Goal: Task Accomplishment & Management: Manage account settings

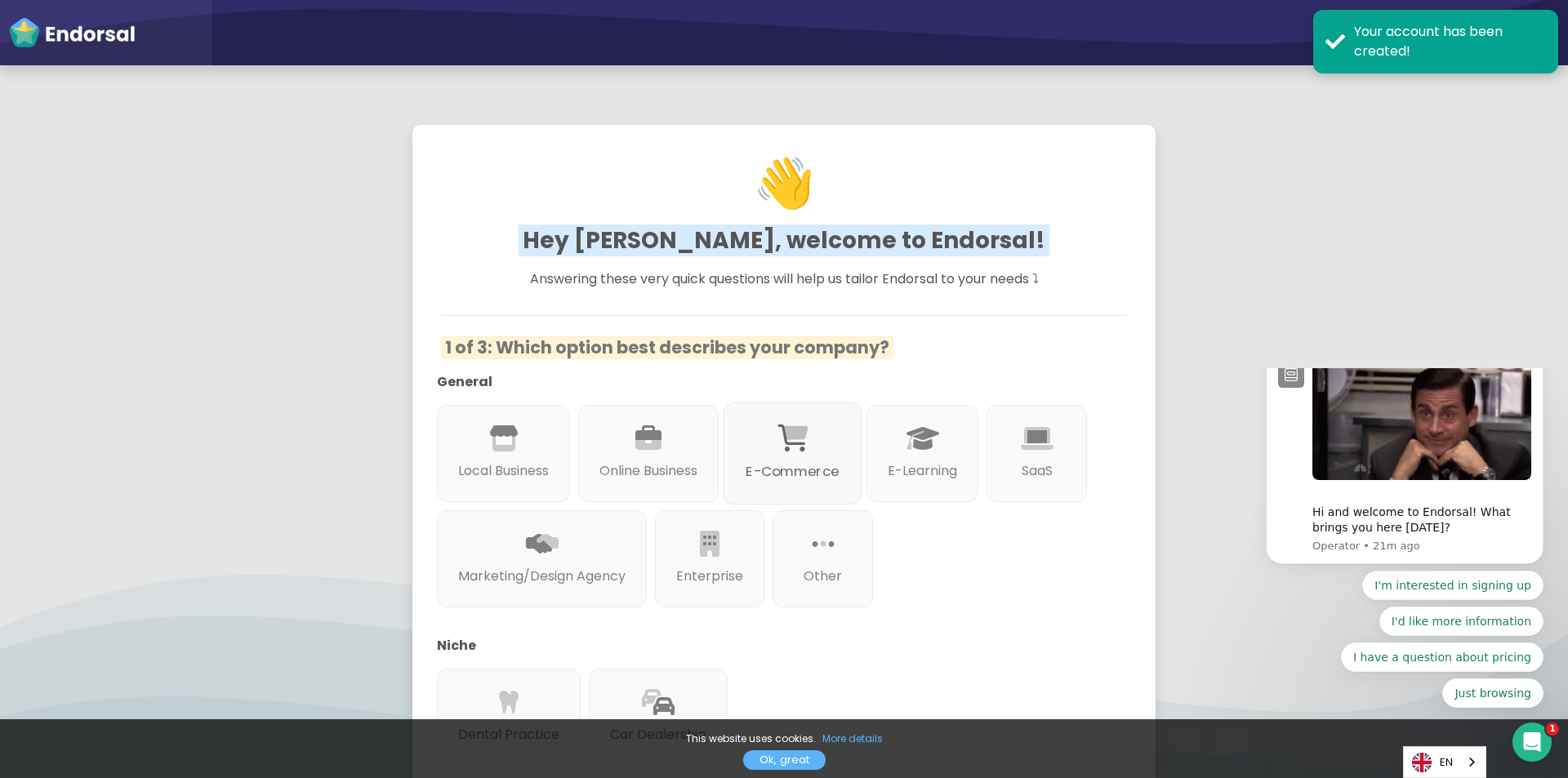
click at [824, 449] on div "E-Commerce" at bounding box center [793, 453] width 138 height 102
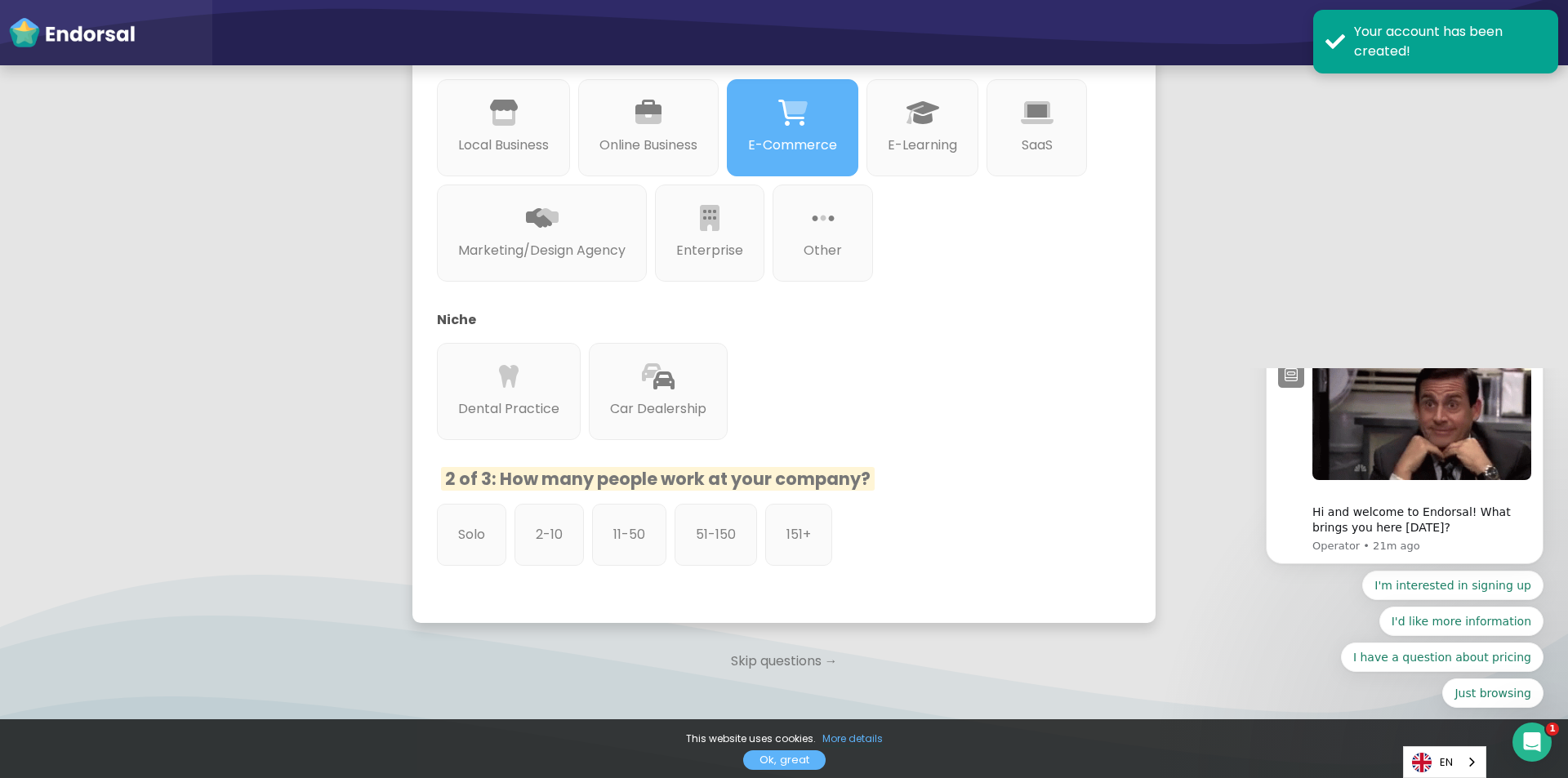
scroll to position [327, 0]
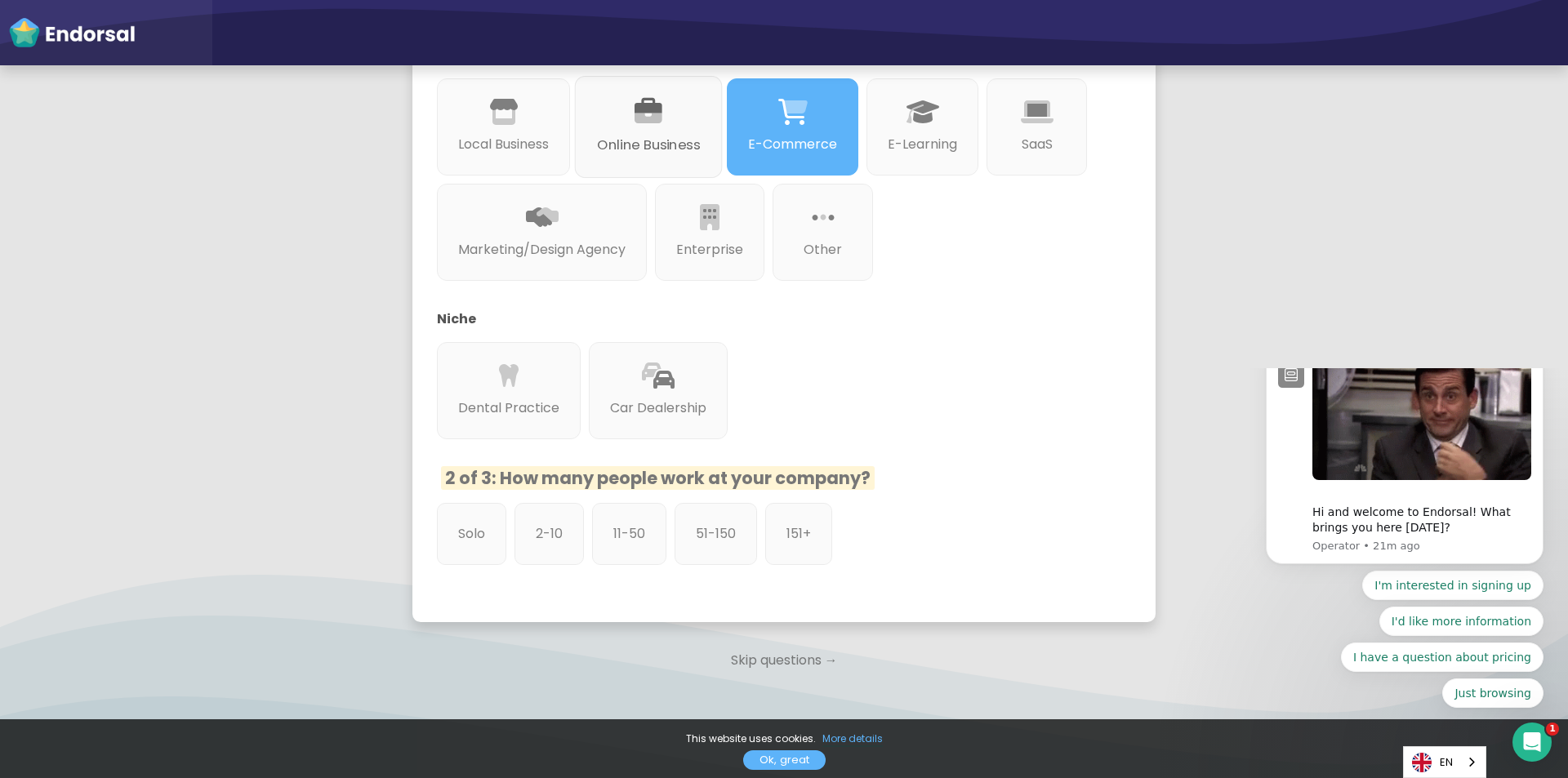
click at [665, 156] on div "Online Business" at bounding box center [648, 126] width 148 height 102
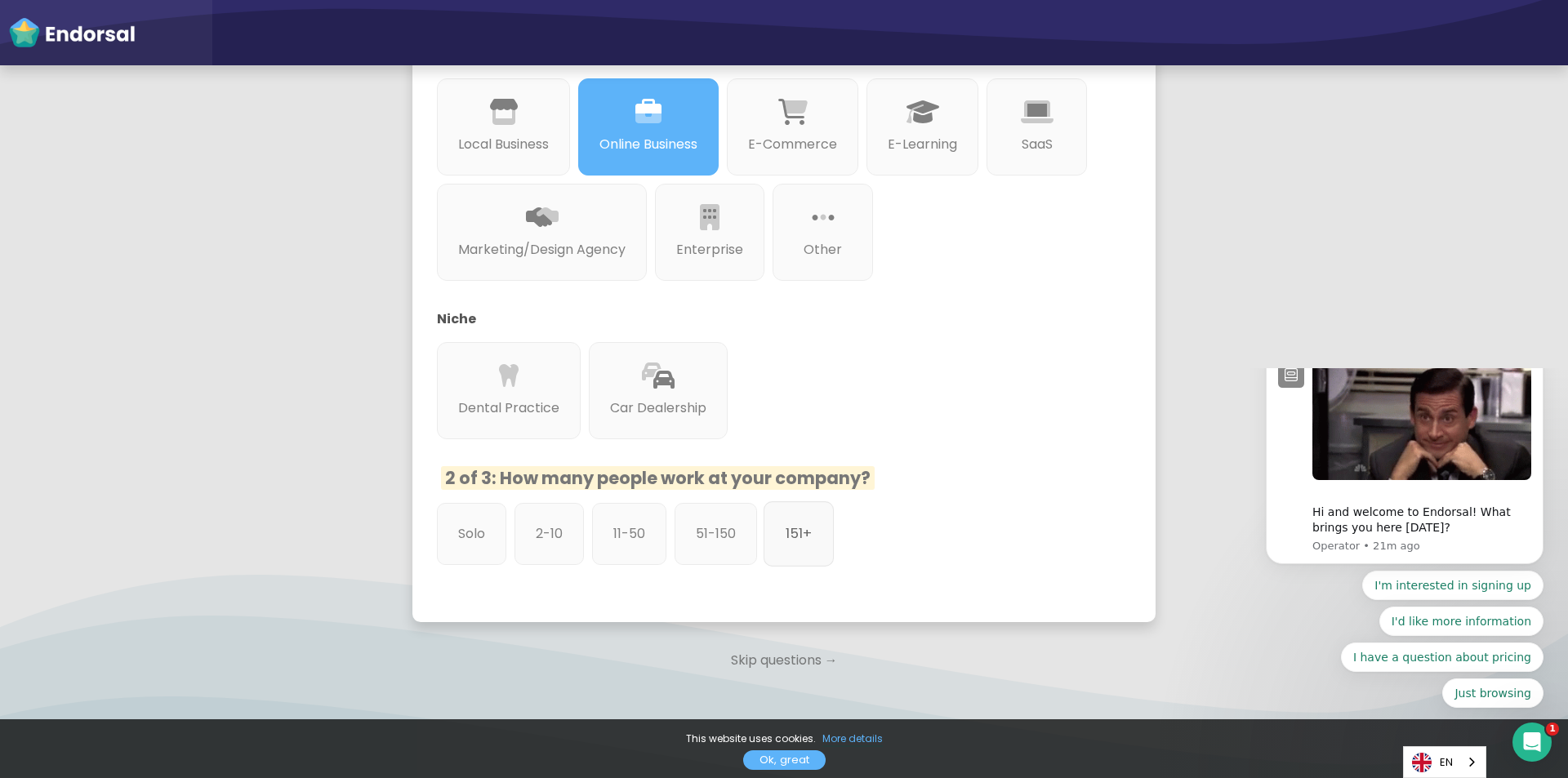
click at [818, 540] on div "151+" at bounding box center [798, 534] width 70 height 65
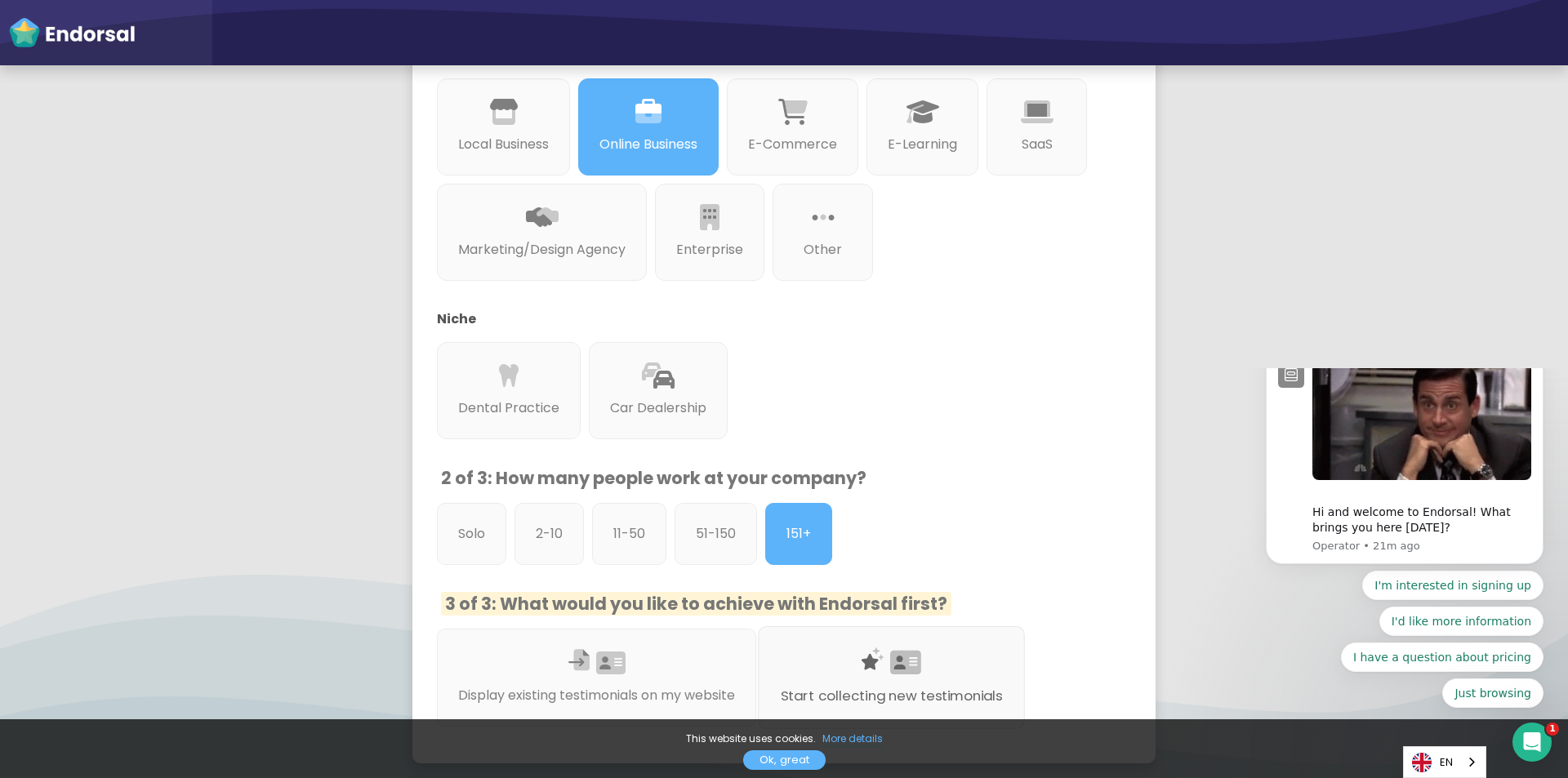
click at [922, 668] on icon at bounding box center [905, 662] width 31 height 28
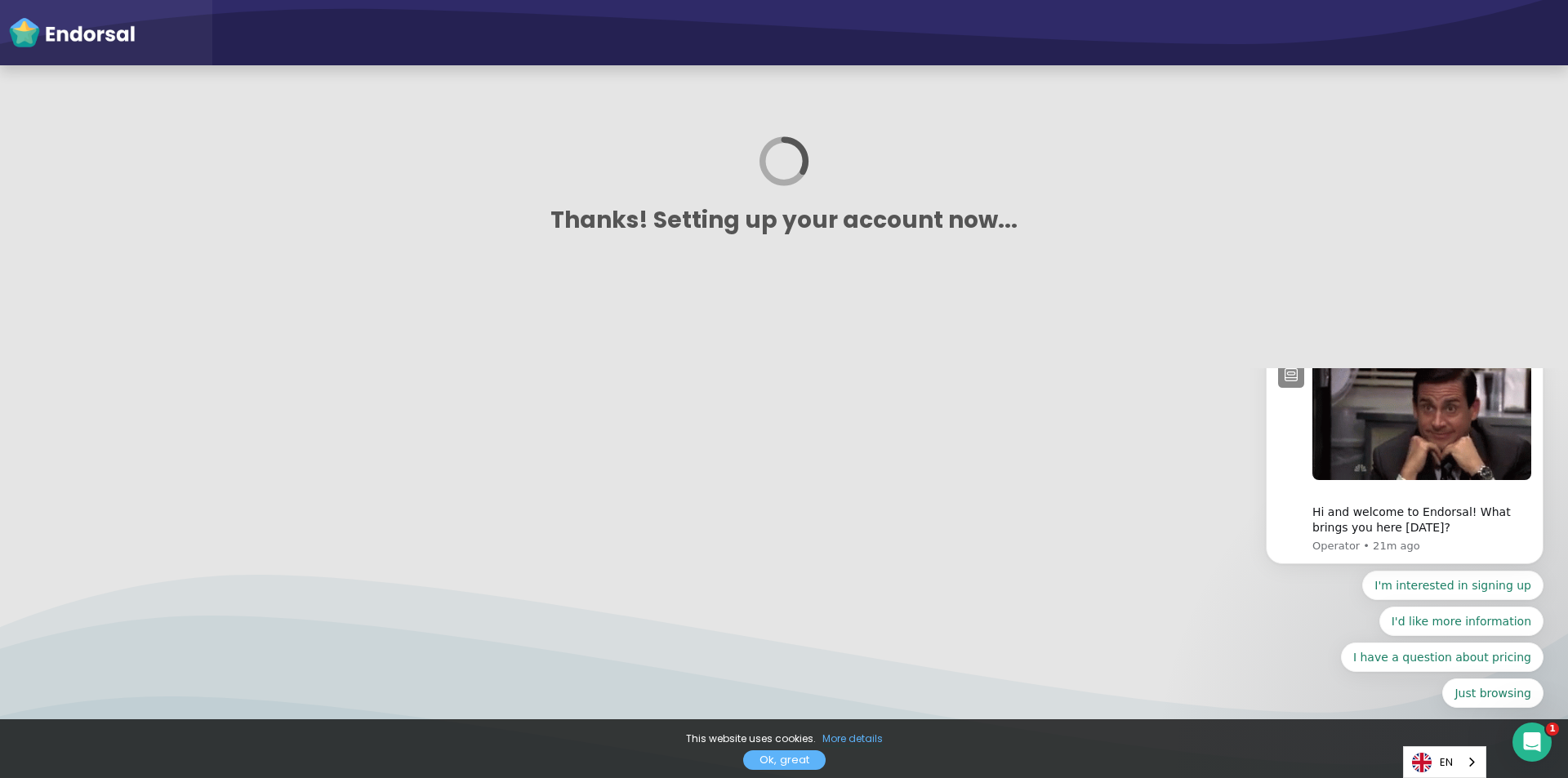
scroll to position [0, 0]
click at [1540, 355] on icon "Dismiss notification" at bounding box center [1538, 352] width 6 height 6
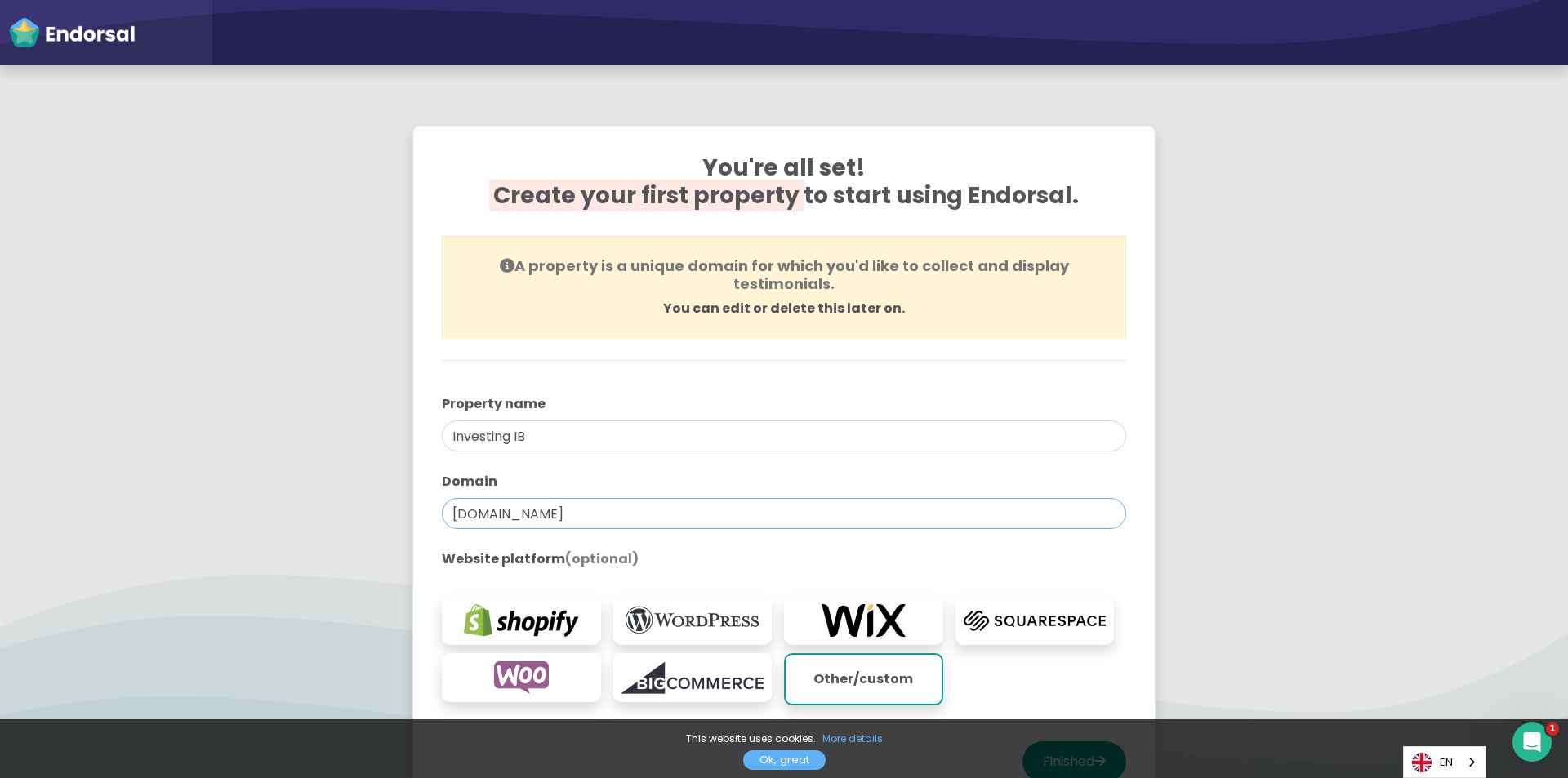
drag, startPoint x: 575, startPoint y: 524, endPoint x: 338, endPoint y: 512, distance: 237.3
click at [338, 512] on app-survey "You're all set! Create your first property to start using Endorsal. A property …" at bounding box center [784, 481] width 1568 height 754
paste input "assistance@ib-investing"
drag, startPoint x: 530, startPoint y: 510, endPoint x: 244, endPoint y: 487, distance: 286.9
click at [244, 487] on app-survey "You're all set! Create your first property to start using Endorsal. A property …" at bounding box center [784, 481] width 1568 height 754
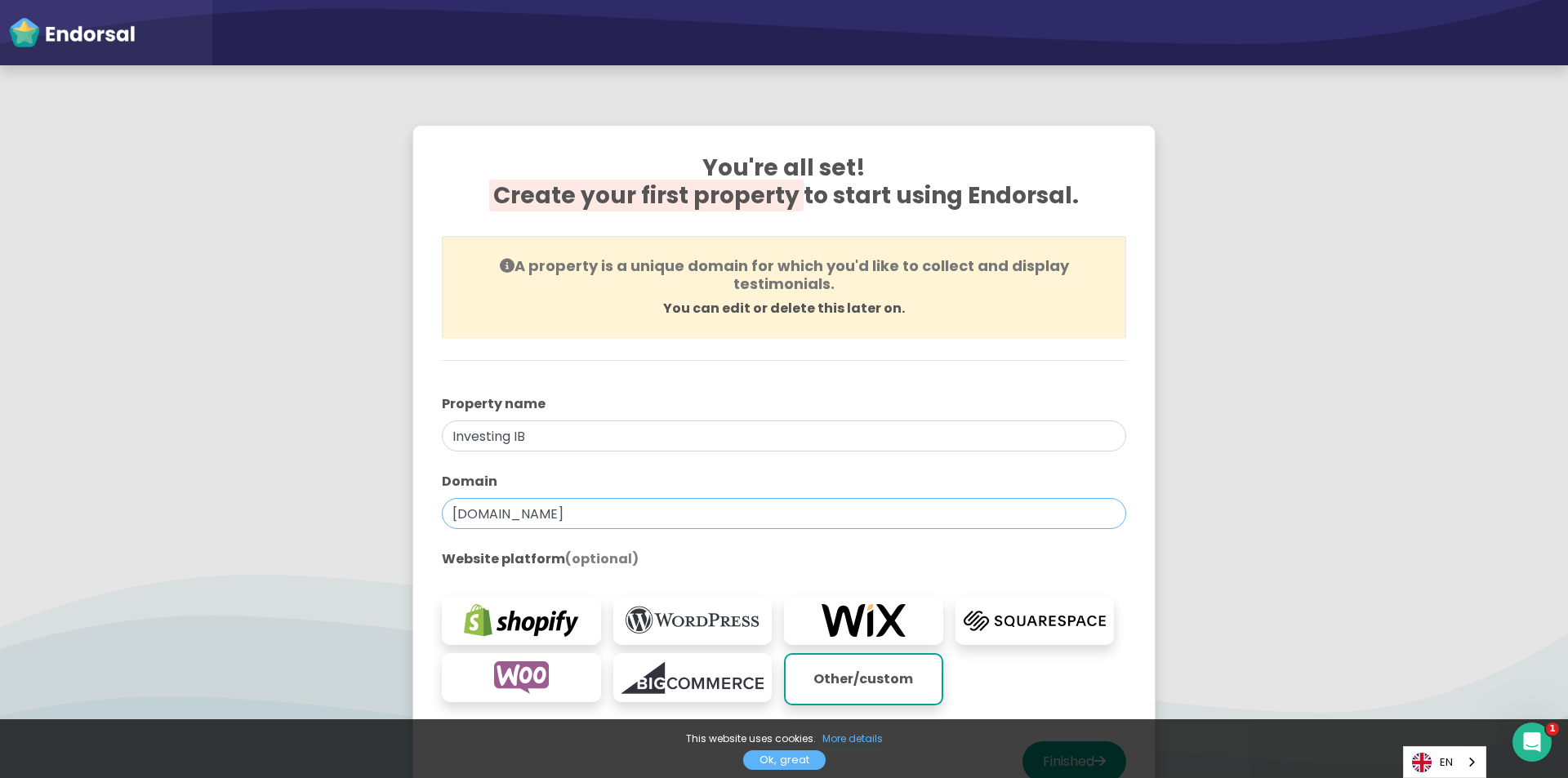
type input "[DOMAIN_NAME]"
click at [704, 492] on div "You're all set! Create your first property to start using Endorsal. A property …" at bounding box center [784, 472] width 726 height 677
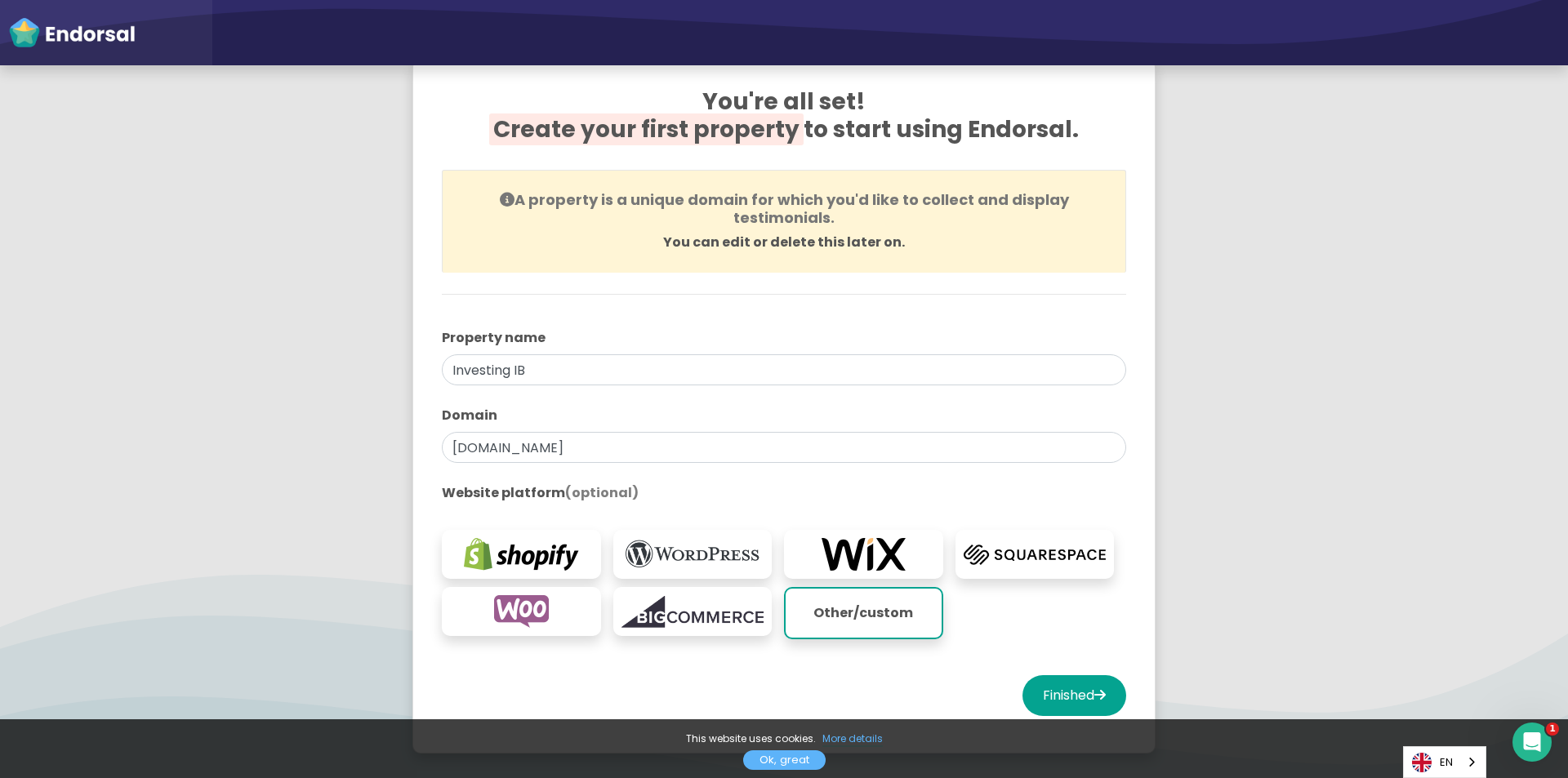
scroll to position [163, 0]
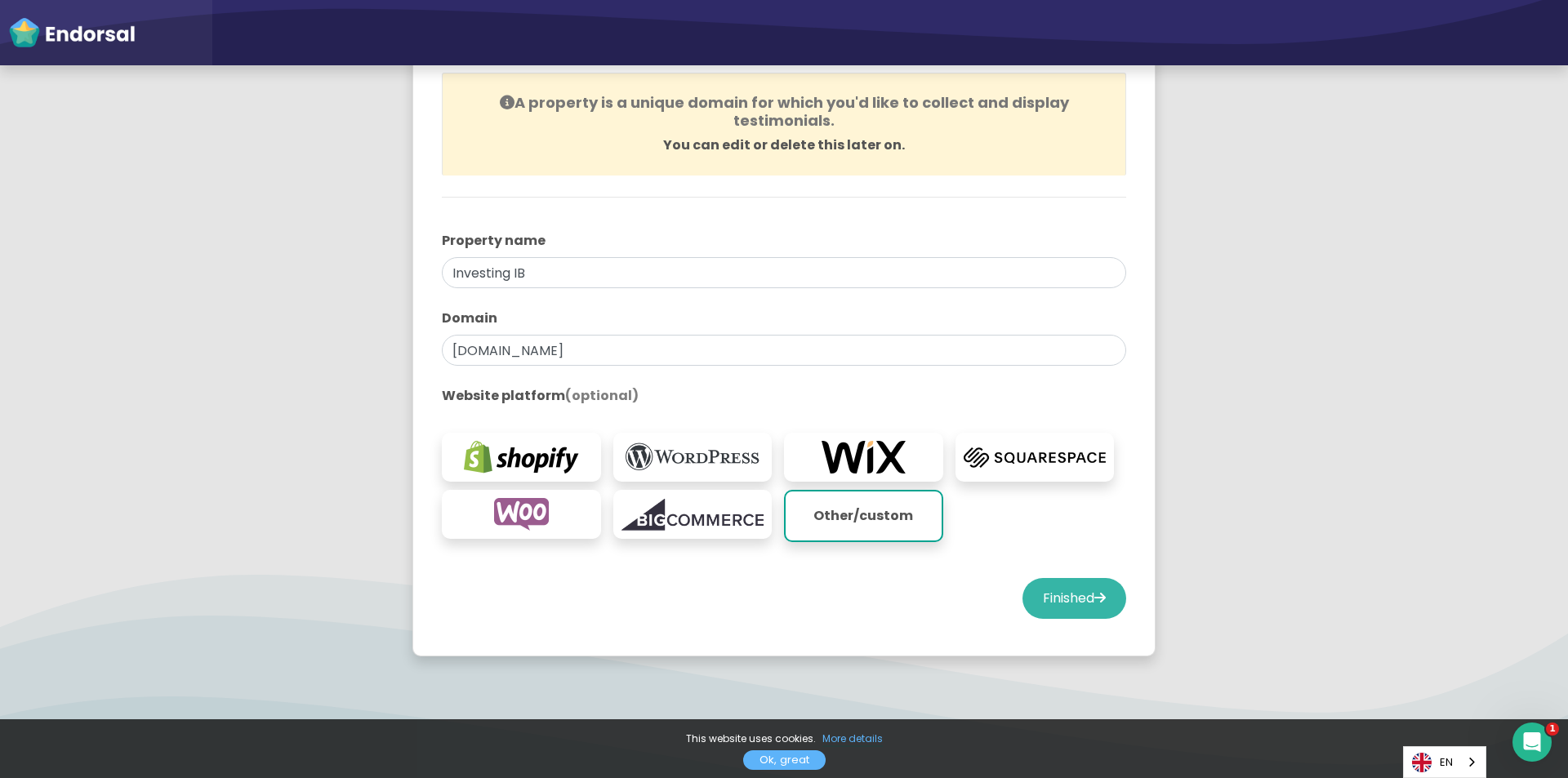
click at [1038, 616] on button "Finished" at bounding box center [1075, 598] width 104 height 41
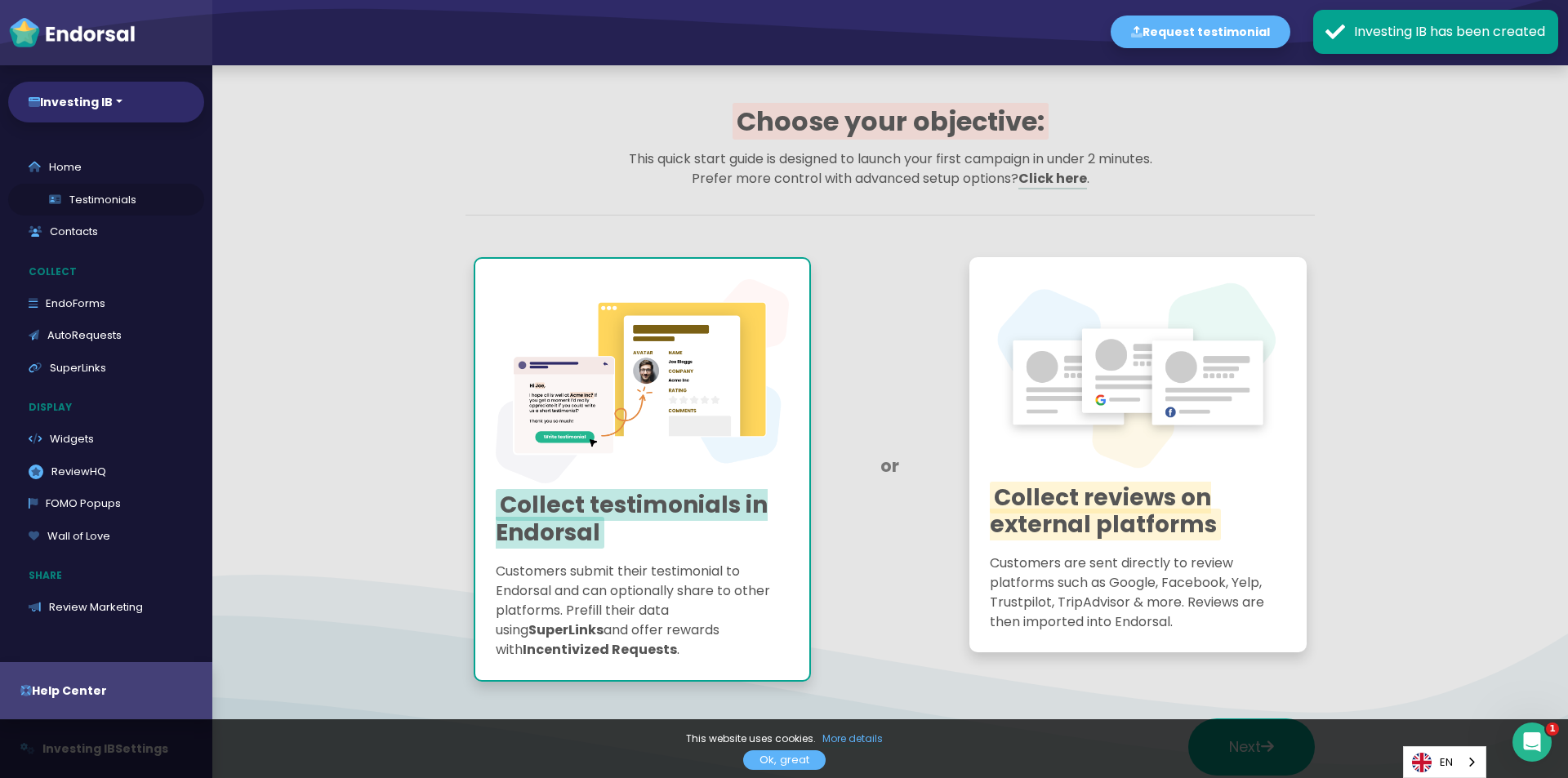
click at [71, 205] on link "Testimonials" at bounding box center [106, 200] width 196 height 32
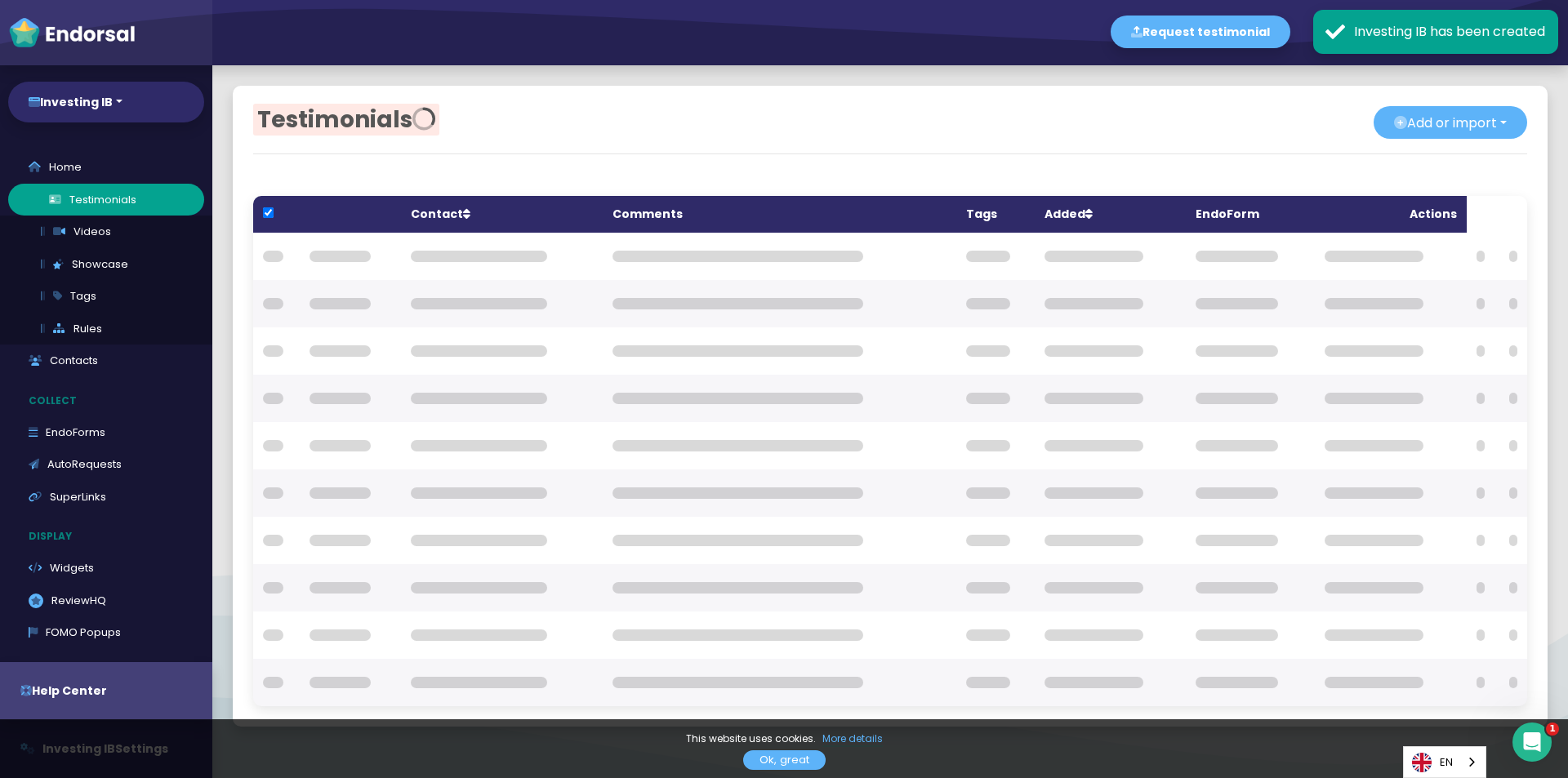
checkbox input "true"
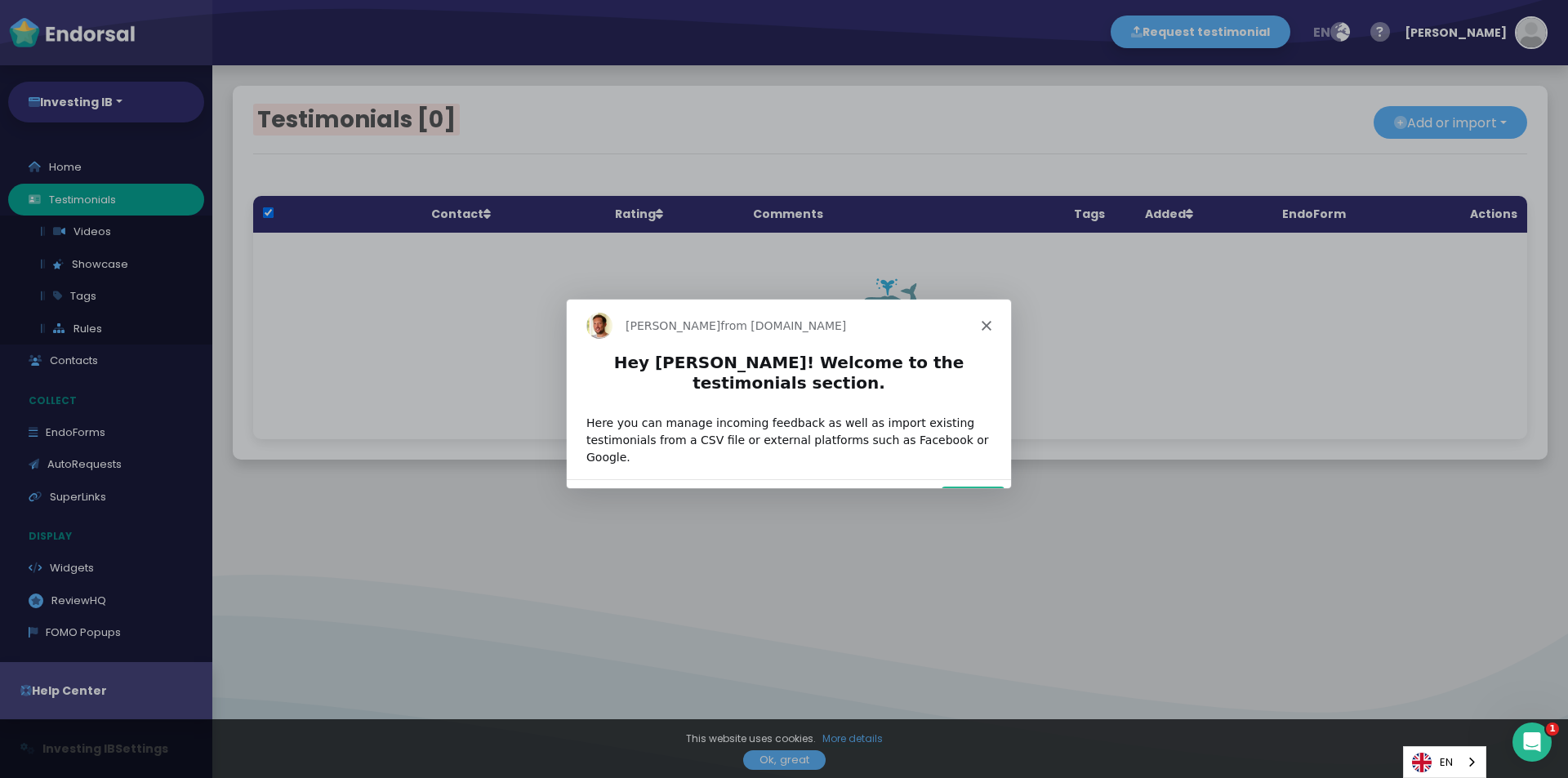
click at [984, 324] on icon "Close" at bounding box center [986, 324] width 10 height 10
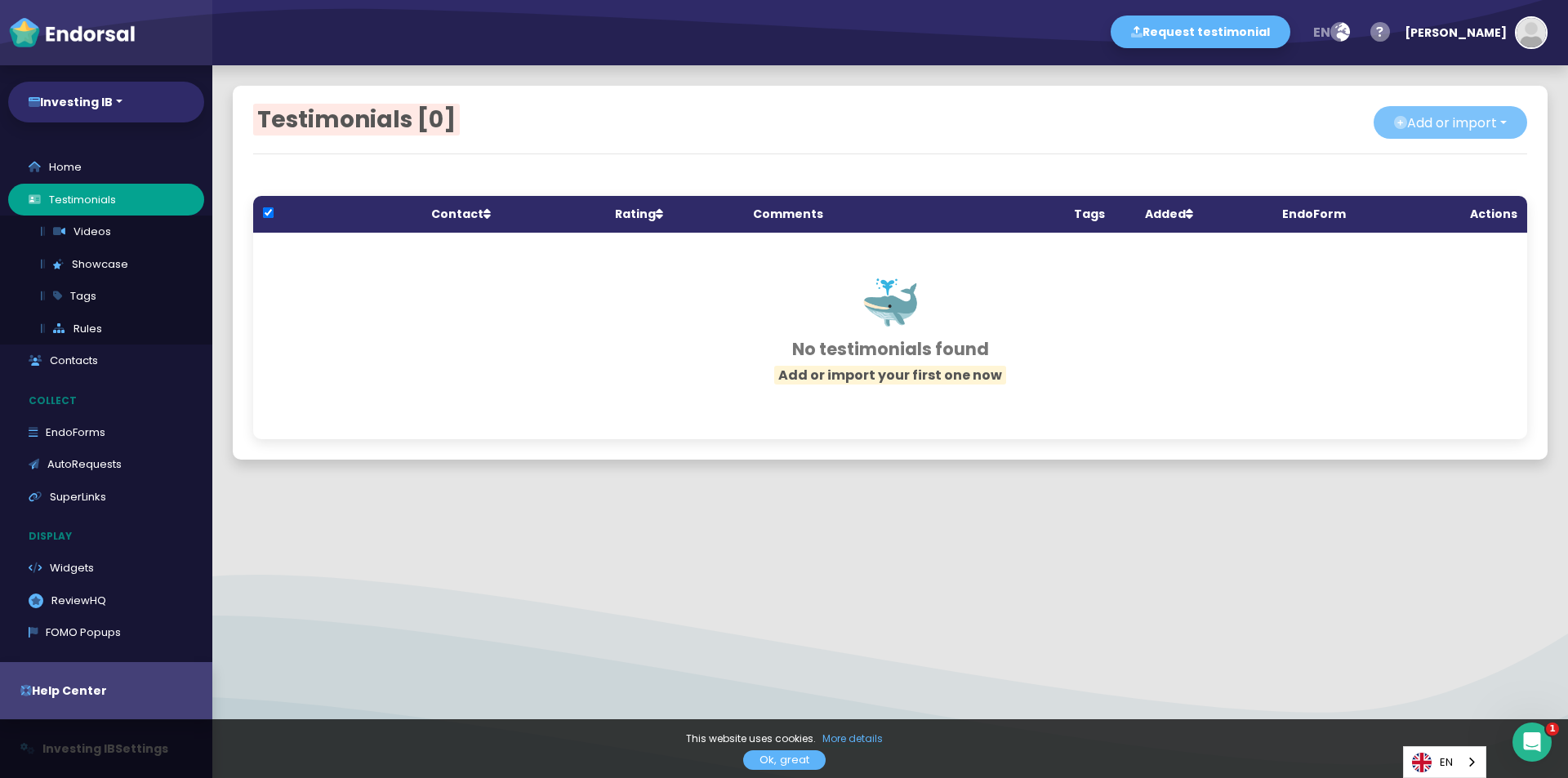
click at [1433, 111] on button "Add or import" at bounding box center [1450, 122] width 154 height 32
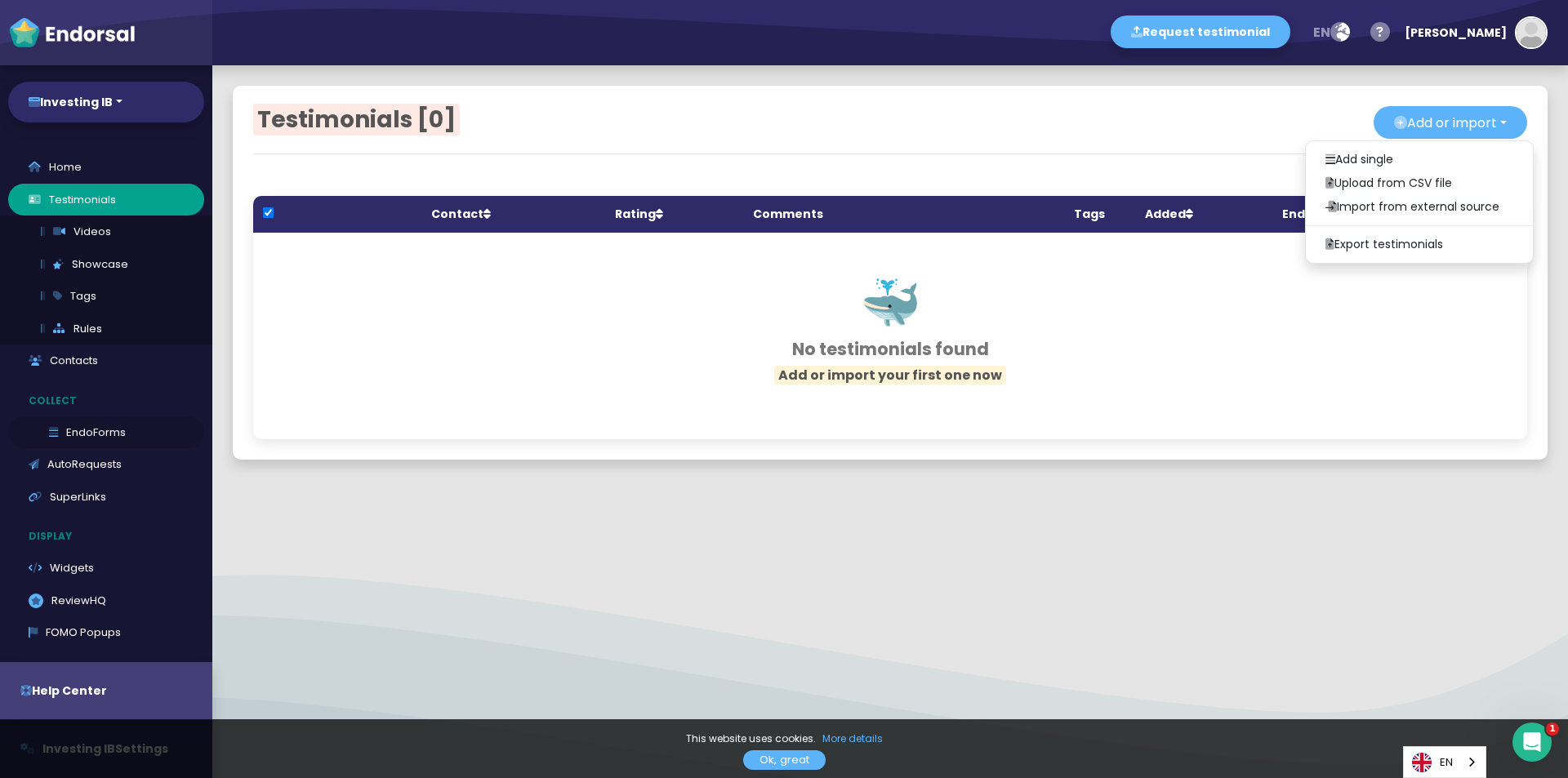
click at [106, 437] on link "EndoForms" at bounding box center [106, 433] width 196 height 32
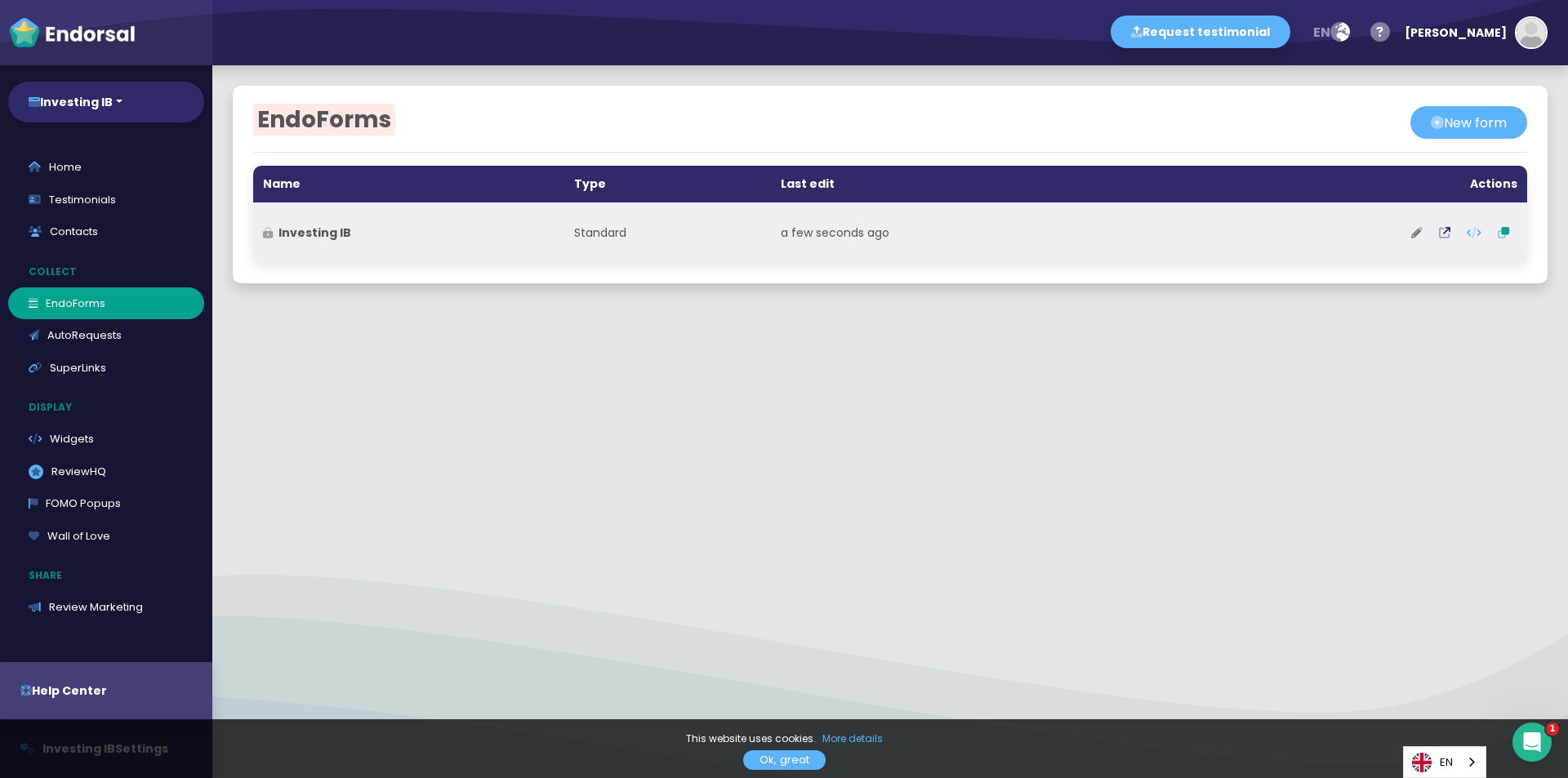
click at [1415, 228] on button at bounding box center [1417, 232] width 28 height 41
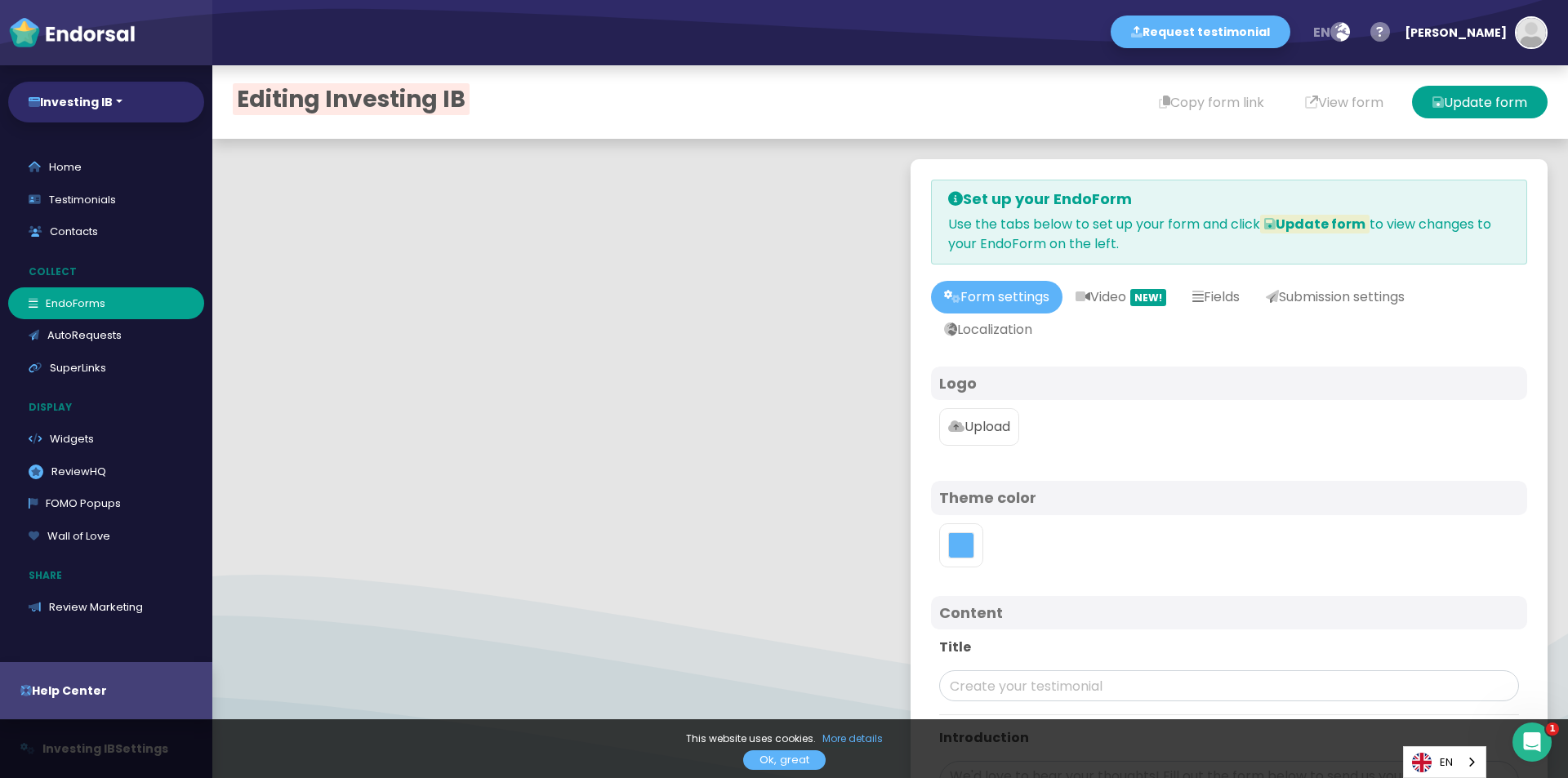
click at [983, 438] on label "Upload" at bounding box center [980, 426] width 80 height 37
click at [0, 0] on input "Upload" at bounding box center [0, 0] width 0 height 0
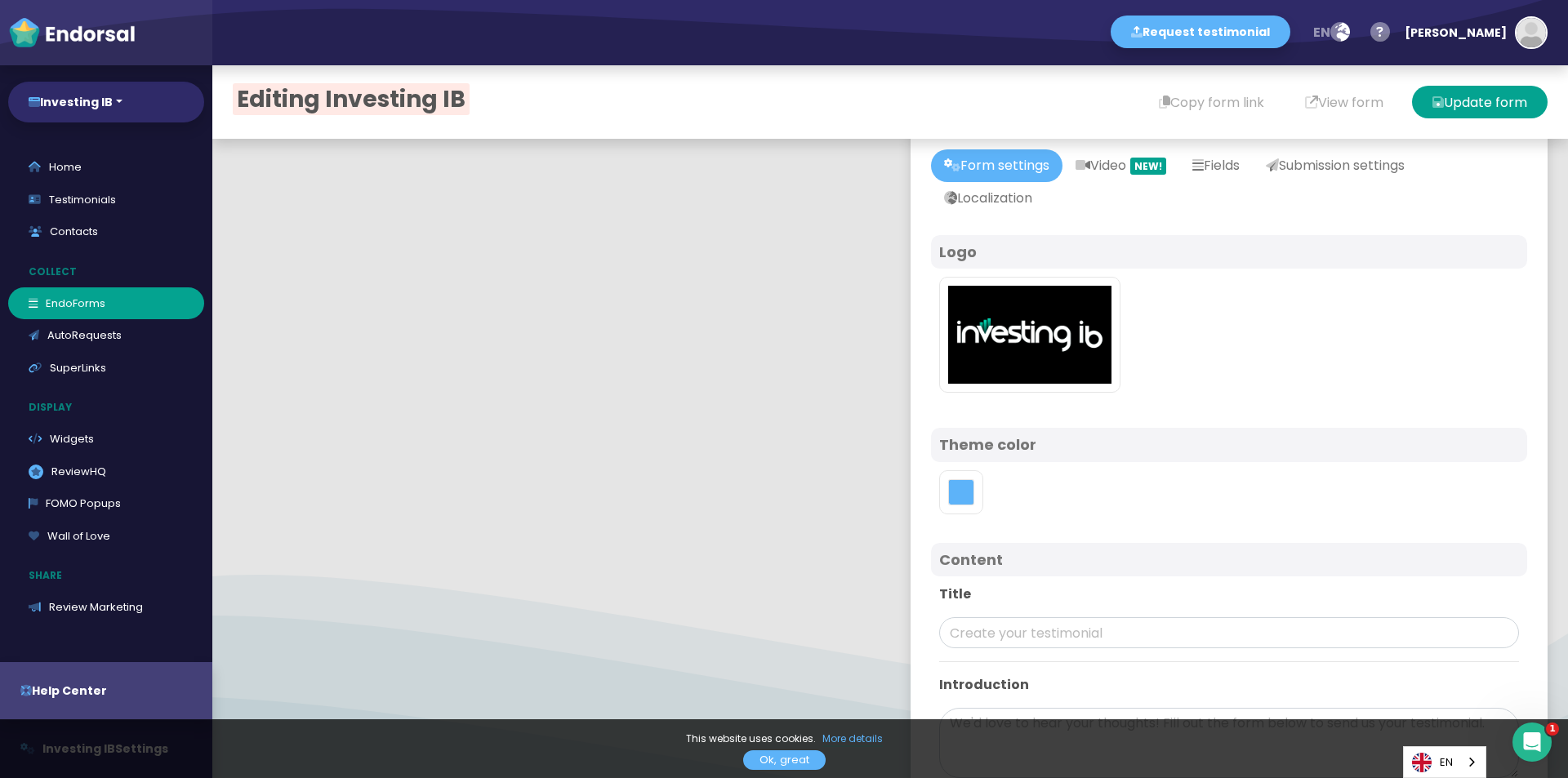
scroll to position [163, 0]
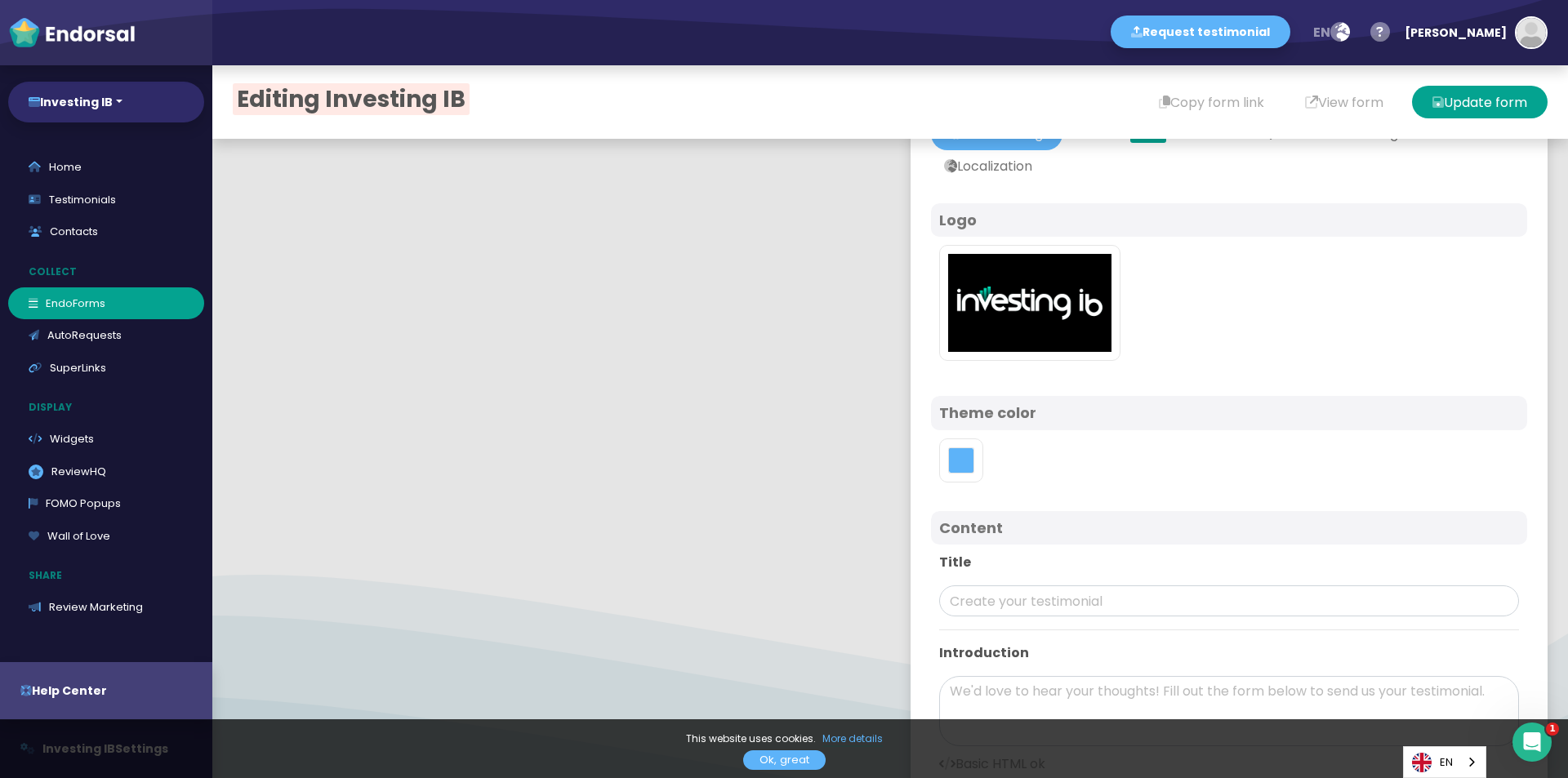
click at [954, 481] on div at bounding box center [962, 461] width 44 height 44
click at [950, 462] on button "toggle color picker dialog" at bounding box center [961, 460] width 26 height 26
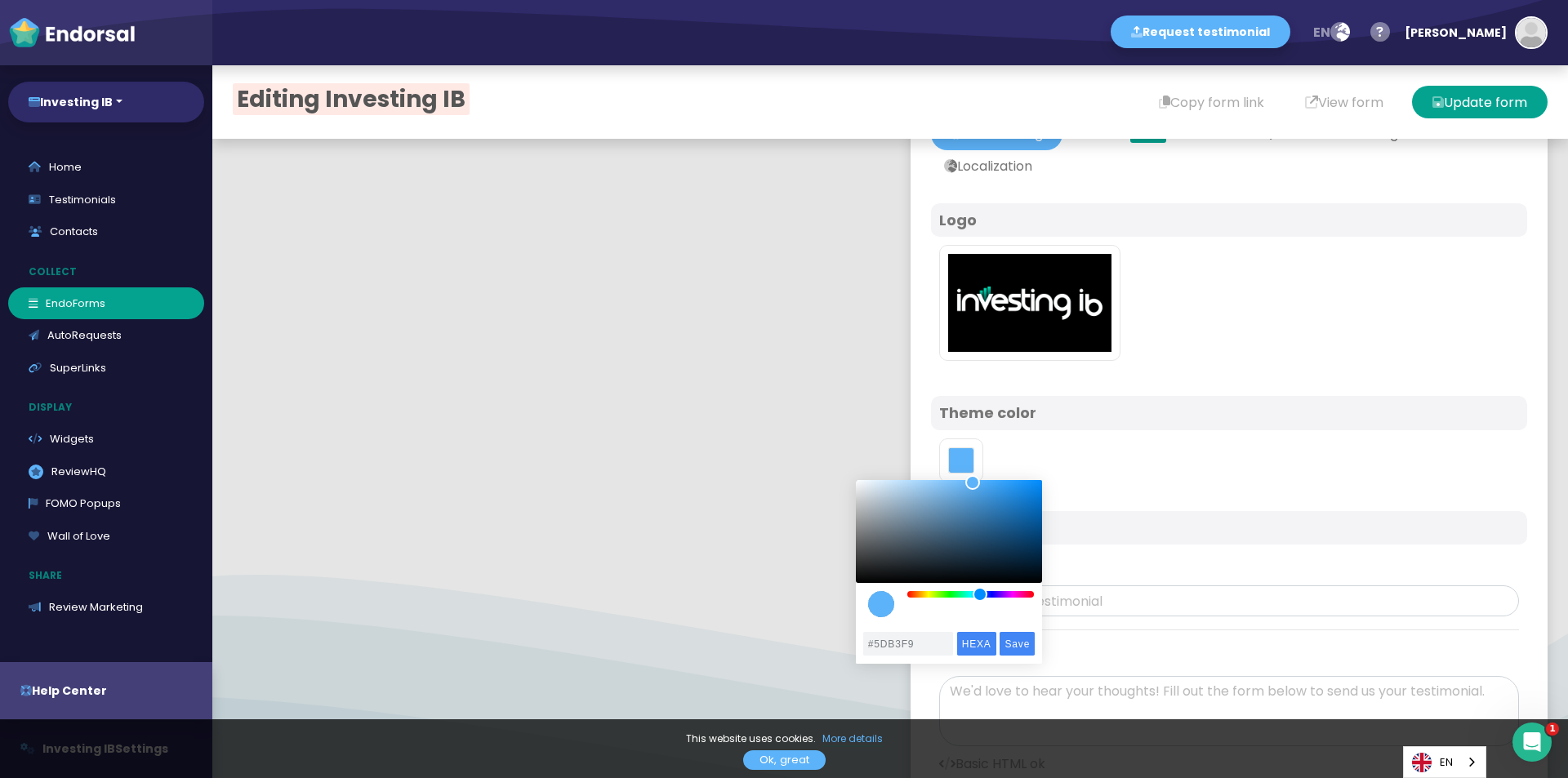
click at [940, 587] on div "color picker dialog" at bounding box center [948, 549] width 186 height 138
click at [949, 596] on div "color picker dialog" at bounding box center [970, 594] width 127 height 7
drag, startPoint x: 949, startPoint y: 597, endPoint x: 959, endPoint y: 600, distance: 10.4
click at [959, 600] on div "color picker dialog" at bounding box center [958, 594] width 14 height 14
drag, startPoint x: 973, startPoint y: 485, endPoint x: 930, endPoint y: 502, distance: 46.2
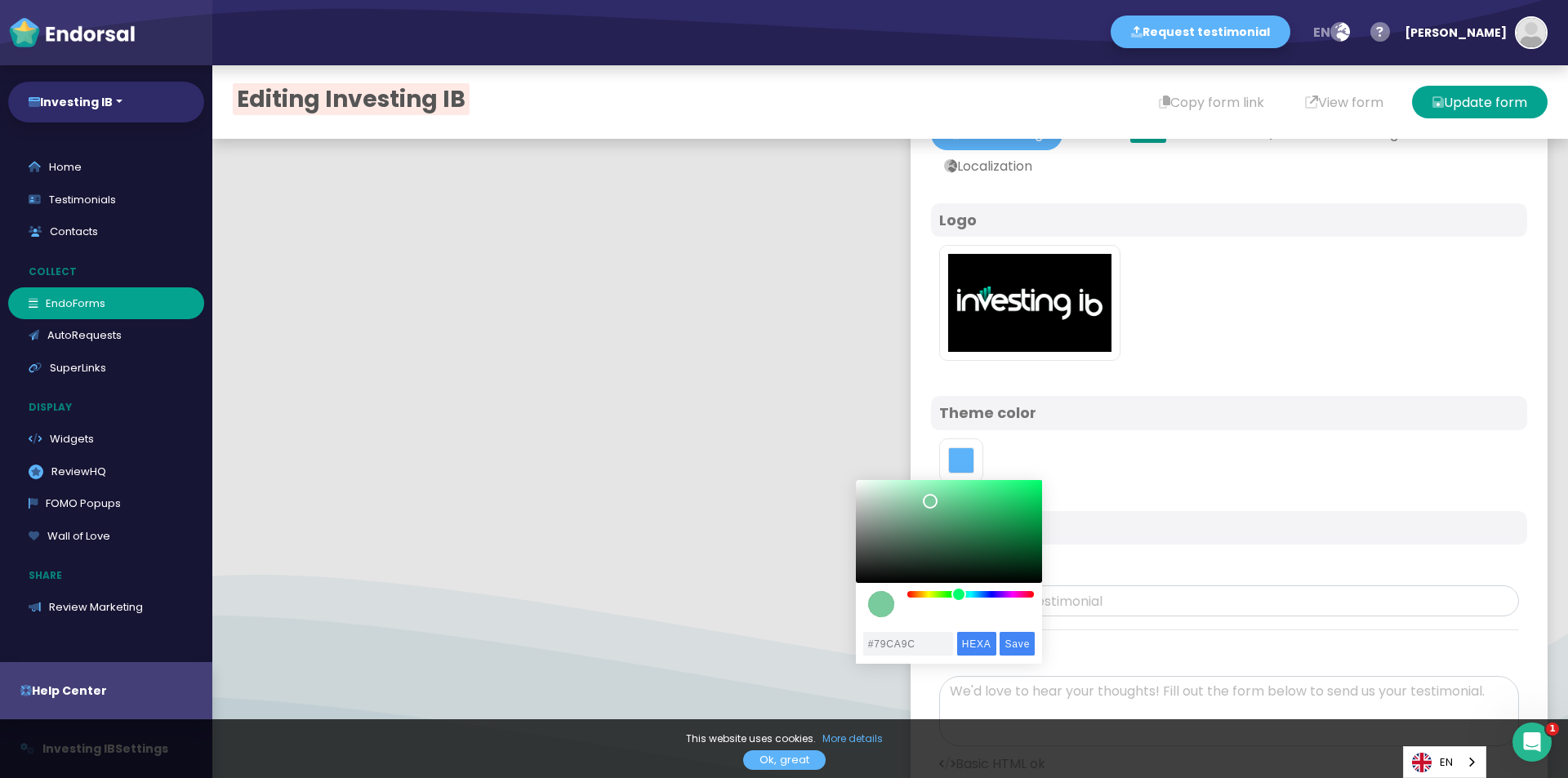
click at [930, 502] on div "color picker dialog" at bounding box center [929, 501] width 14 height 14
click at [962, 595] on div "color picker dialog" at bounding box center [962, 594] width 14 height 14
type input "#4BE4A4"
drag, startPoint x: 936, startPoint y: 507, endPoint x: 981, endPoint y: 490, distance: 48.1
click at [981, 490] on div "color picker dialog" at bounding box center [948, 531] width 186 height 103
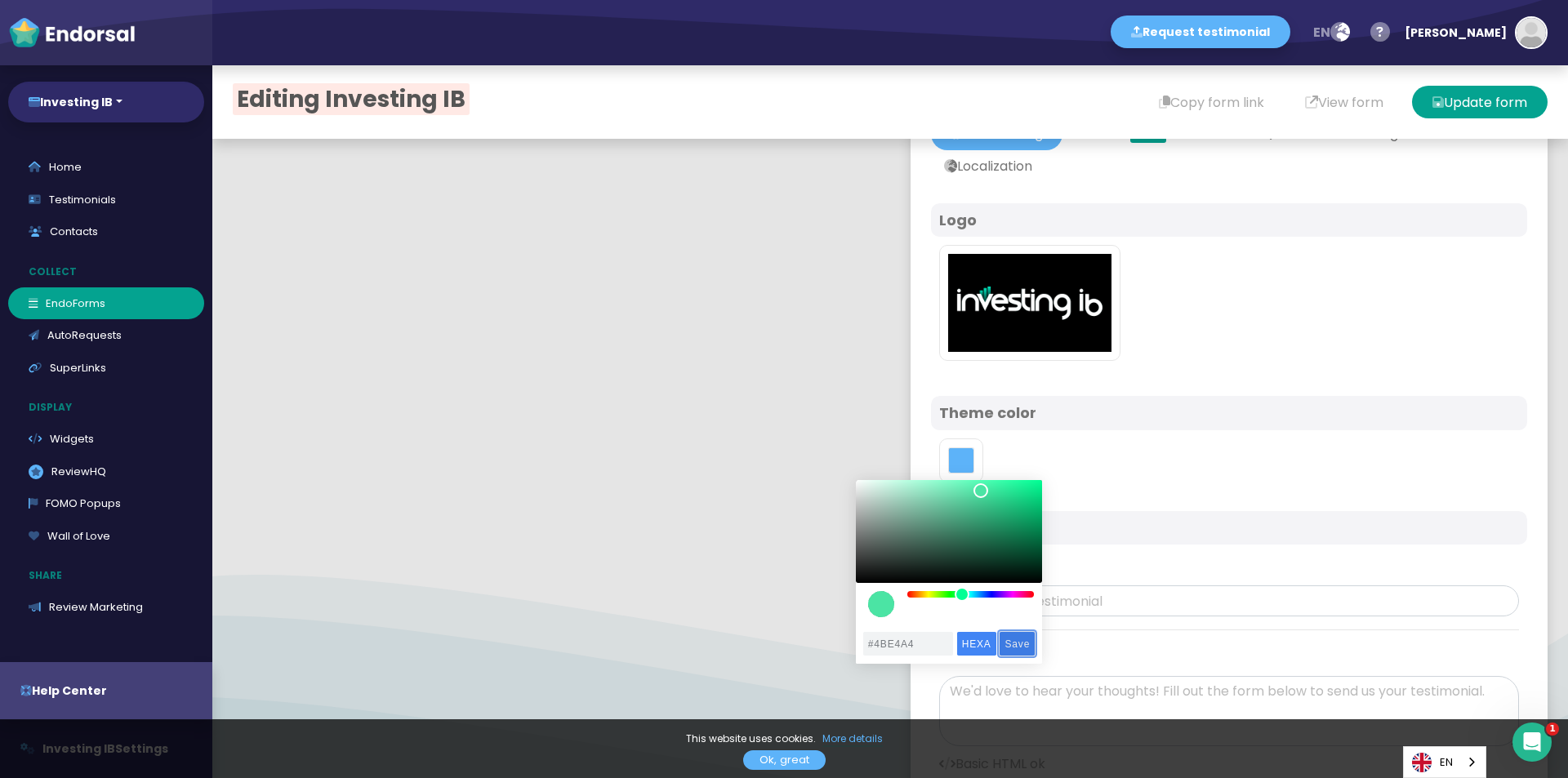
click at [1024, 649] on input "Save" at bounding box center [1017, 643] width 35 height 24
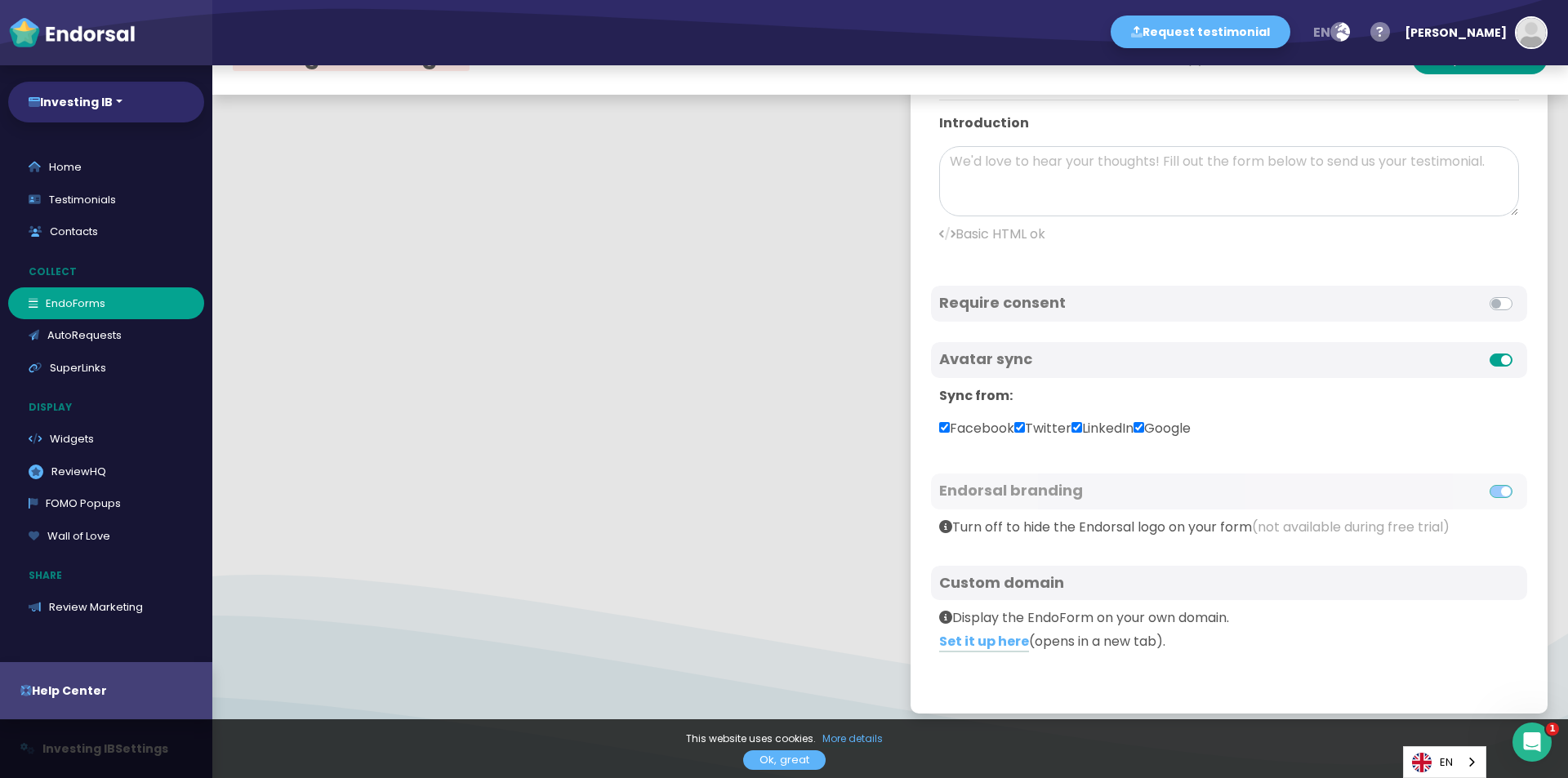
scroll to position [81, 0]
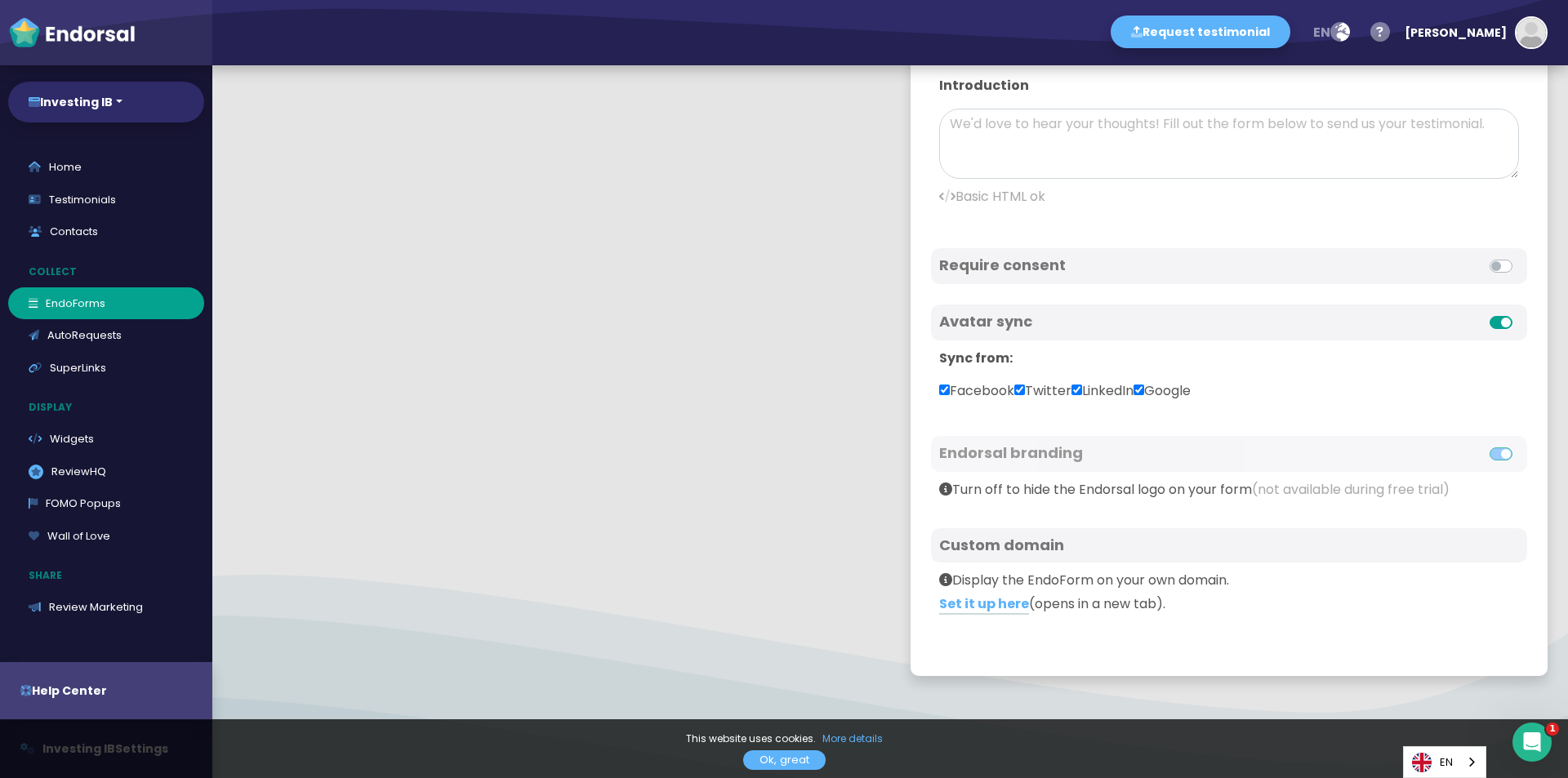
click at [1144, 389] on input "Google" at bounding box center [1139, 389] width 11 height 11
checkbox input "false"
click at [1077, 387] on input "LinkedIn" at bounding box center [1077, 389] width 11 height 11
checkbox input "false"
click at [1023, 388] on label "Twitter" at bounding box center [1043, 391] width 57 height 20
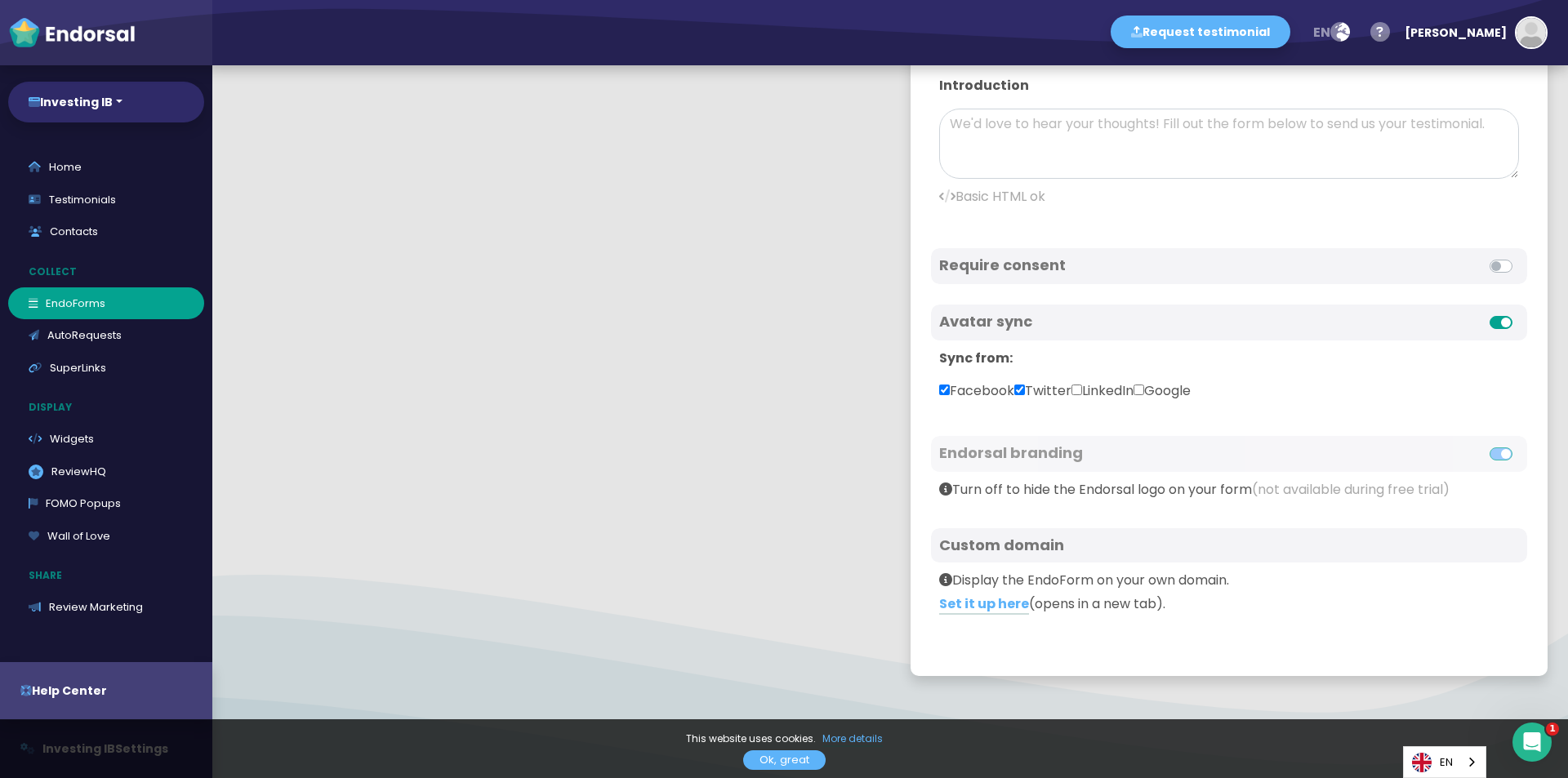
click at [1023, 388] on input "Twitter" at bounding box center [1019, 389] width 11 height 11
checkbox input "false"
click at [942, 390] on label "Facebook" at bounding box center [977, 391] width 76 height 20
click at [942, 390] on input "Facebook" at bounding box center [945, 389] width 11 height 11
checkbox input "false"
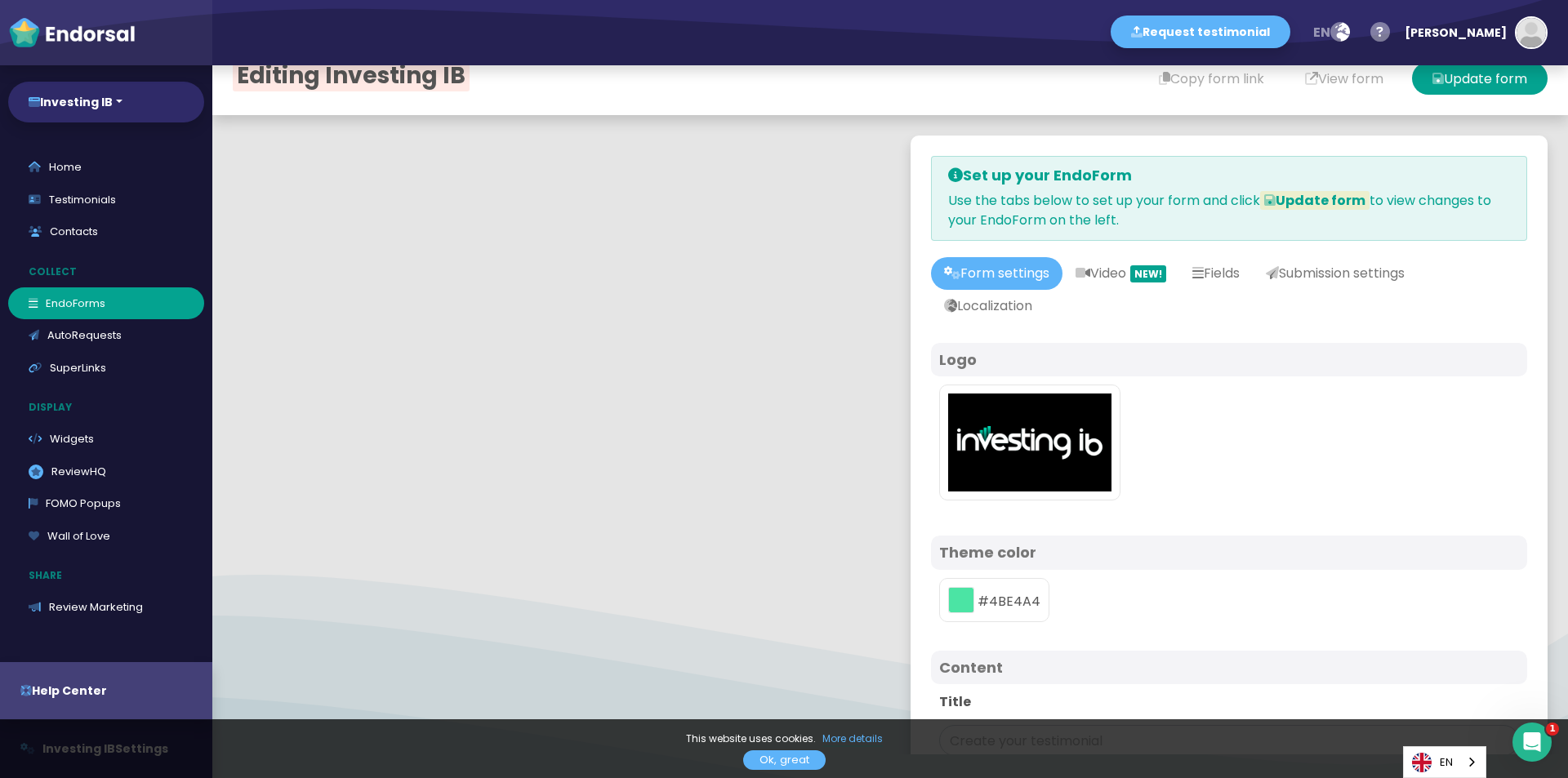
scroll to position [0, 0]
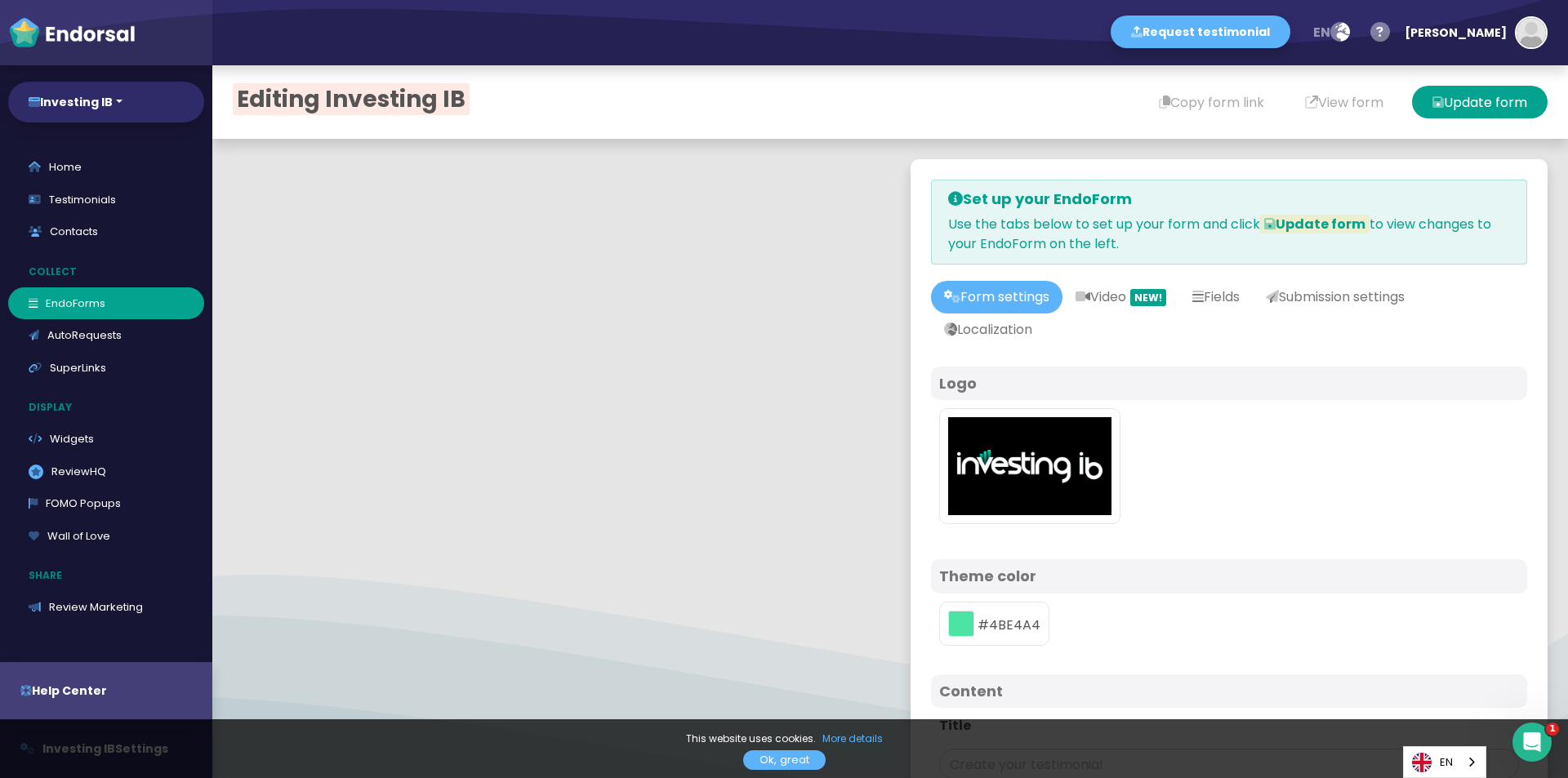
click at [1444, 121] on div "Editing Investing IB Copy form link View form Update form" at bounding box center [890, 101] width 1356 height 74
click at [1446, 109] on button "Update form" at bounding box center [1480, 102] width 136 height 32
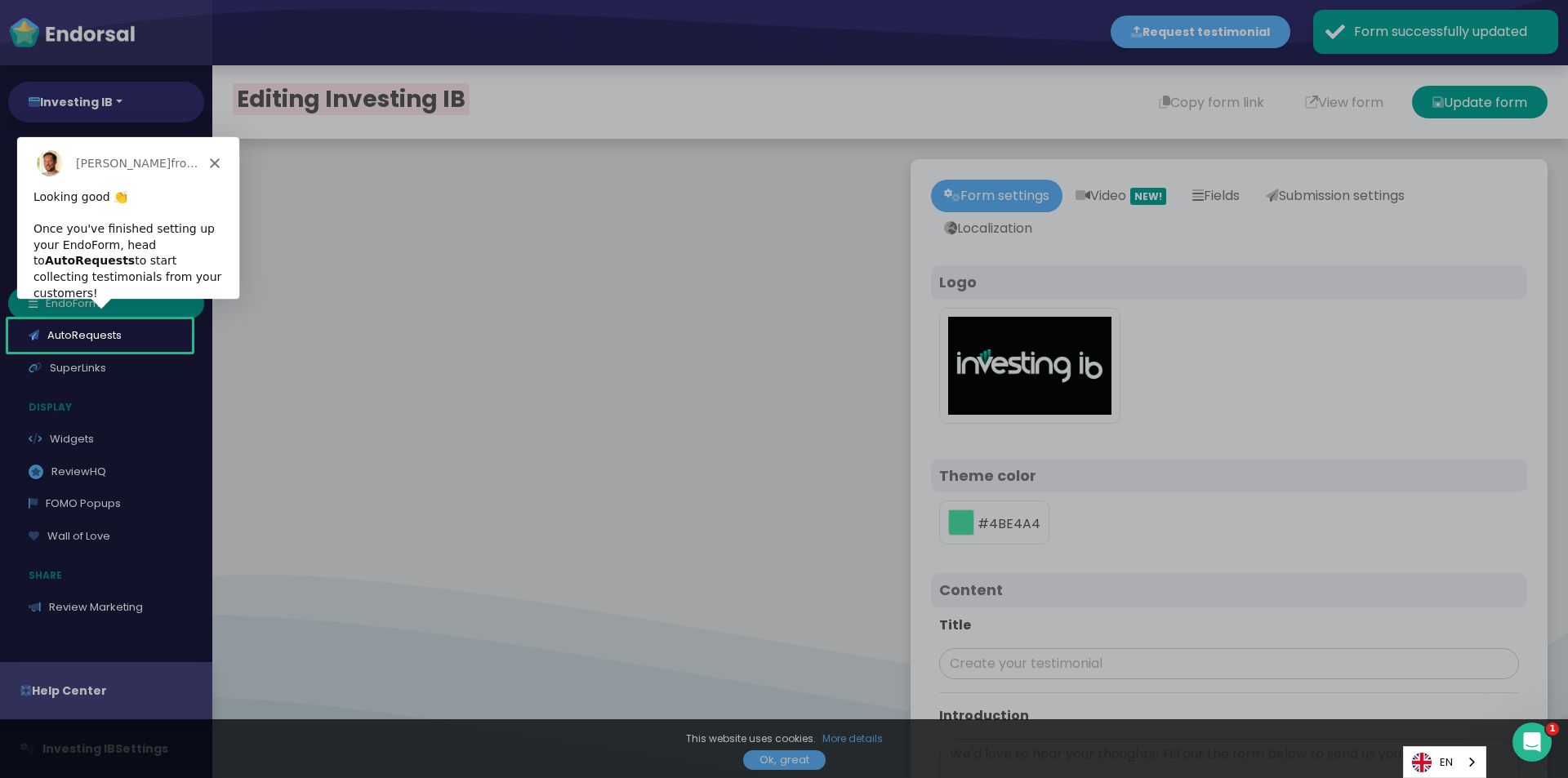
click at [218, 161] on icon "Close" at bounding box center [214, 162] width 10 height 10
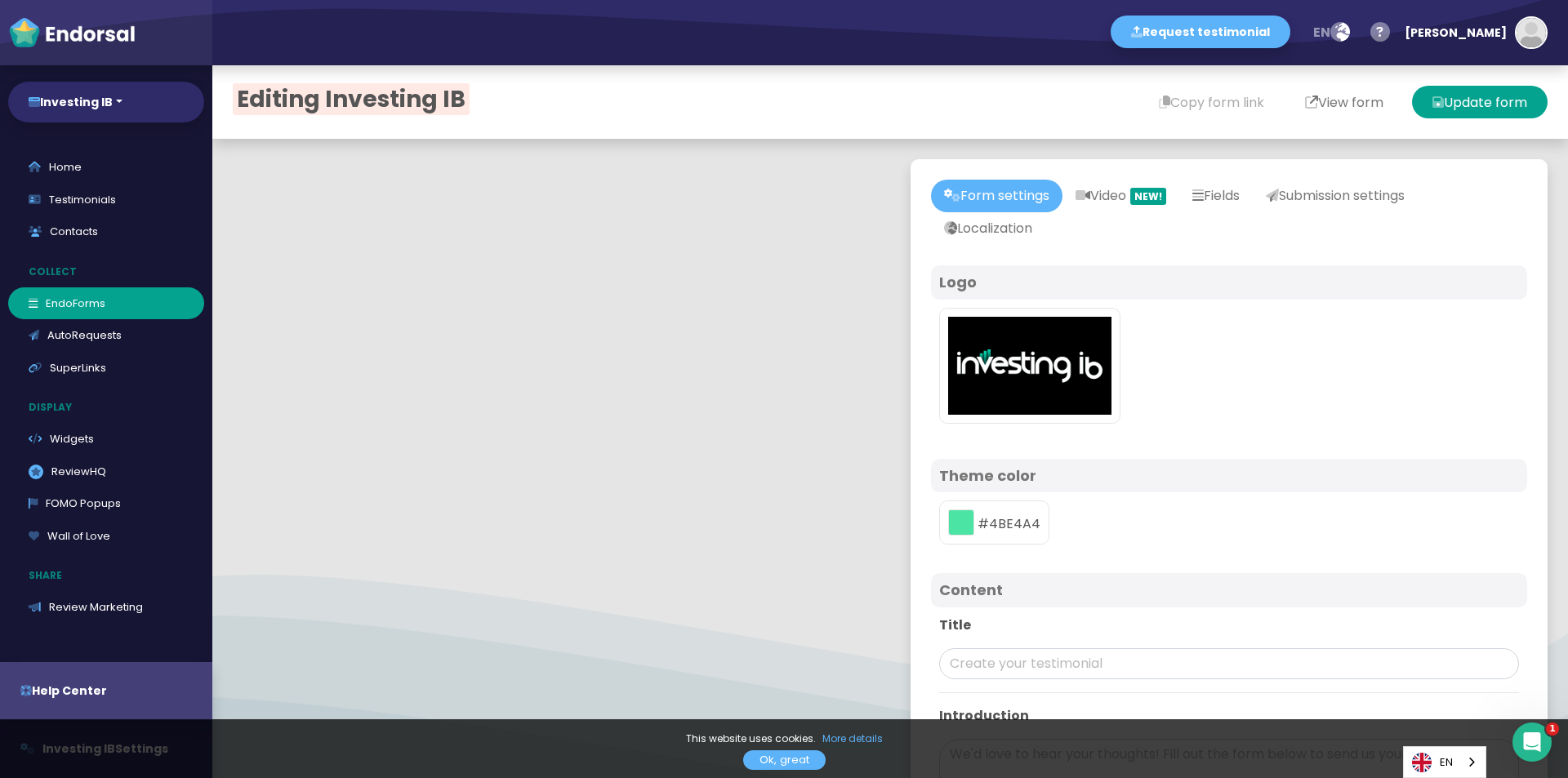
click at [1333, 97] on button "View form" at bounding box center [1344, 102] width 120 height 32
click at [1172, 107] on button "Copy form link" at bounding box center [1211, 102] width 146 height 32
click at [101, 188] on link "Testimonials" at bounding box center [106, 200] width 196 height 32
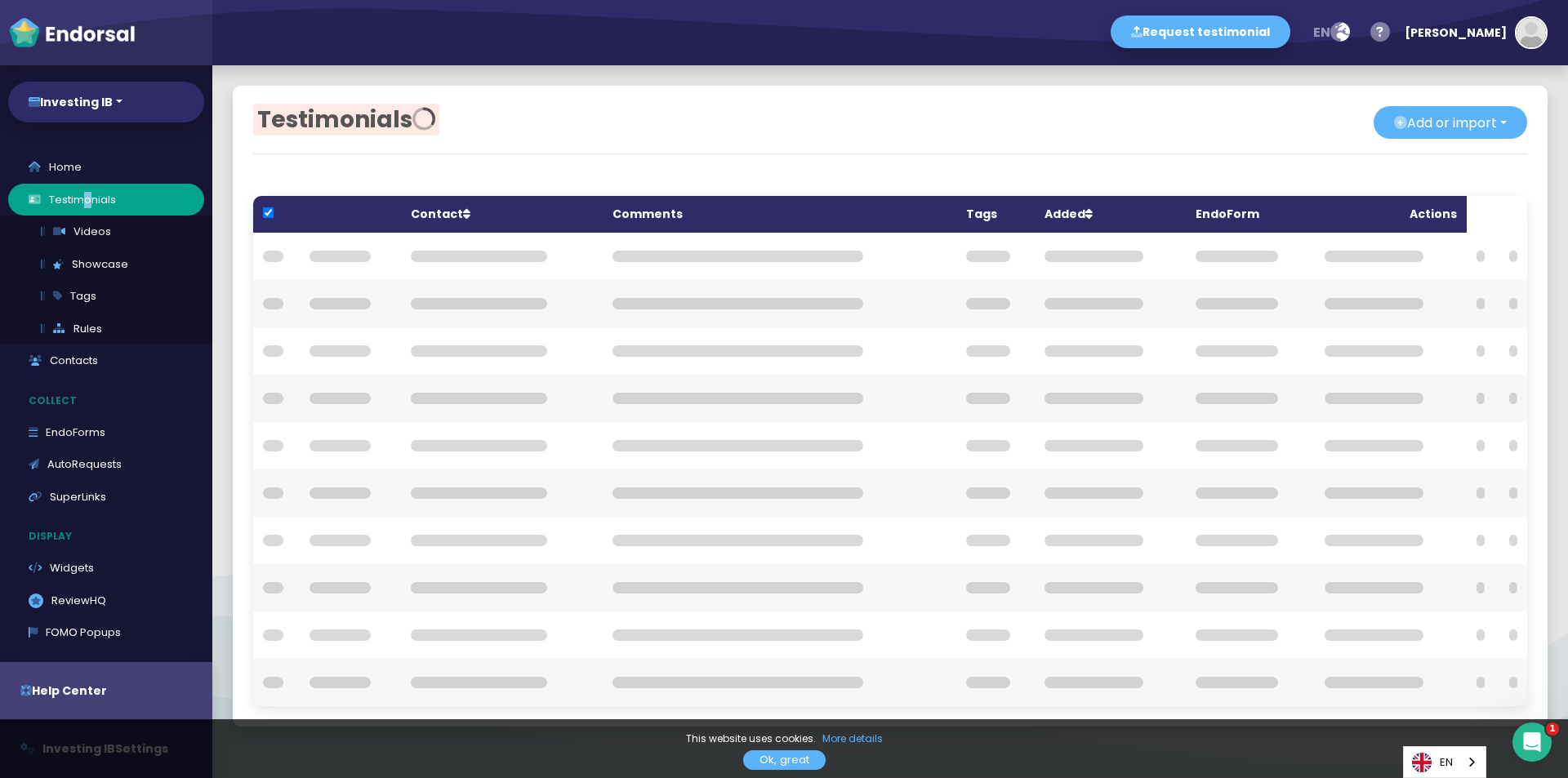
checkbox input "true"
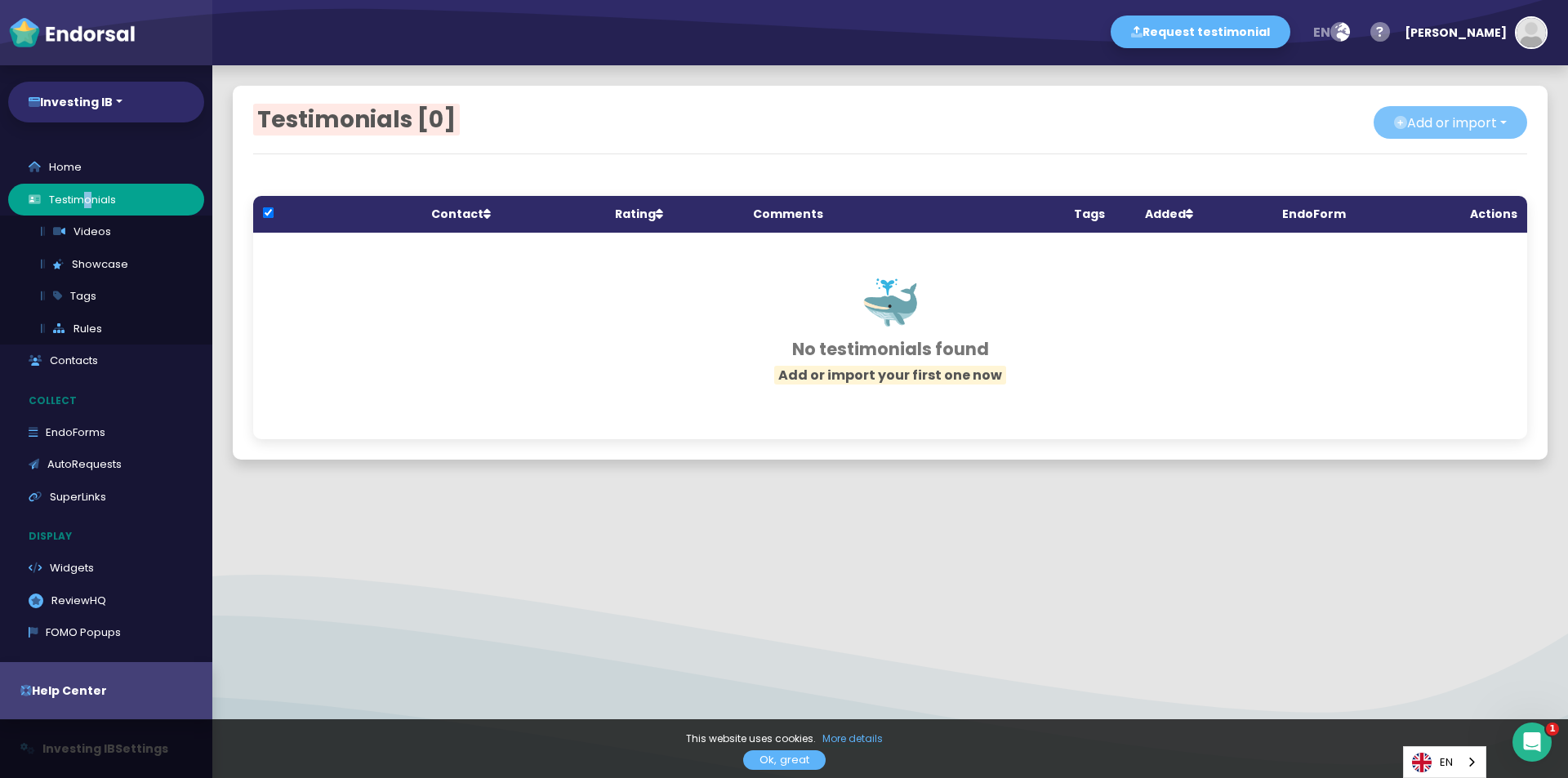
click at [1409, 120] on button "Add or import" at bounding box center [1450, 122] width 154 height 32
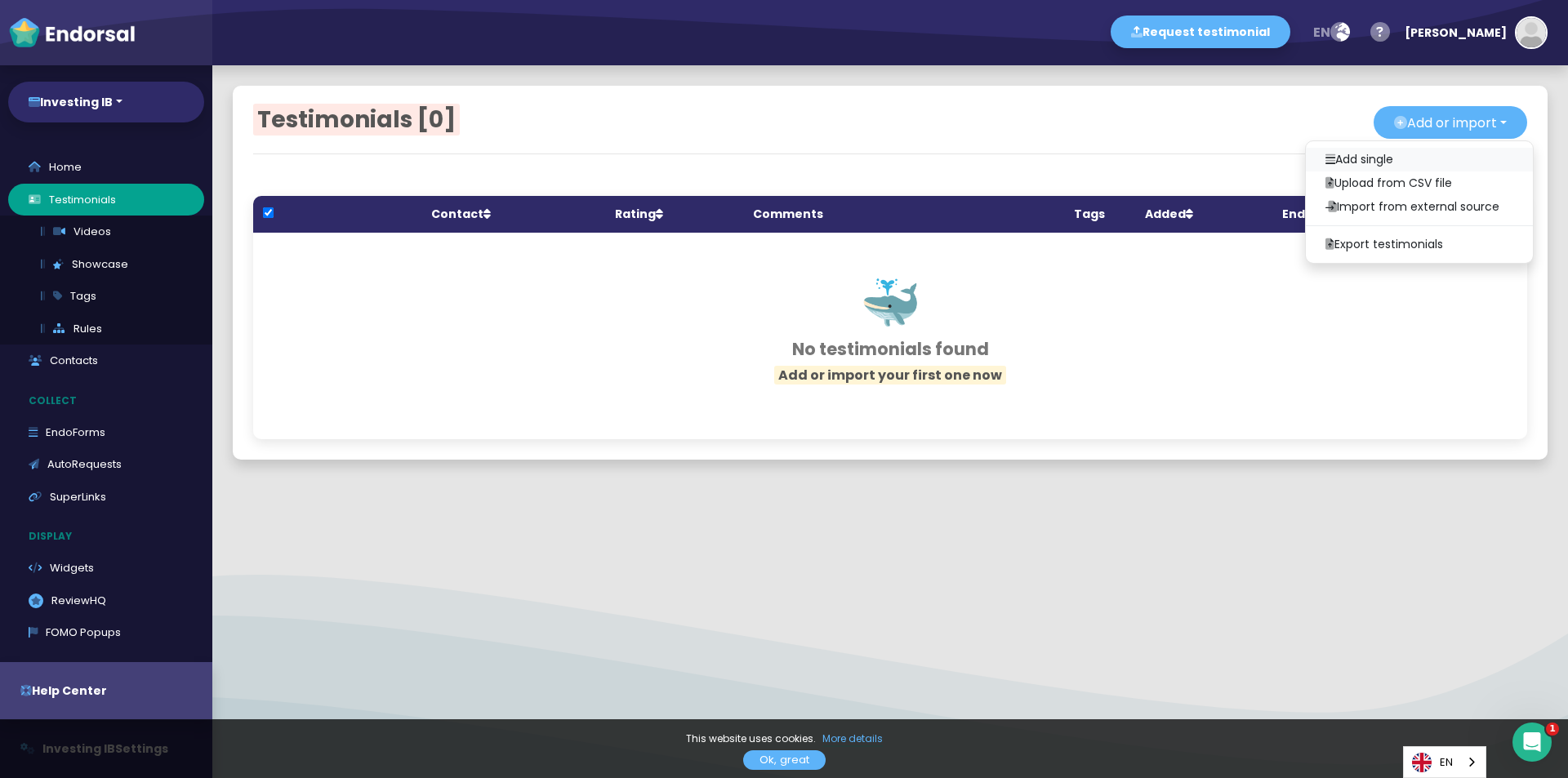
click at [1360, 166] on link "Add single" at bounding box center [1420, 160] width 228 height 24
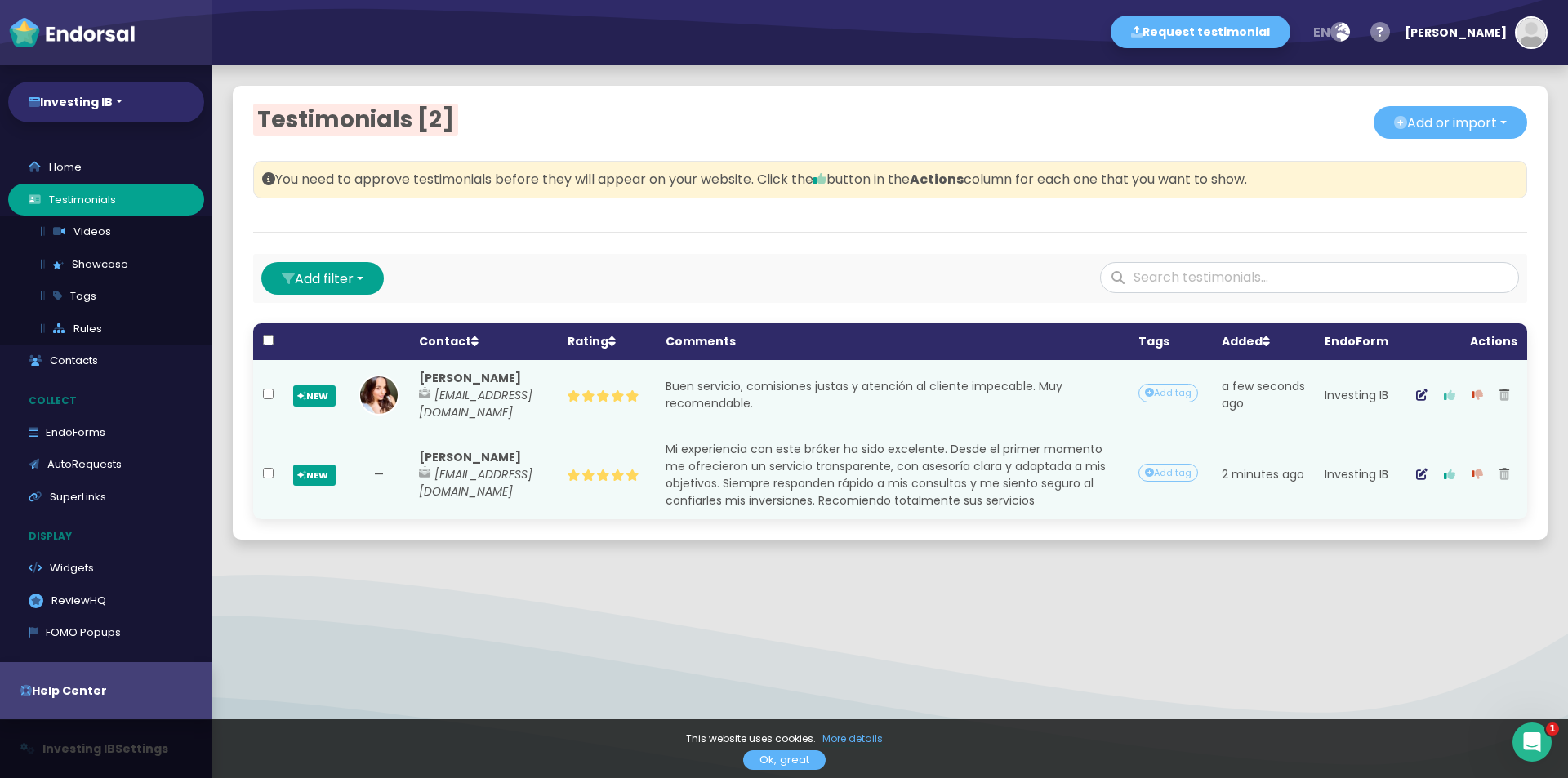
click at [1444, 395] on icon "button" at bounding box center [1449, 396] width 11 height 11
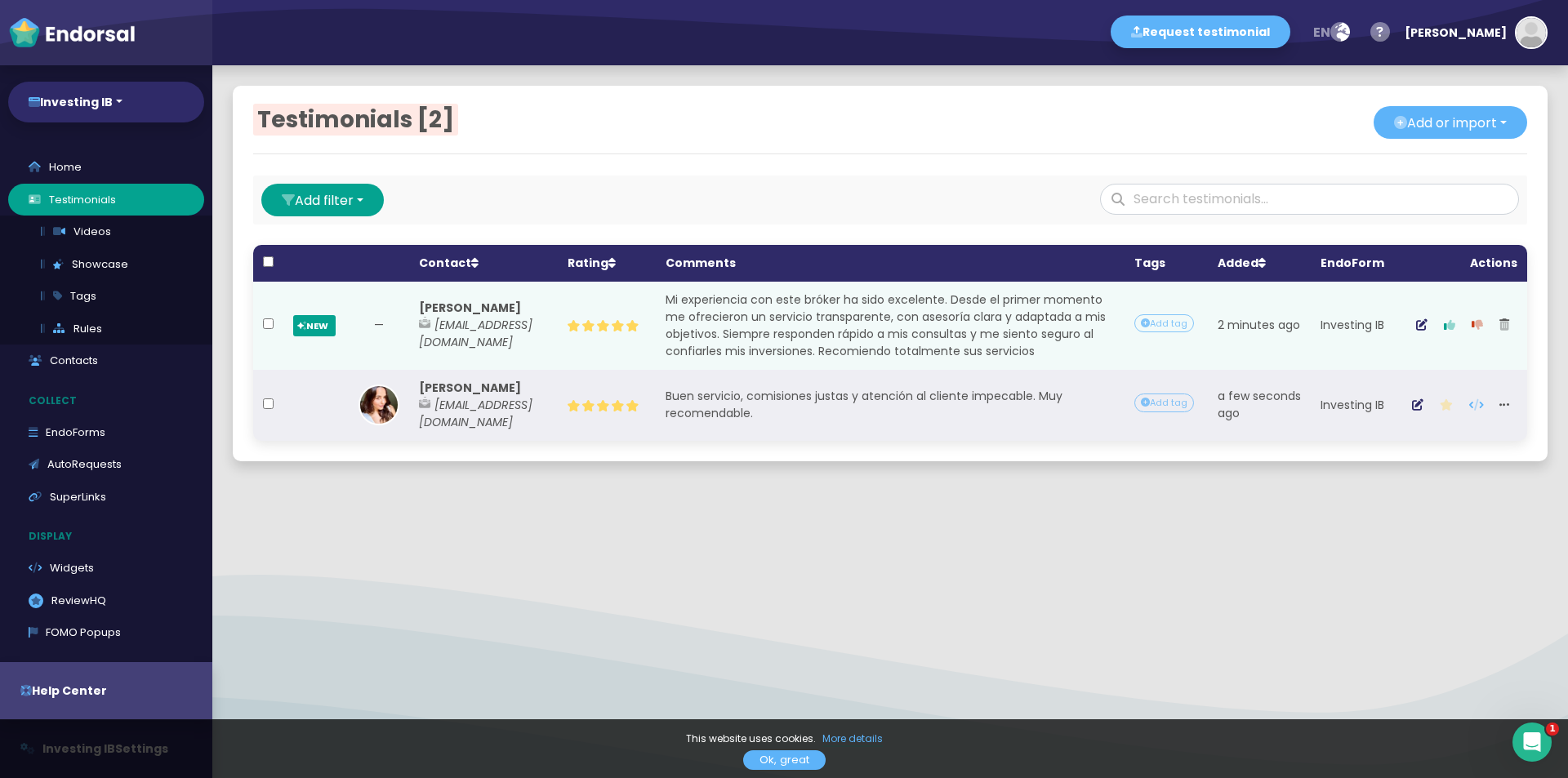
click at [1441, 475] on div "Testimonials [2] Add or import Add single Upload from CSV file Import from exte…" at bounding box center [890, 273] width 1356 height 417
click at [1446, 339] on button "button" at bounding box center [1449, 326] width 28 height 41
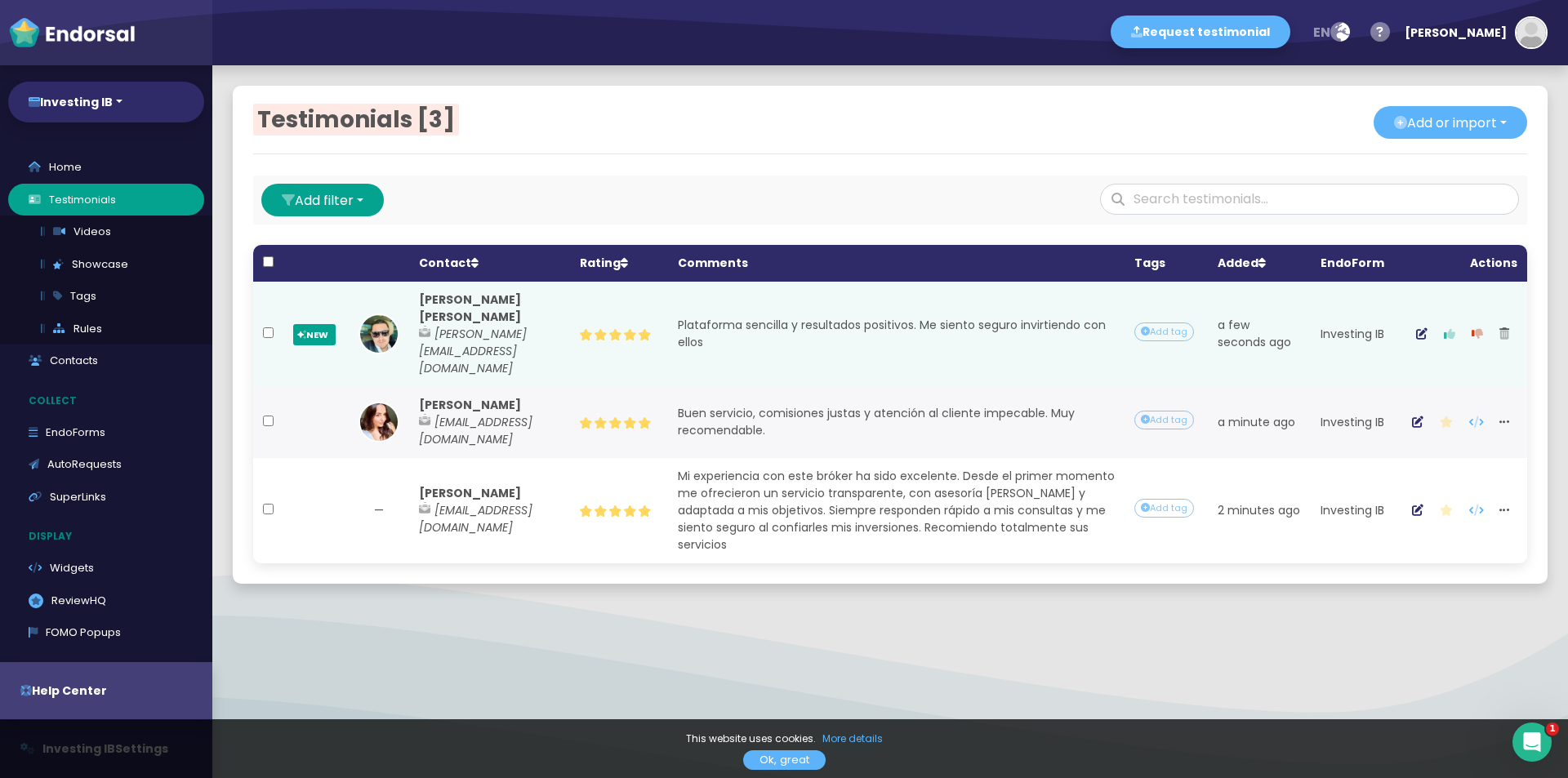
click at [1444, 313] on button "button" at bounding box center [1449, 334] width 28 height 41
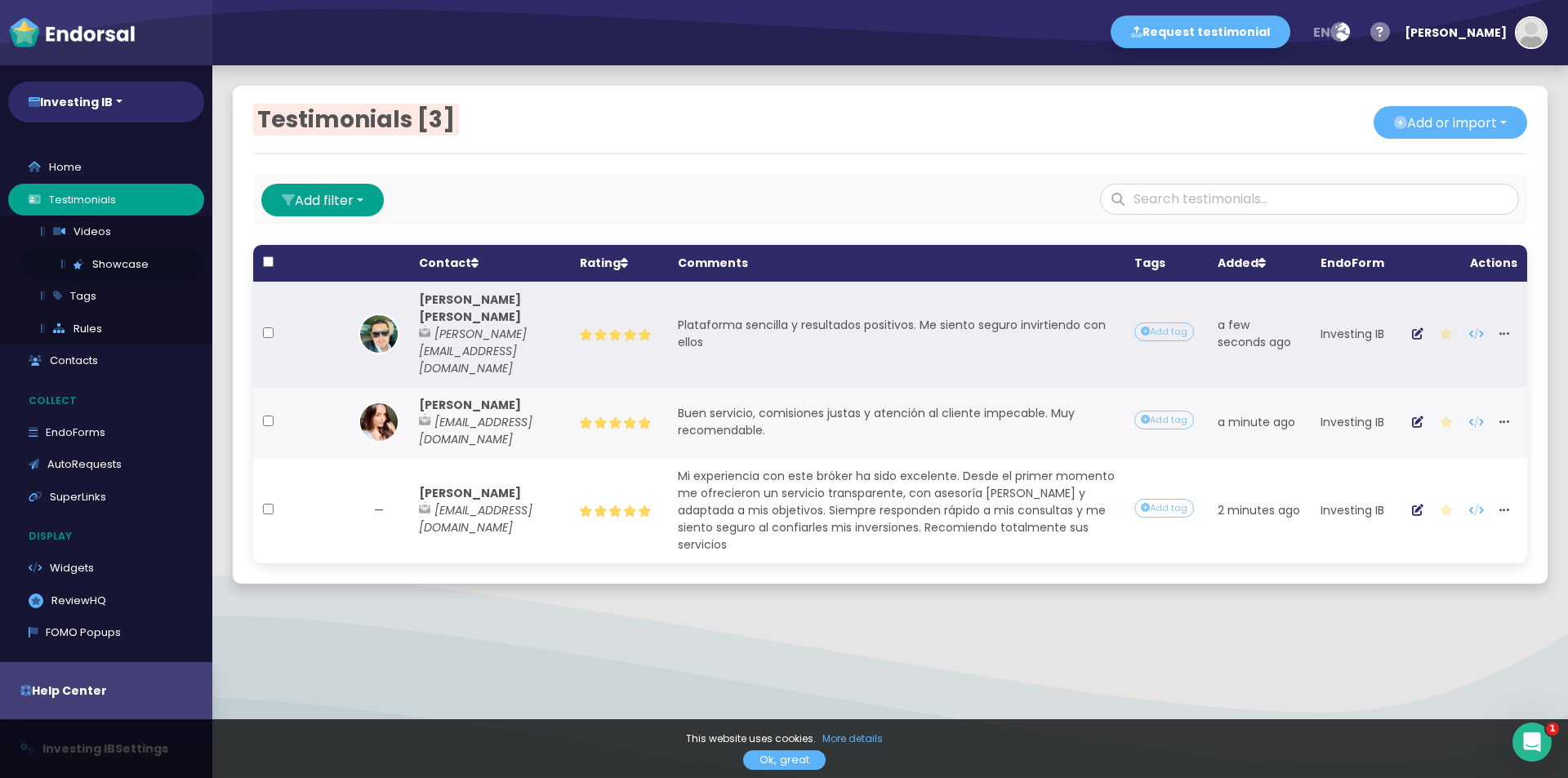
click at [138, 265] on link "Showcase" at bounding box center [112, 265] width 184 height 32
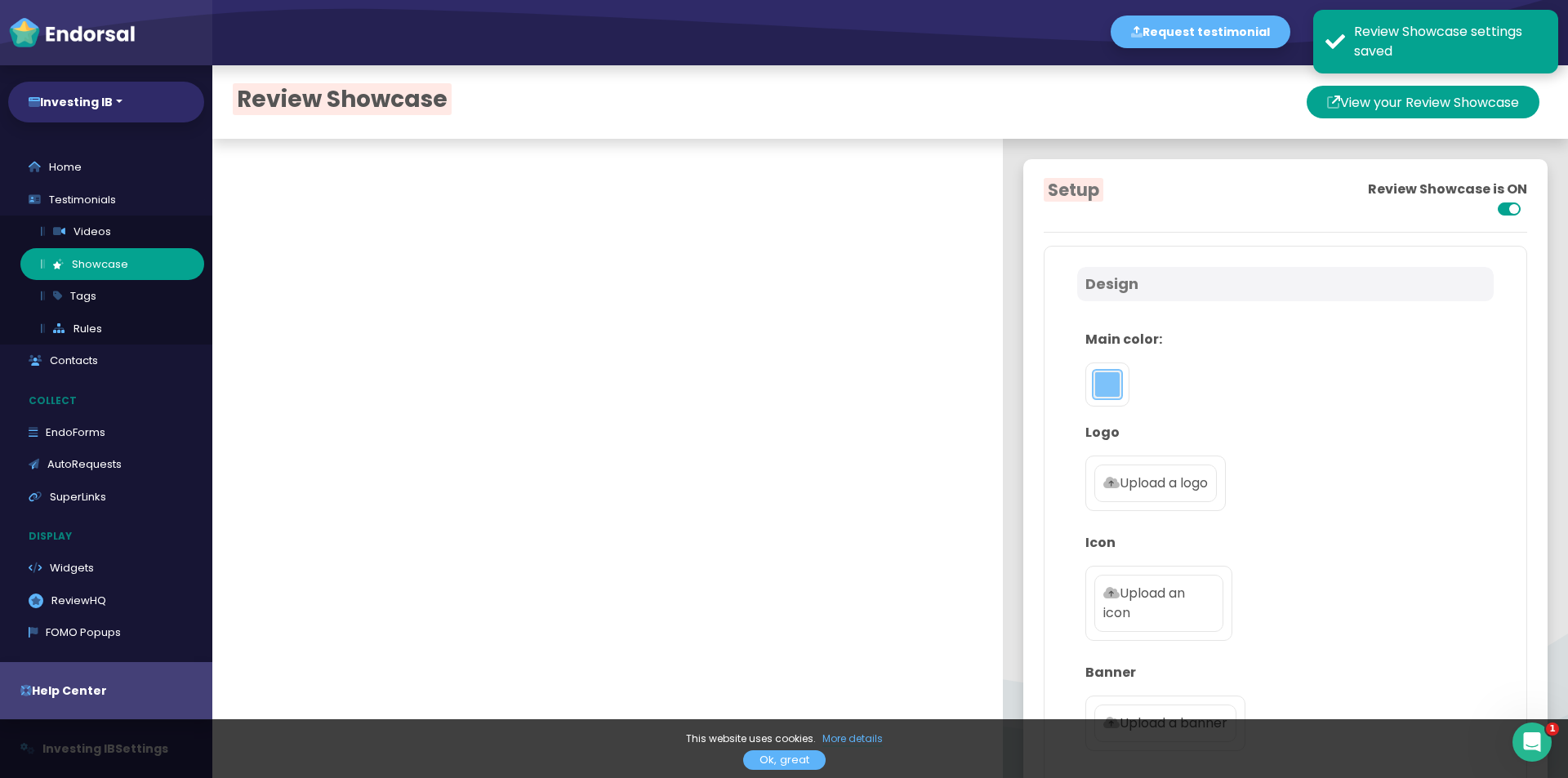
click at [1097, 393] on button "toggle color picker dialog" at bounding box center [1107, 384] width 26 height 26
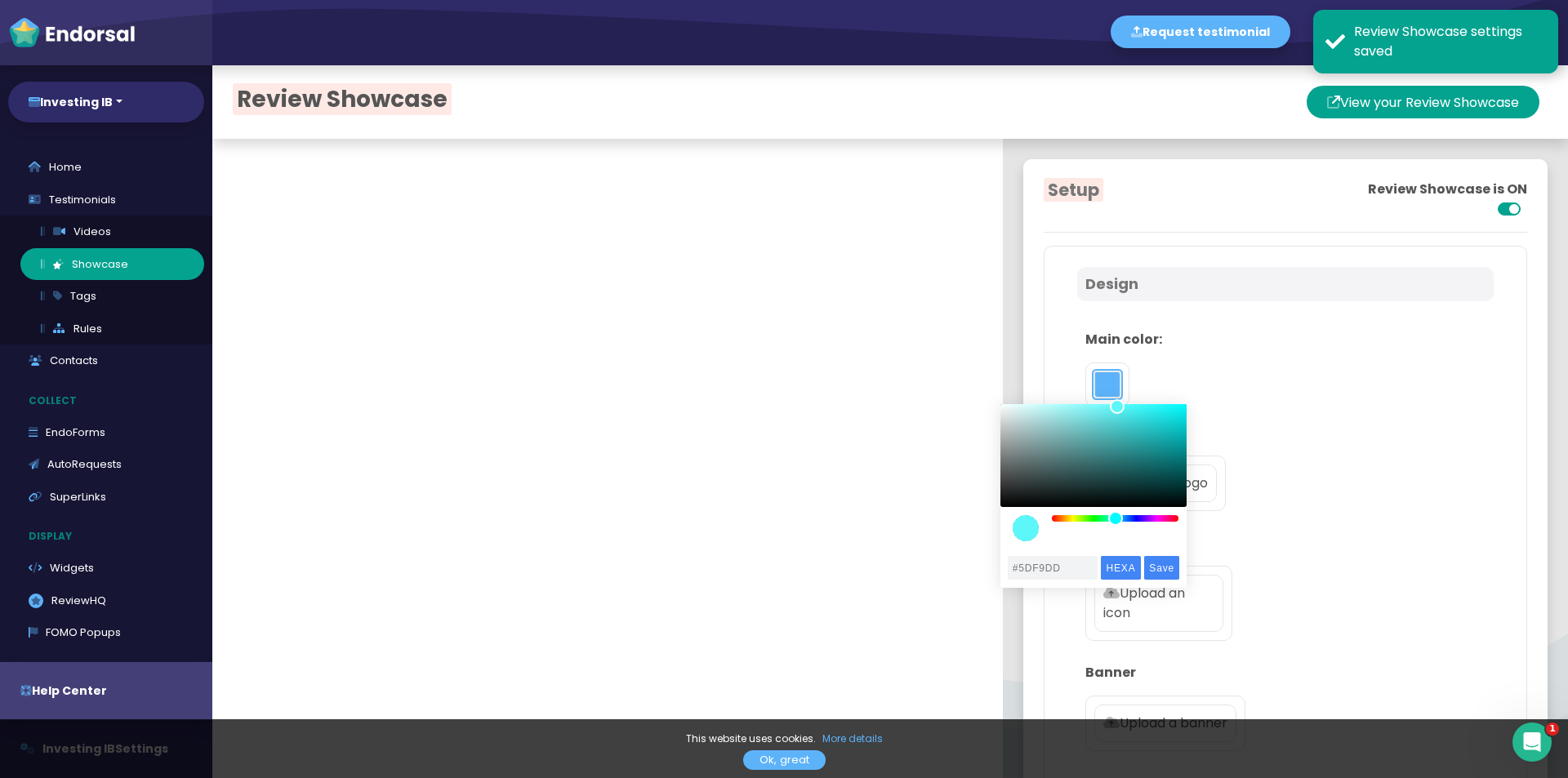
type input "#5DF9D7"
click at [1111, 521] on div "color picker dialog" at bounding box center [1110, 518] width 14 height 14
click at [1155, 573] on input "Save" at bounding box center [1162, 568] width 35 height 24
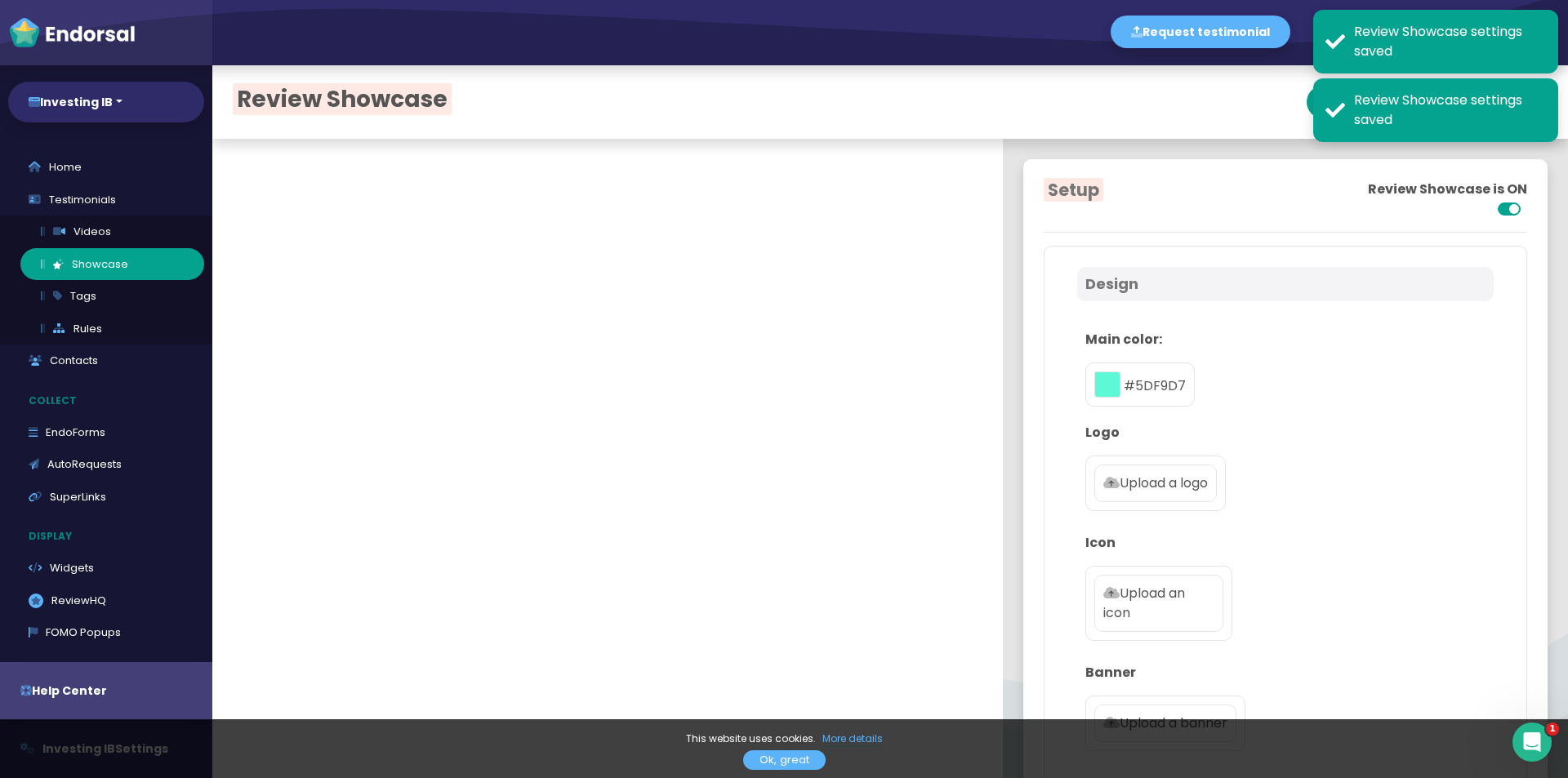
click at [1170, 479] on p "Upload a logo" at bounding box center [1155, 484] width 104 height 20
click at [0, 0] on input "Upload a logo" at bounding box center [0, 0] width 0 height 0
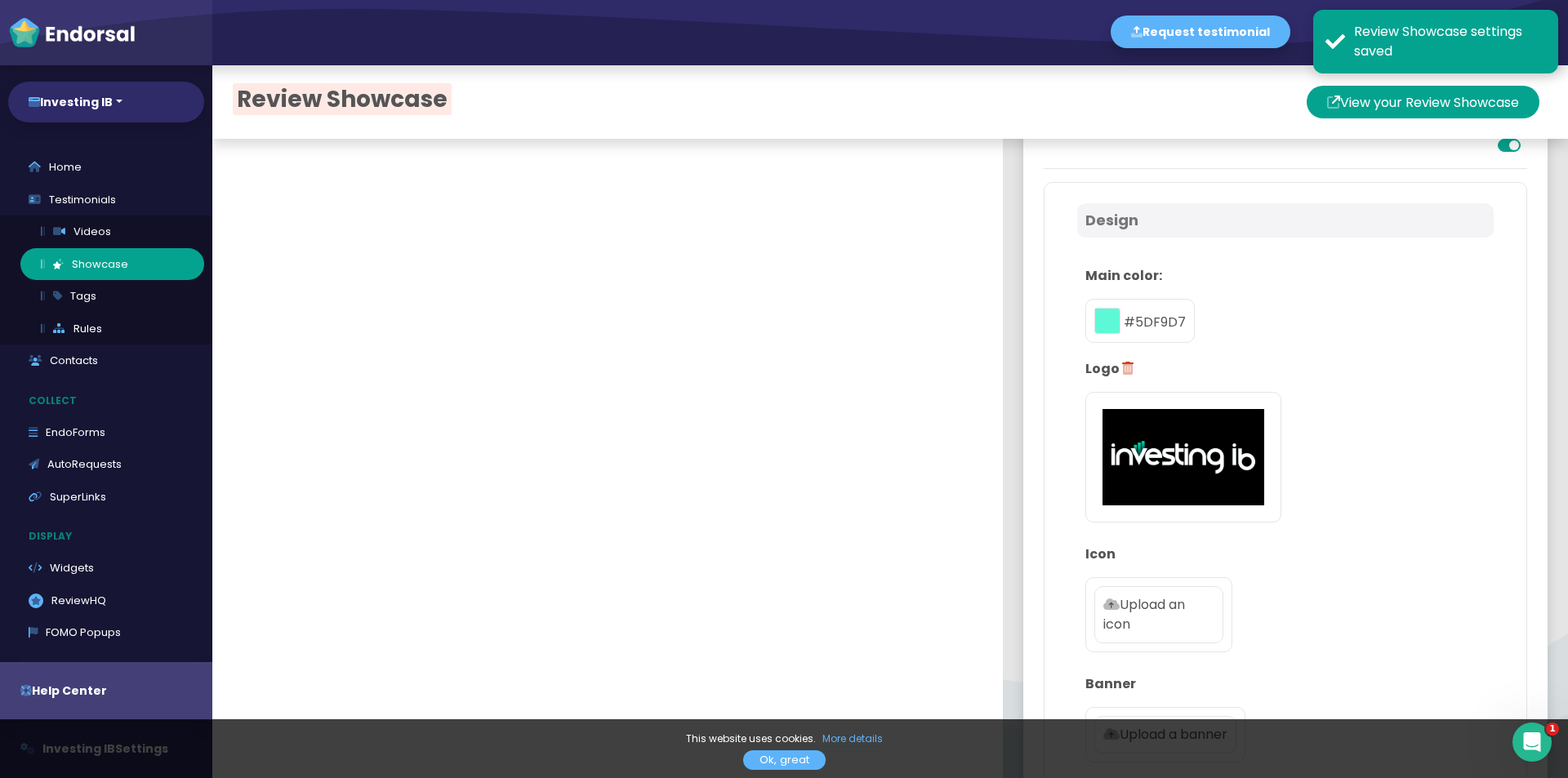
scroll to position [163, 0]
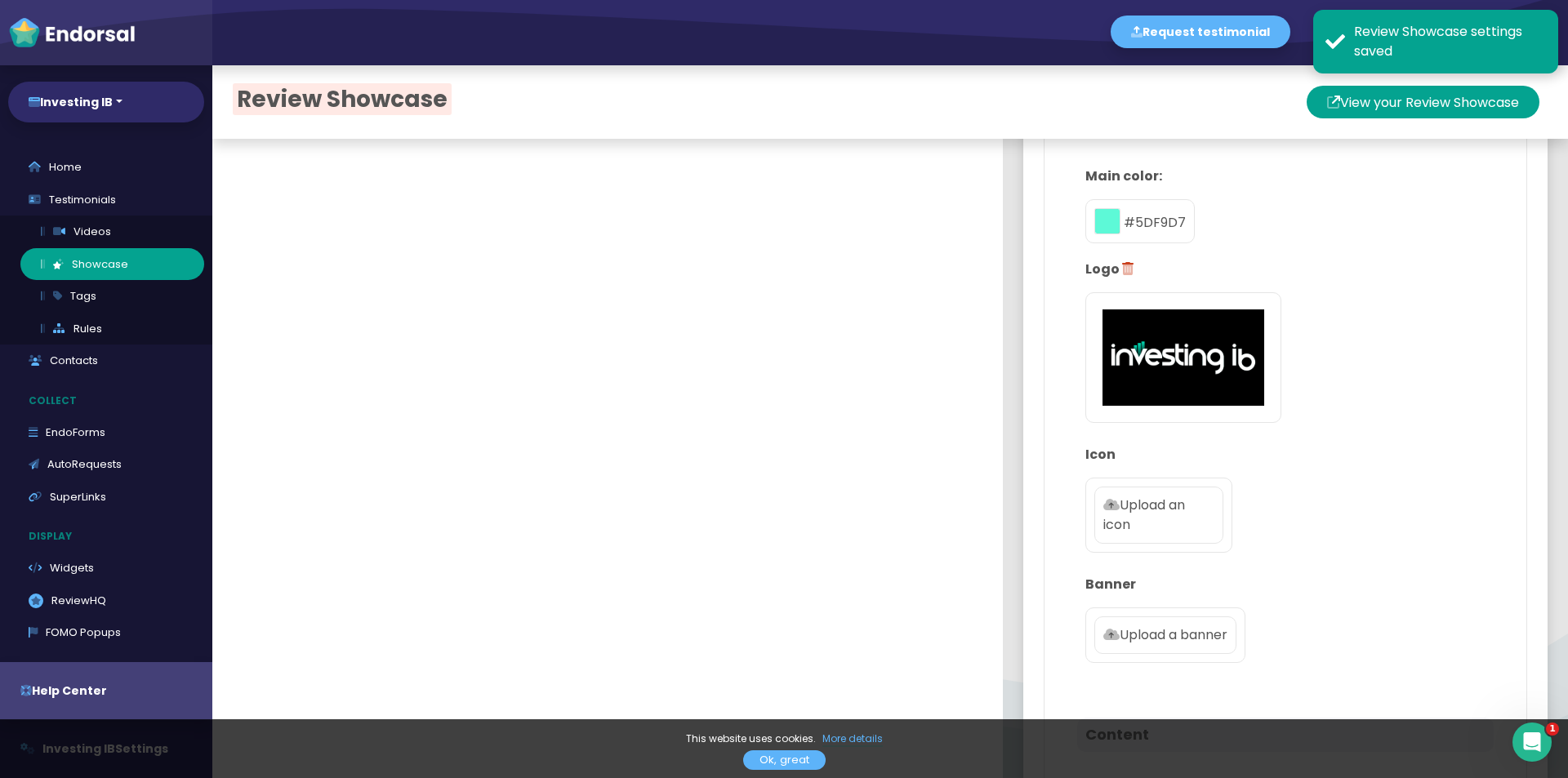
click at [1116, 517] on p "Upload an icon" at bounding box center [1159, 515] width 111 height 39
click at [0, 0] on input "Upload an icon" at bounding box center [0, 0] width 0 height 0
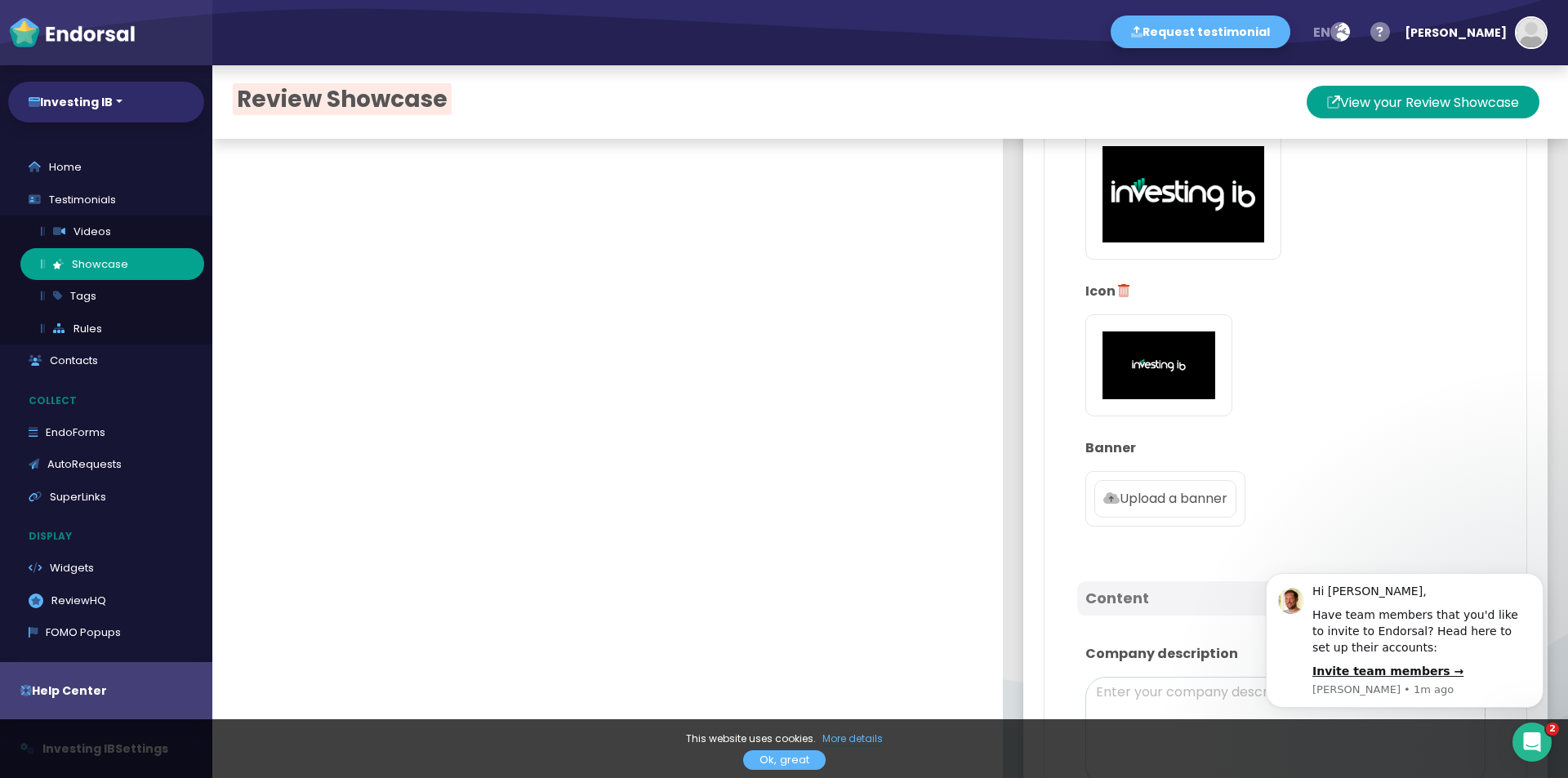
scroll to position [0, 0]
click at [1169, 526] on div "Upload a banner" at bounding box center [1165, 499] width 160 height 55
click at [1158, 508] on p "Upload a banner" at bounding box center [1165, 499] width 124 height 20
click at [0, 0] on input "Upload a banner" at bounding box center [0, 0] width 0 height 0
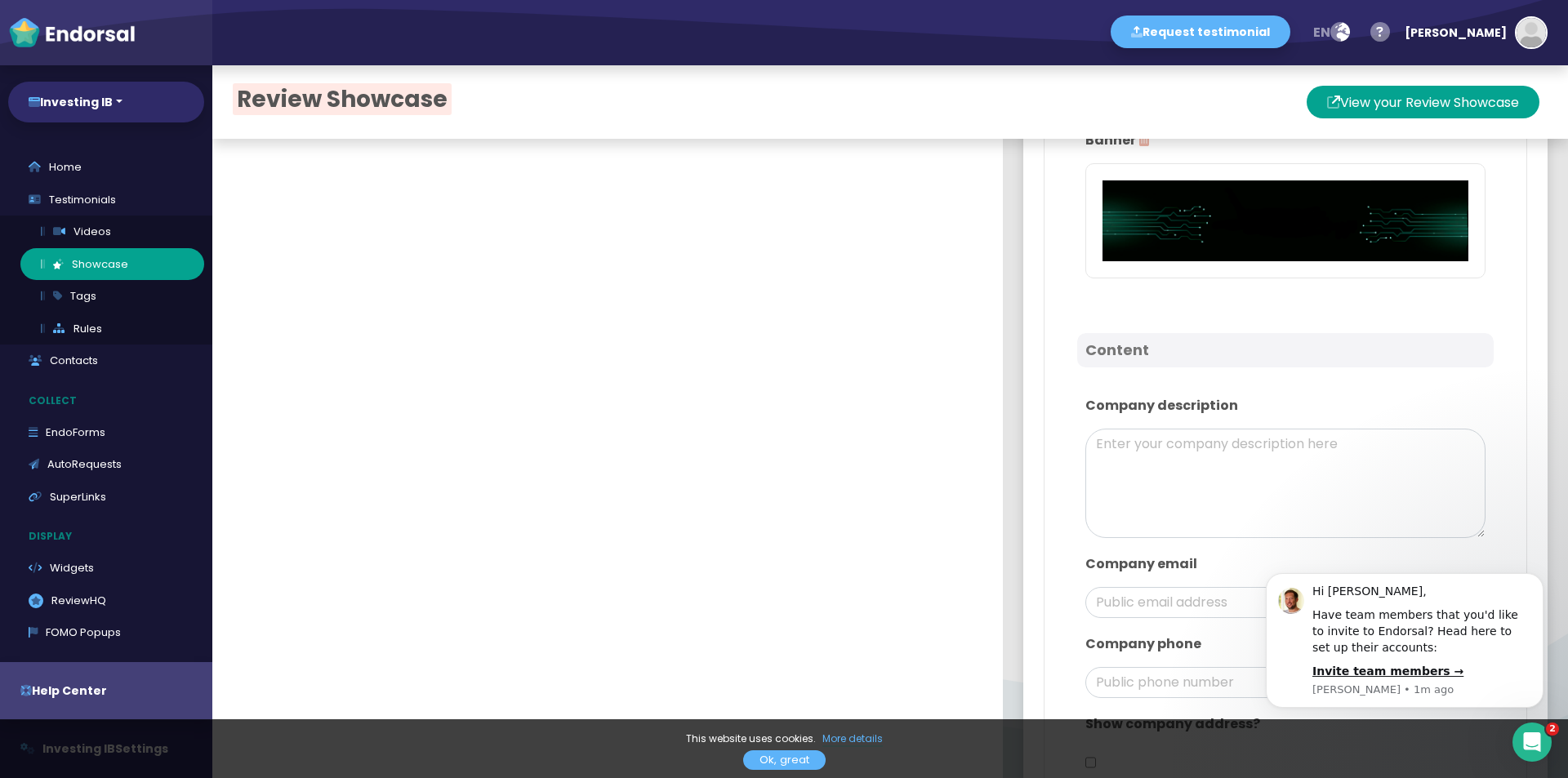
scroll to position [735, 0]
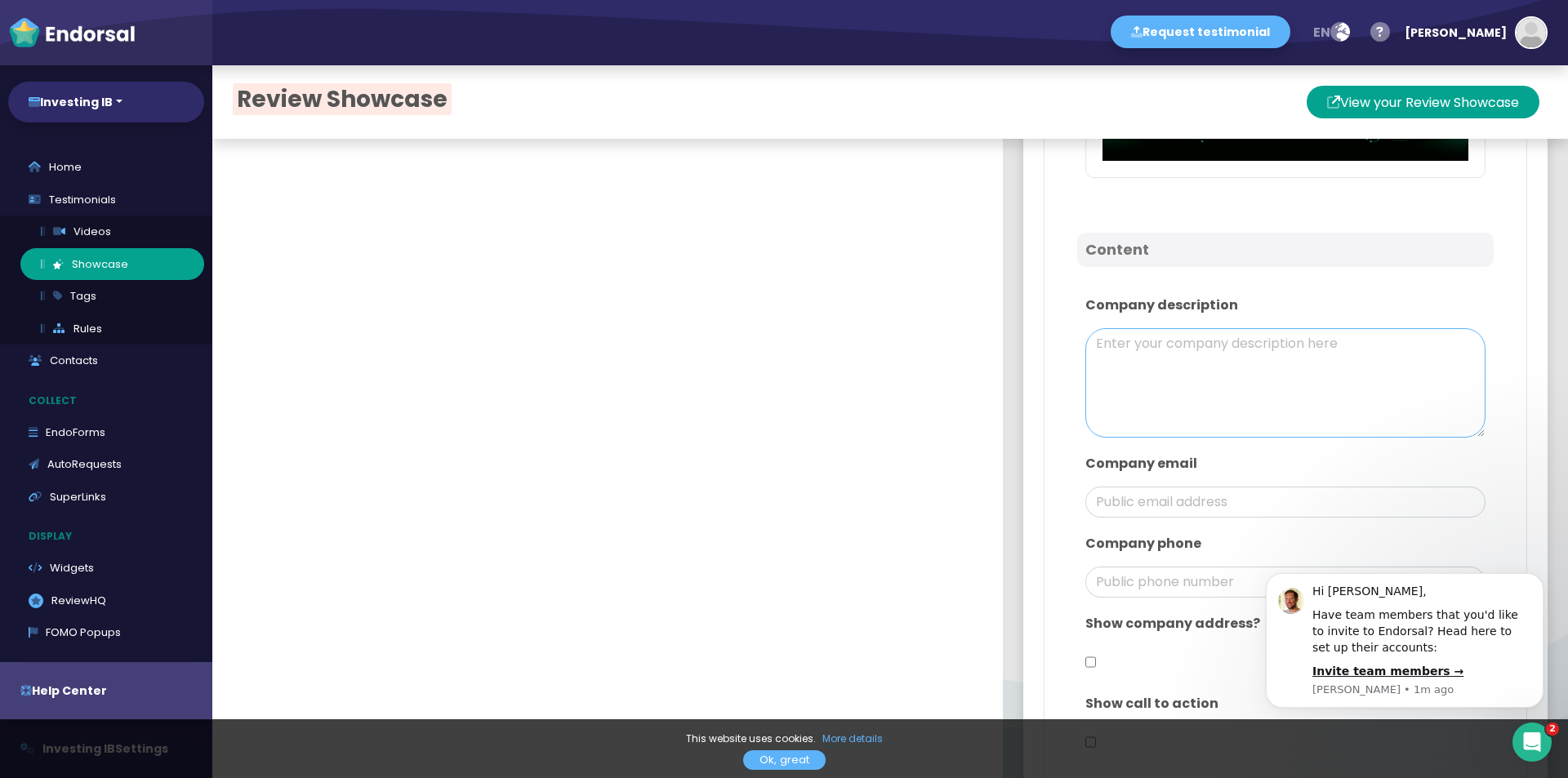
click at [1212, 356] on textarea at bounding box center [1285, 382] width 401 height 109
paste textarea "Welcome to Investing IB. At Investing IB, we deliver a powerful, intuitive trad…"
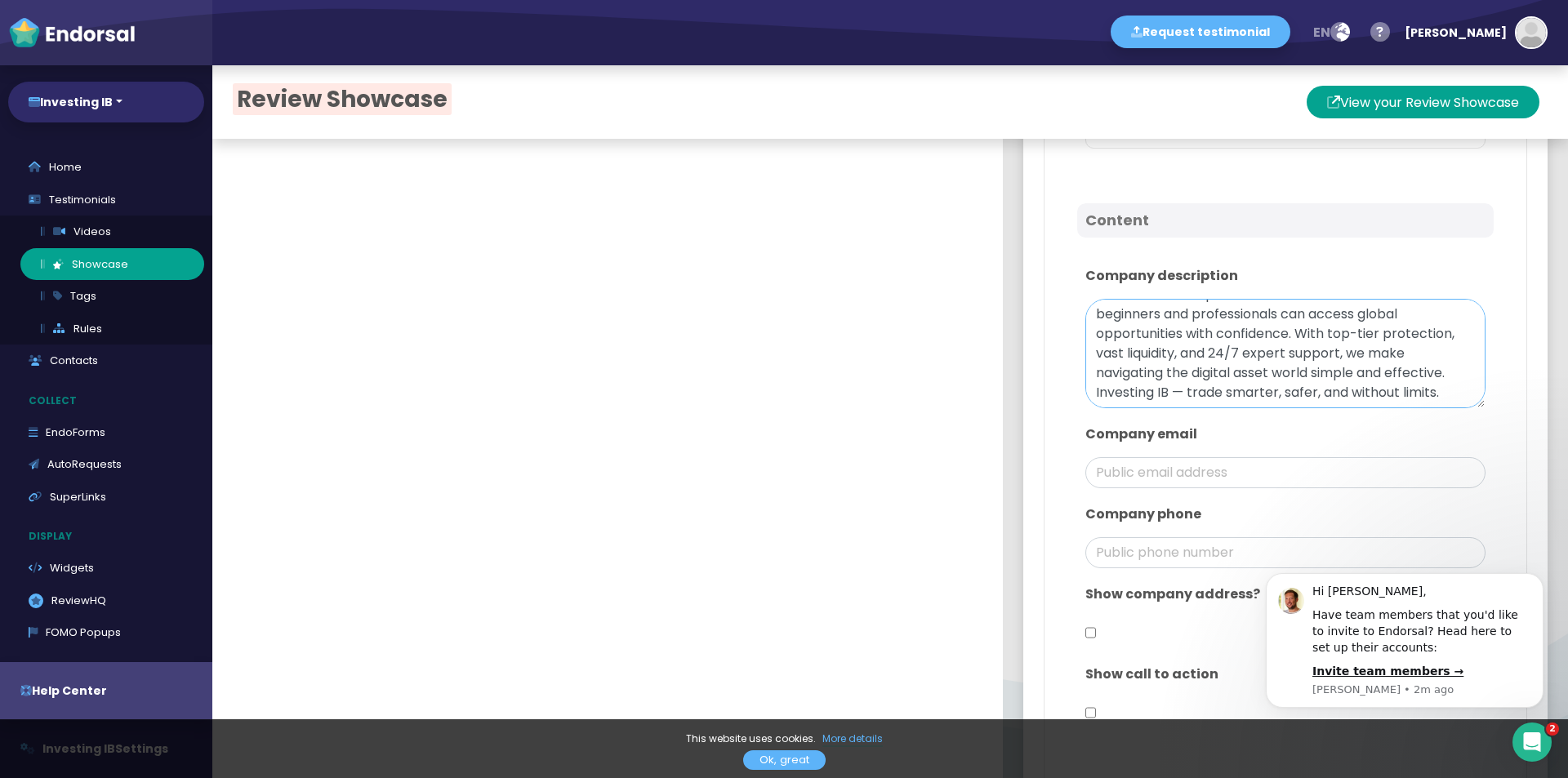
scroll to position [816, 0]
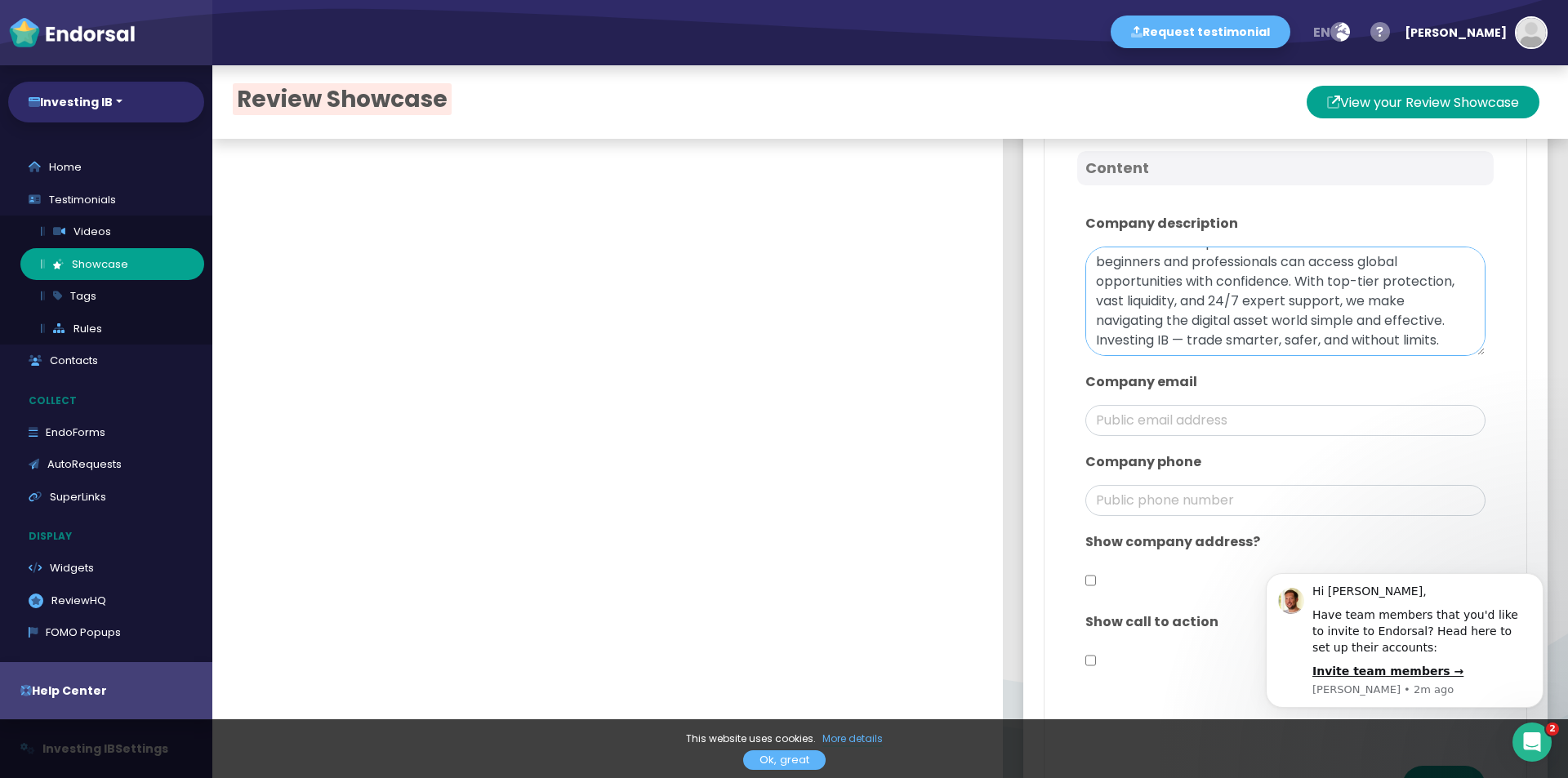
type textarea "Welcome to Investing IB. At Investing IB, we deliver a powerful, intuitive trad…"
click at [1104, 415] on input "email" at bounding box center [1285, 421] width 401 height 31
type input "support@ib-investing.com"
click at [1138, 478] on div "Company phone" at bounding box center [1286, 485] width 417 height 80
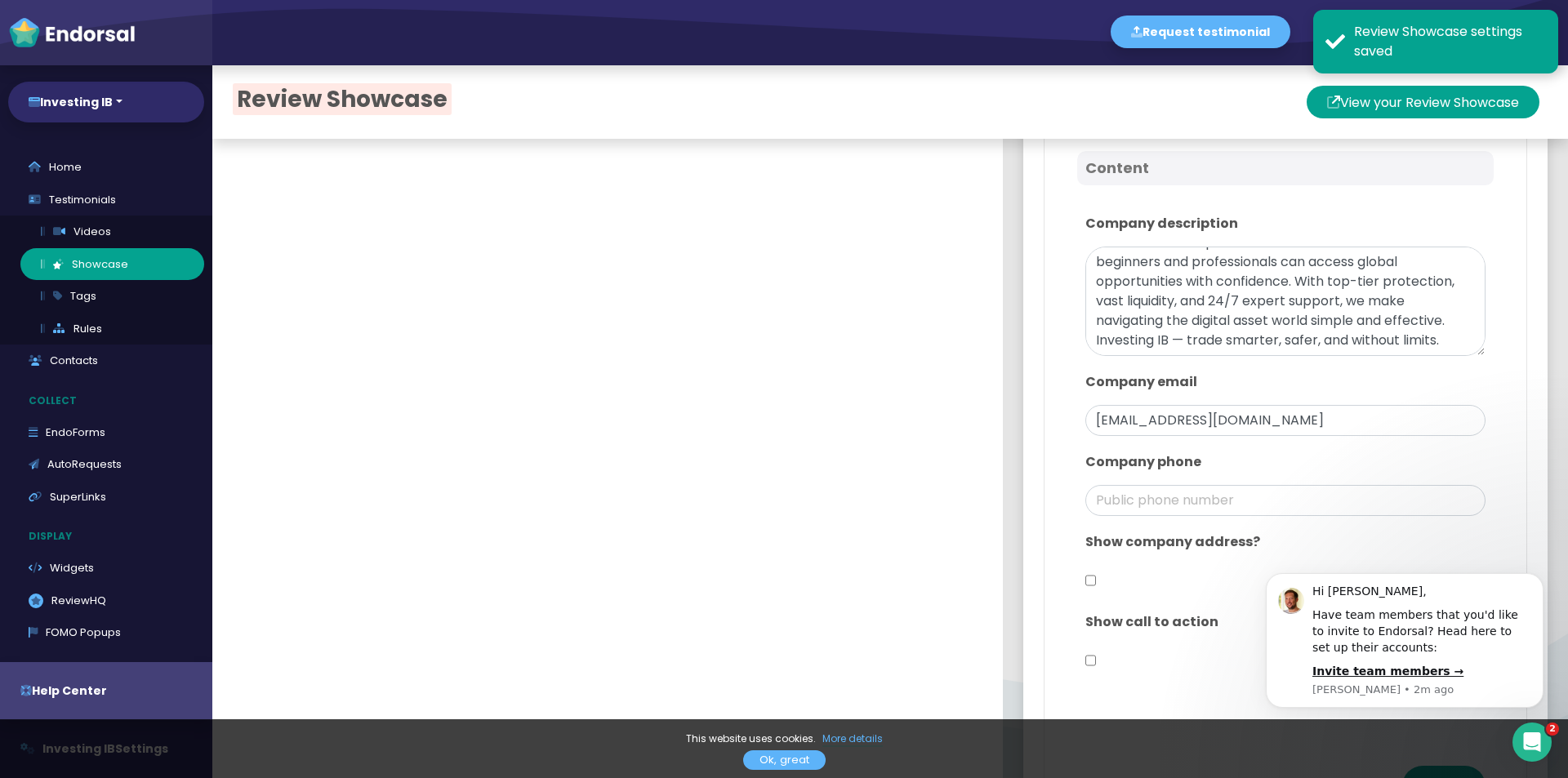
click at [1279, 460] on p "Company phone" at bounding box center [1285, 462] width 401 height 20
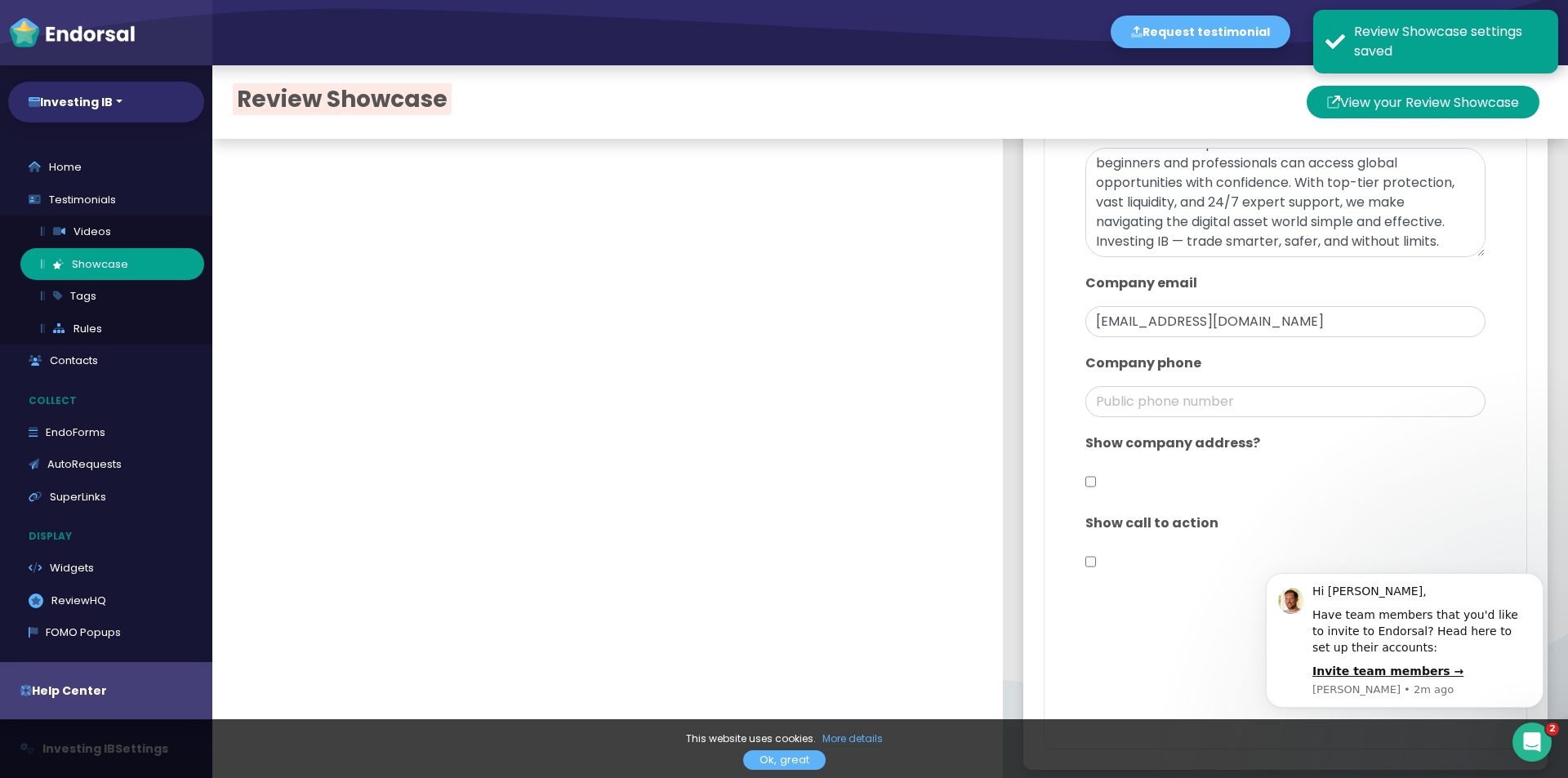
scroll to position [925, 0]
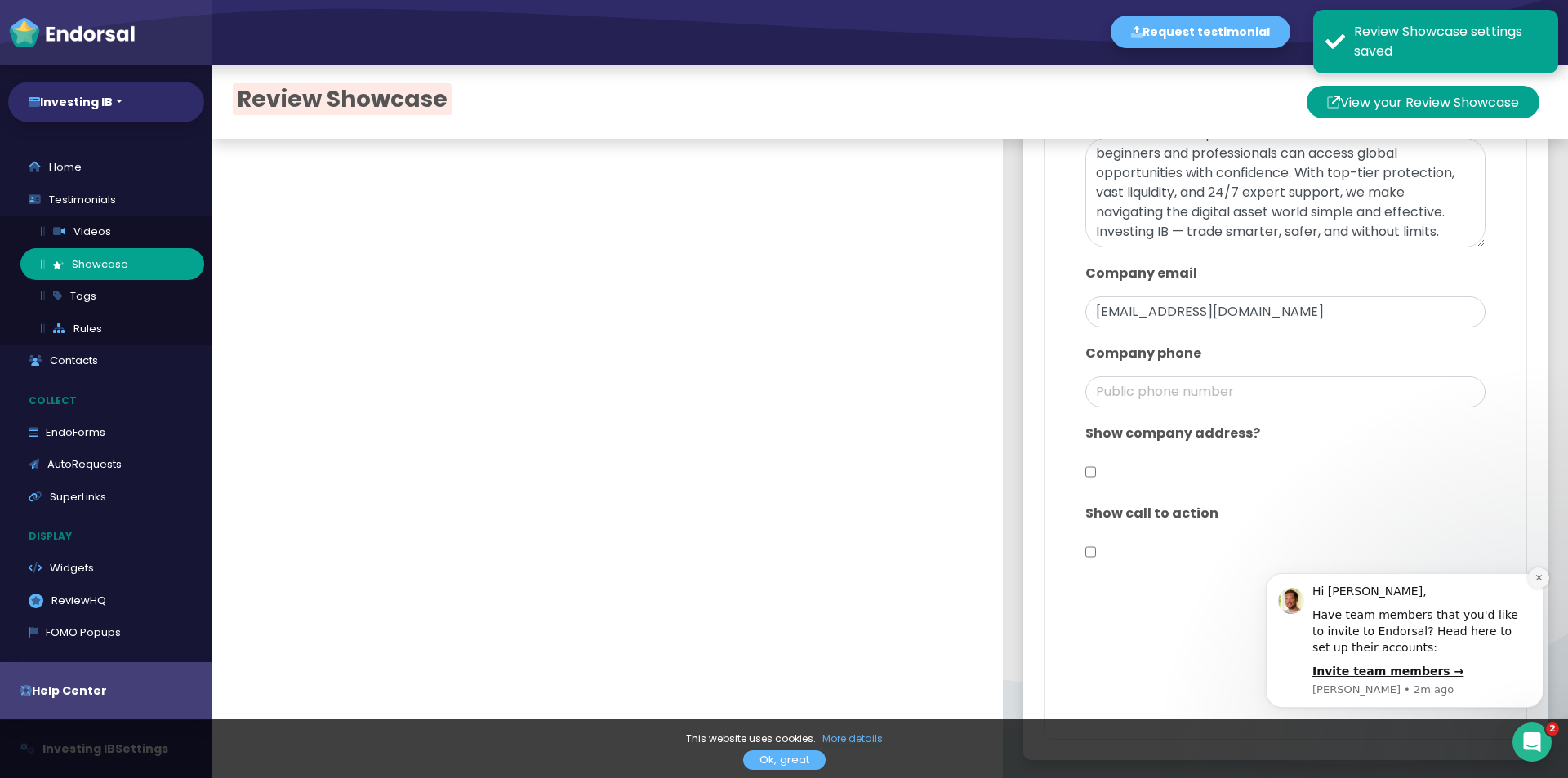
click at [1538, 577] on icon "Dismiss notification" at bounding box center [1538, 577] width 6 height 6
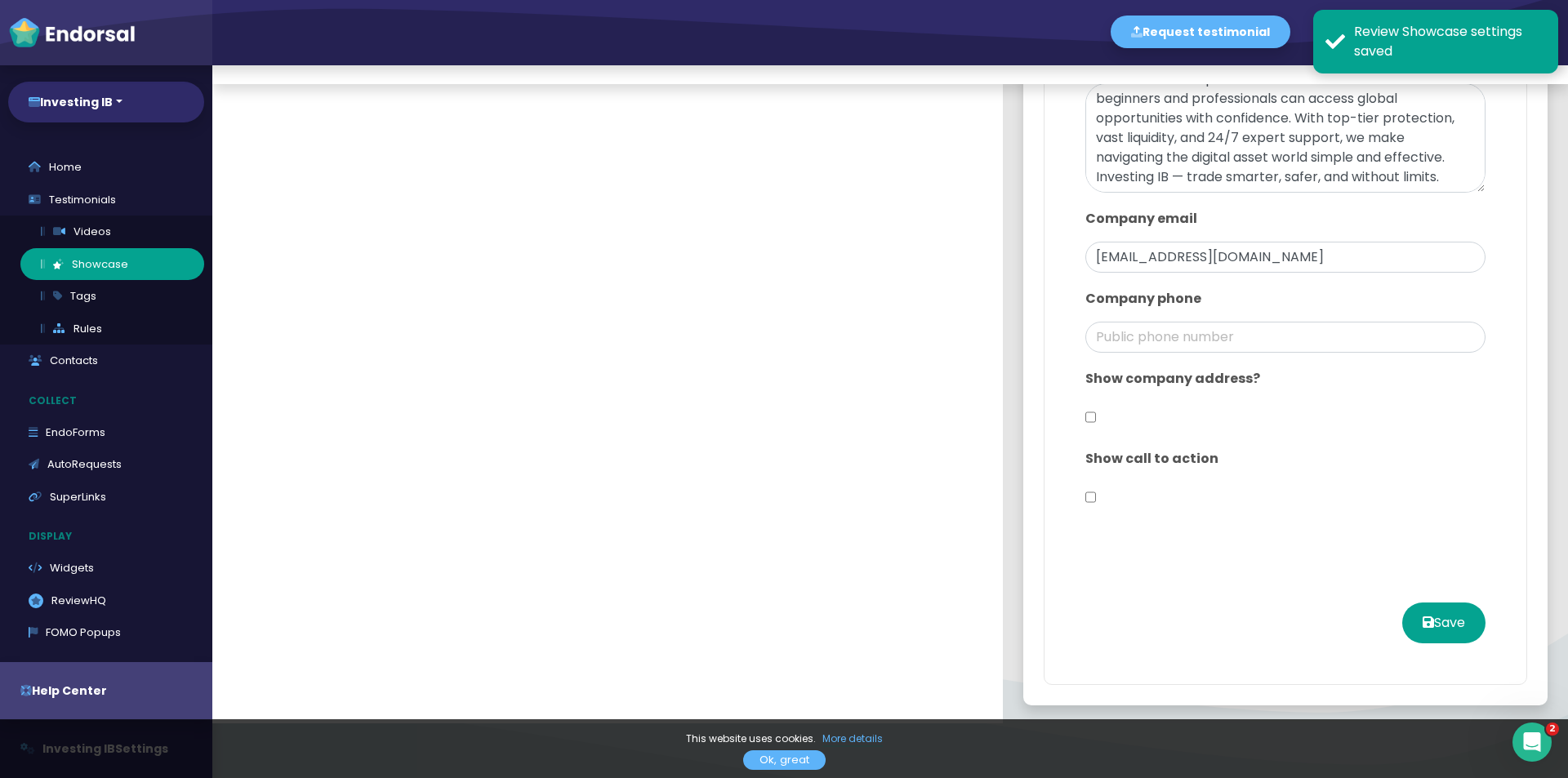
scroll to position [81, 0]
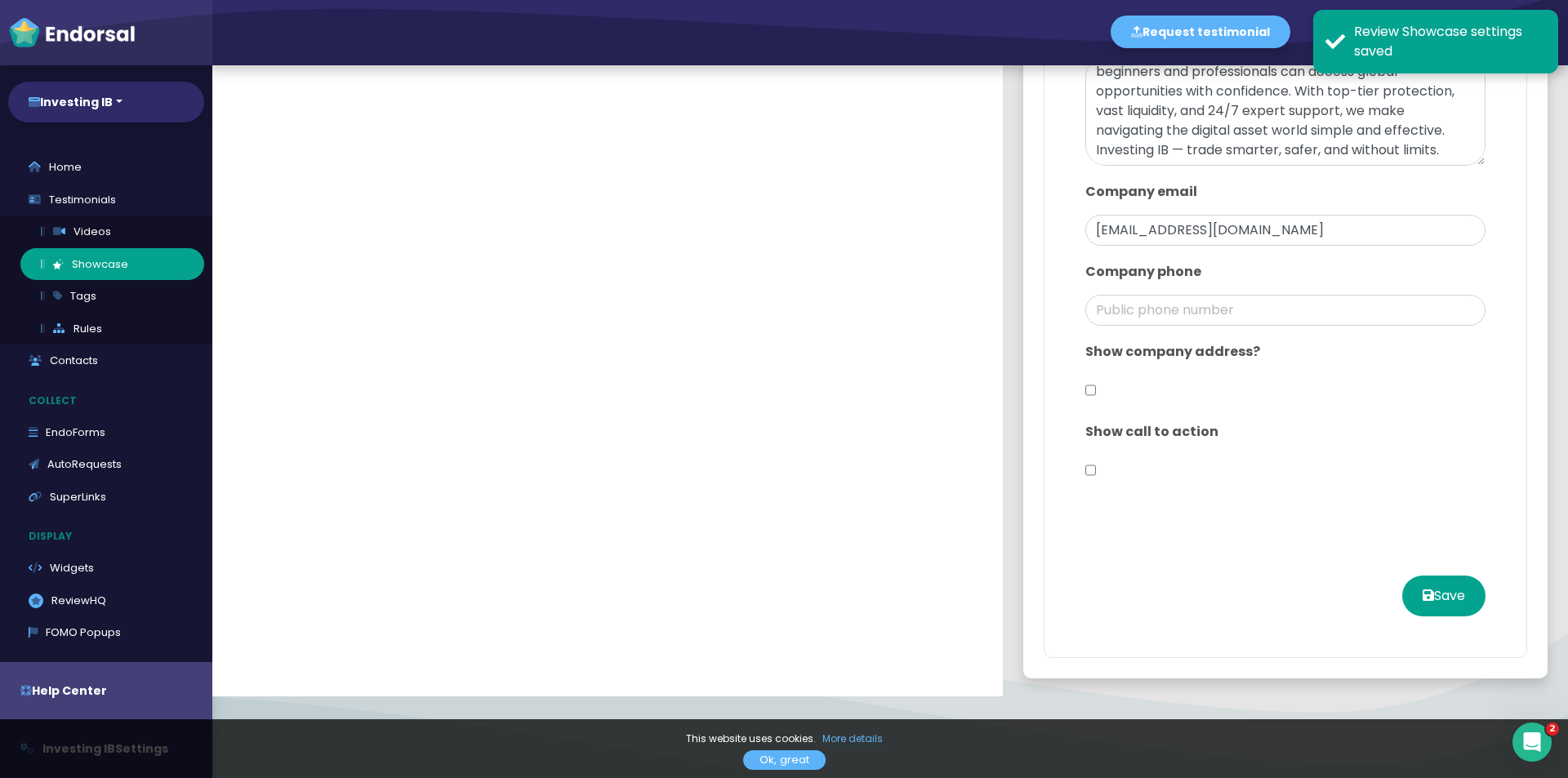
click at [1085, 385] on input "checkbox" at bounding box center [1090, 390] width 11 height 31
checkbox input "true"
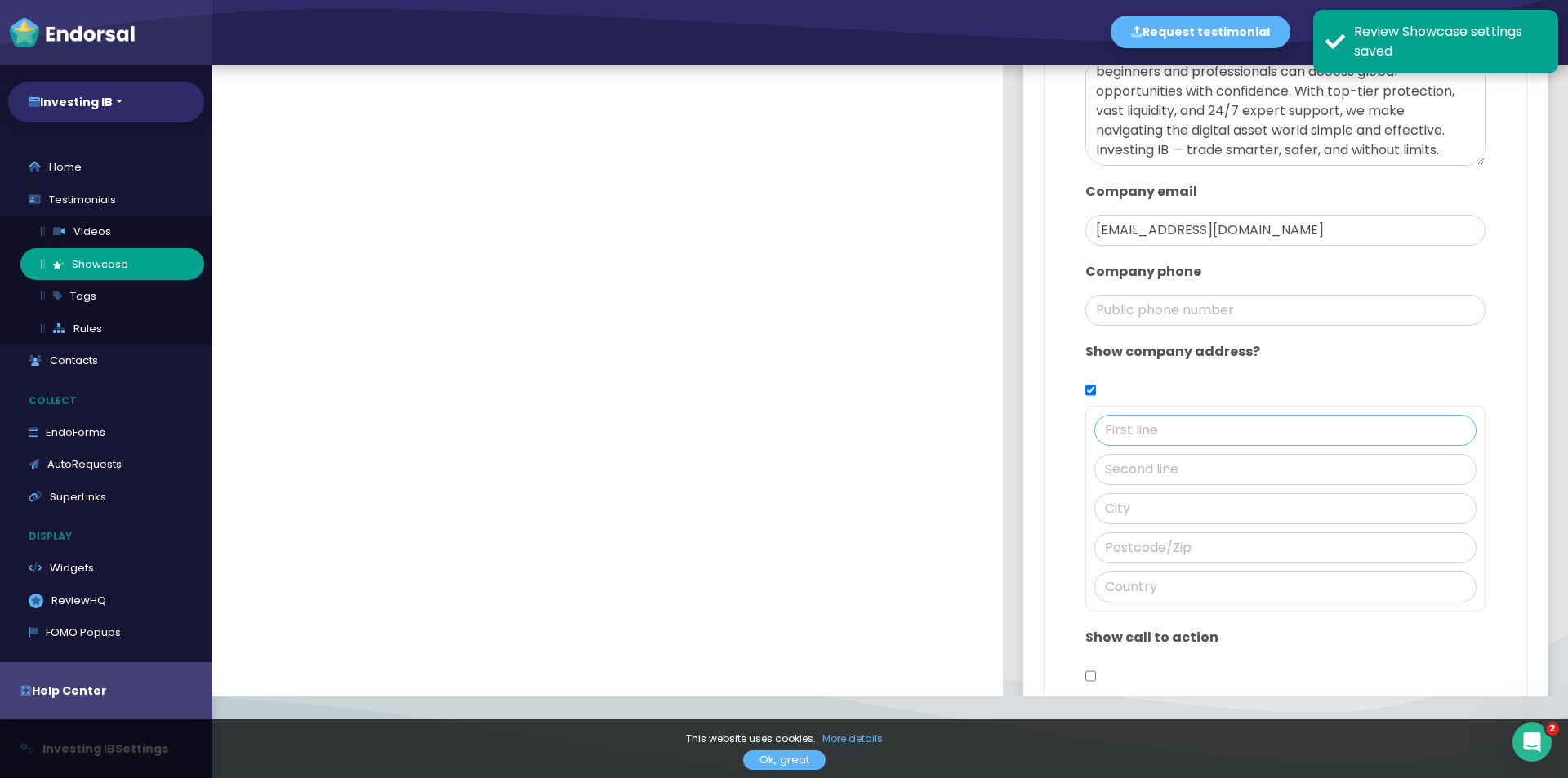
click at [1130, 433] on input "text" at bounding box center [1286, 430] width 382 height 31
click at [1147, 586] on input "text" at bounding box center [1286, 587] width 382 height 31
type input "Spain"
click at [1138, 513] on input "text" at bounding box center [1286, 508] width 382 height 31
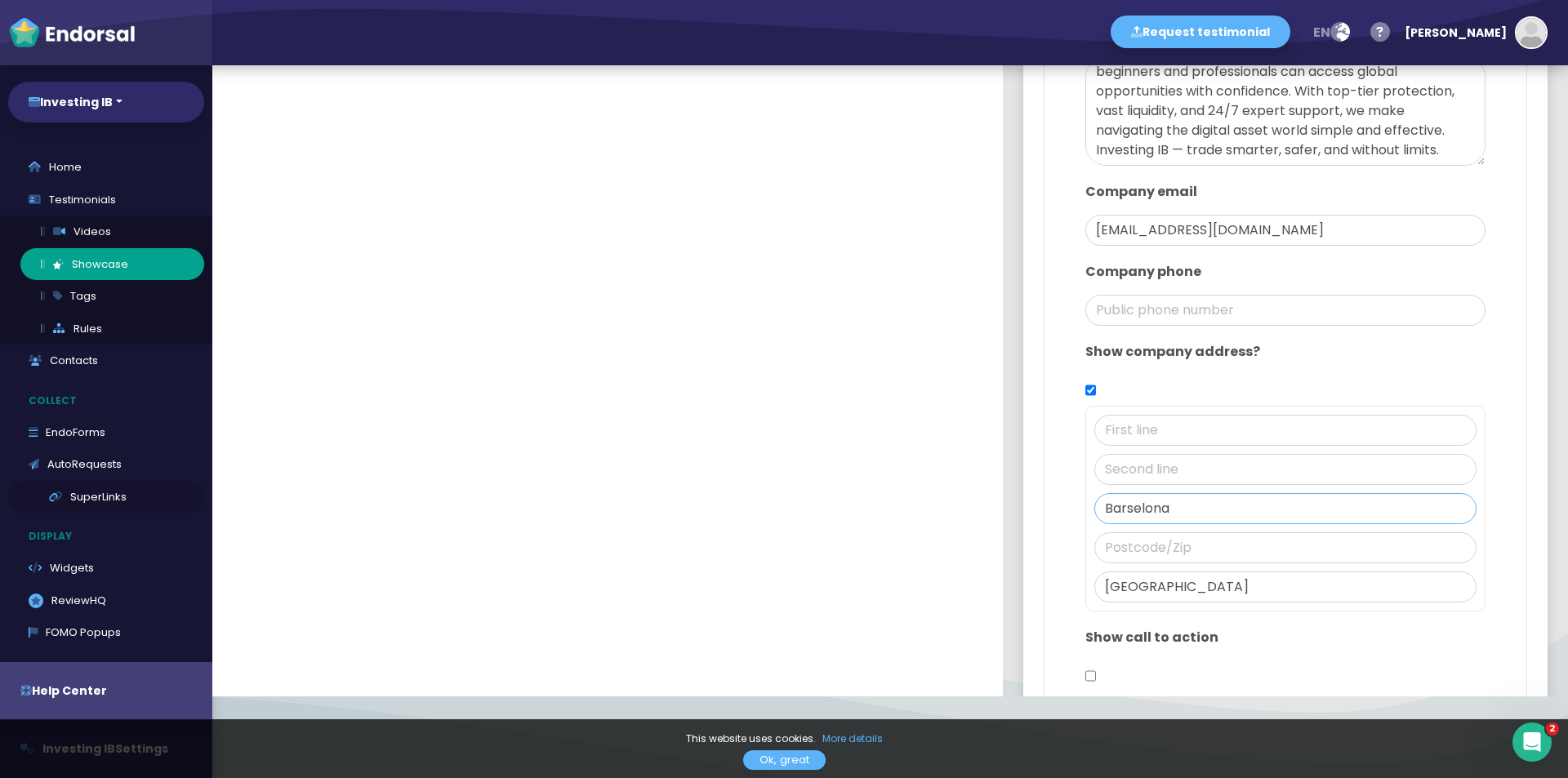
type input "Barselona"
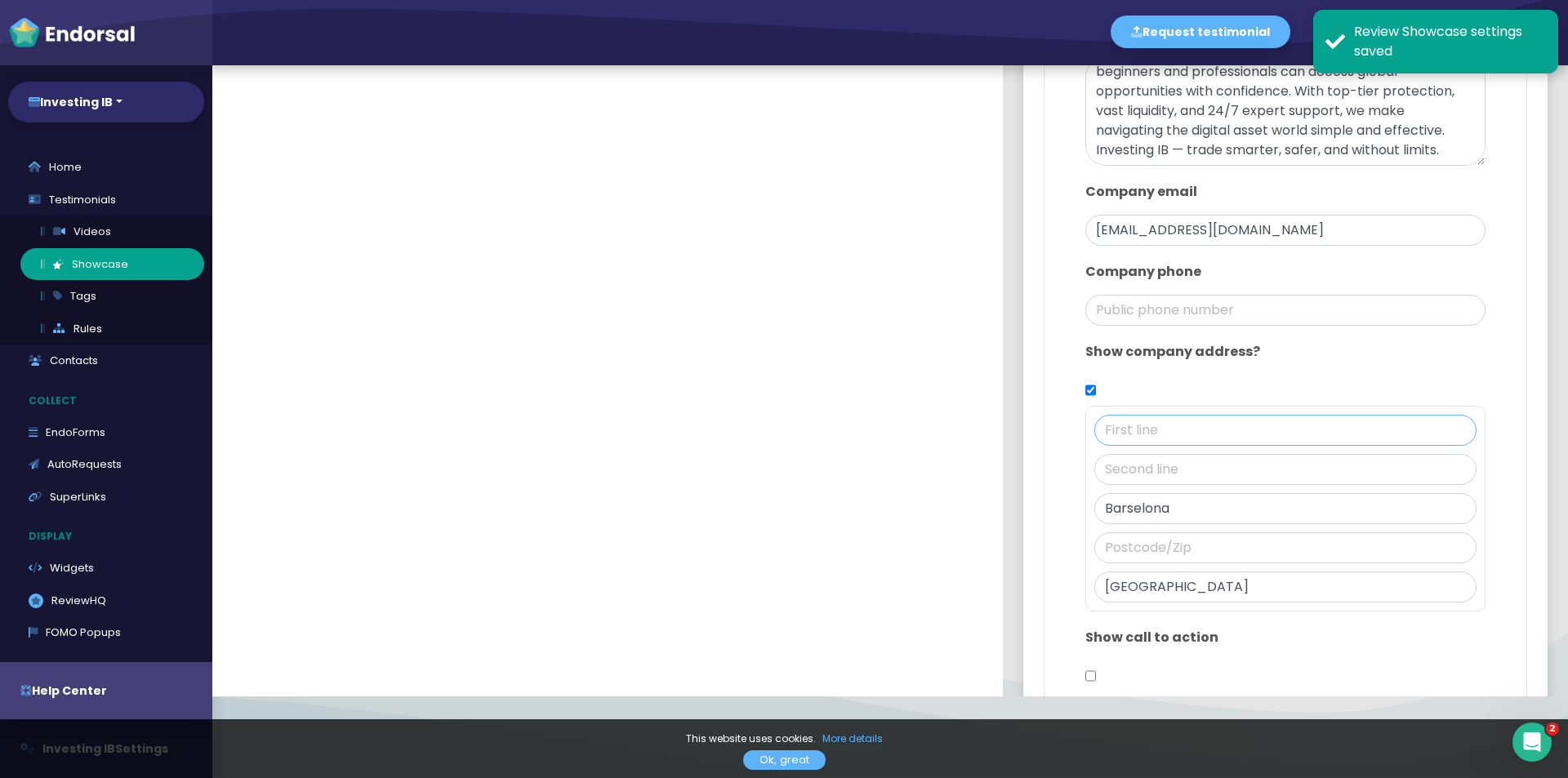
click at [1140, 429] on input "text" at bounding box center [1286, 430] width 382 height 31
paste input "Carrer de la Diputació, 211, L'Eixample,"
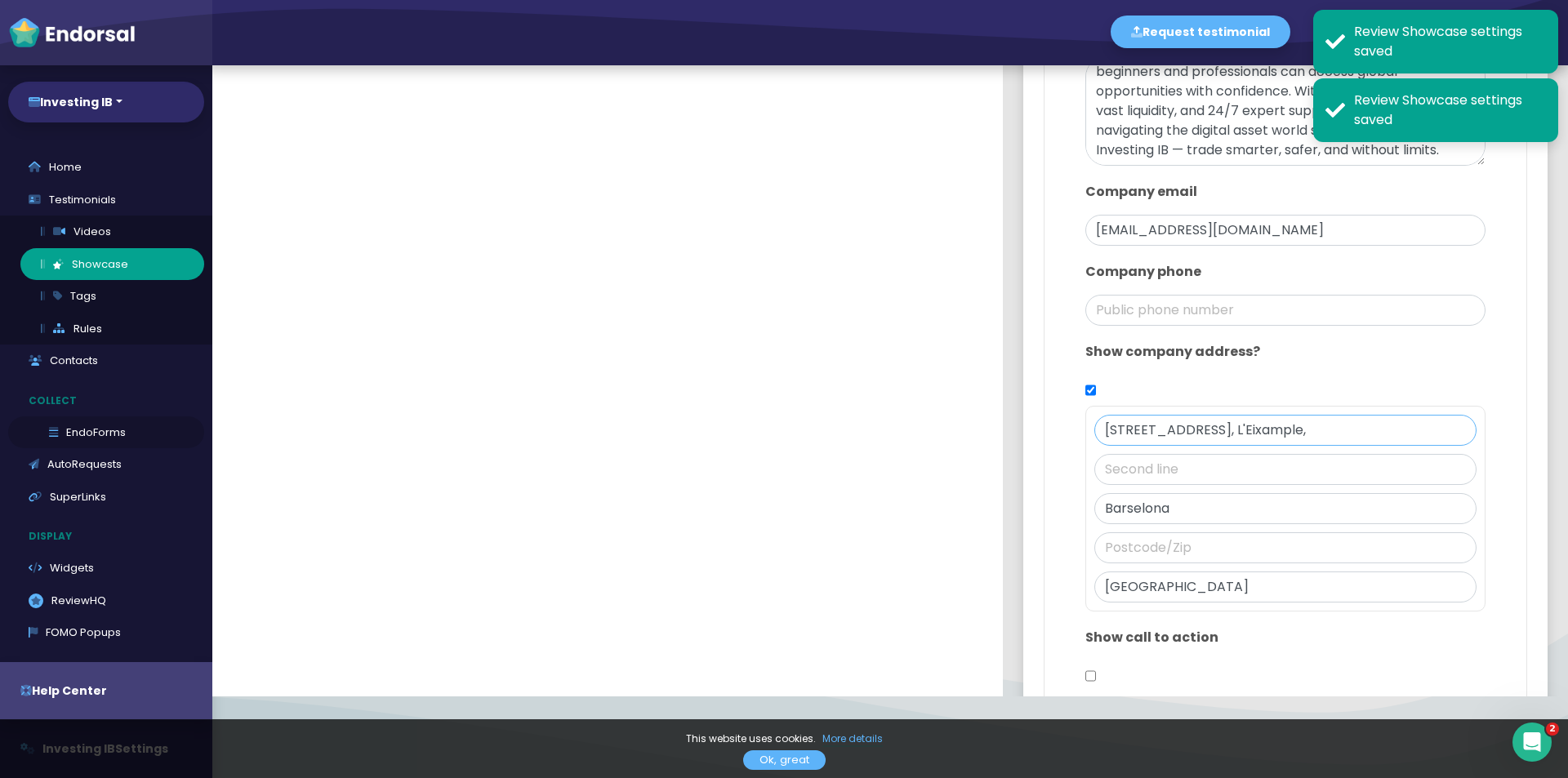
type input "Carrer de la Diputació, 211, L'Eixample,"
click at [1146, 550] on input "text" at bounding box center [1286, 548] width 382 height 31
paste input "Carrer de la Diputació, 211, L'Eixample, 08011 Barcelona, Spain"
type input "Carrer de la Diputació, 211, L'Eixample, 08011 Barcelona, Spain"
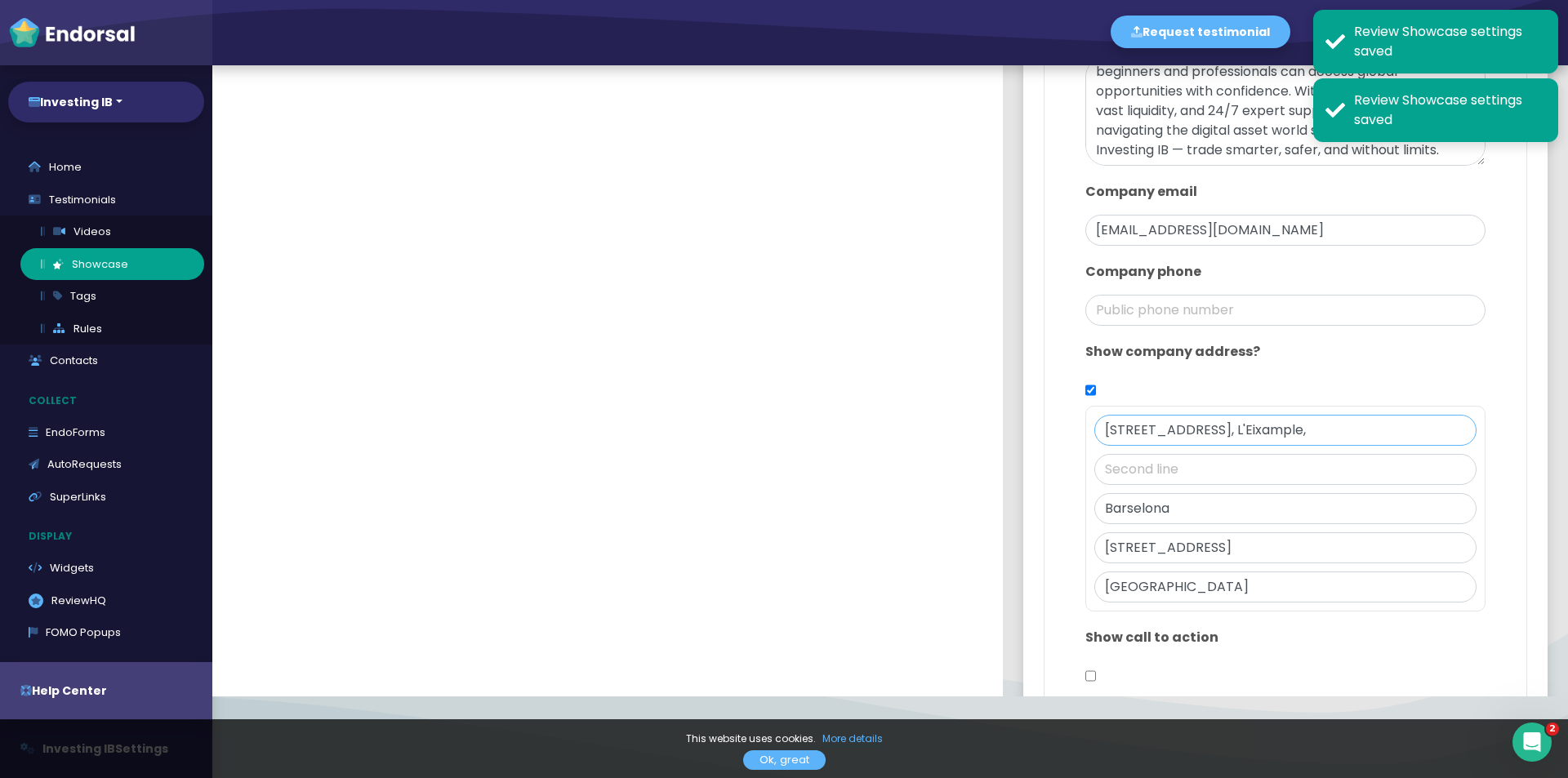
scroll to position [0, 0]
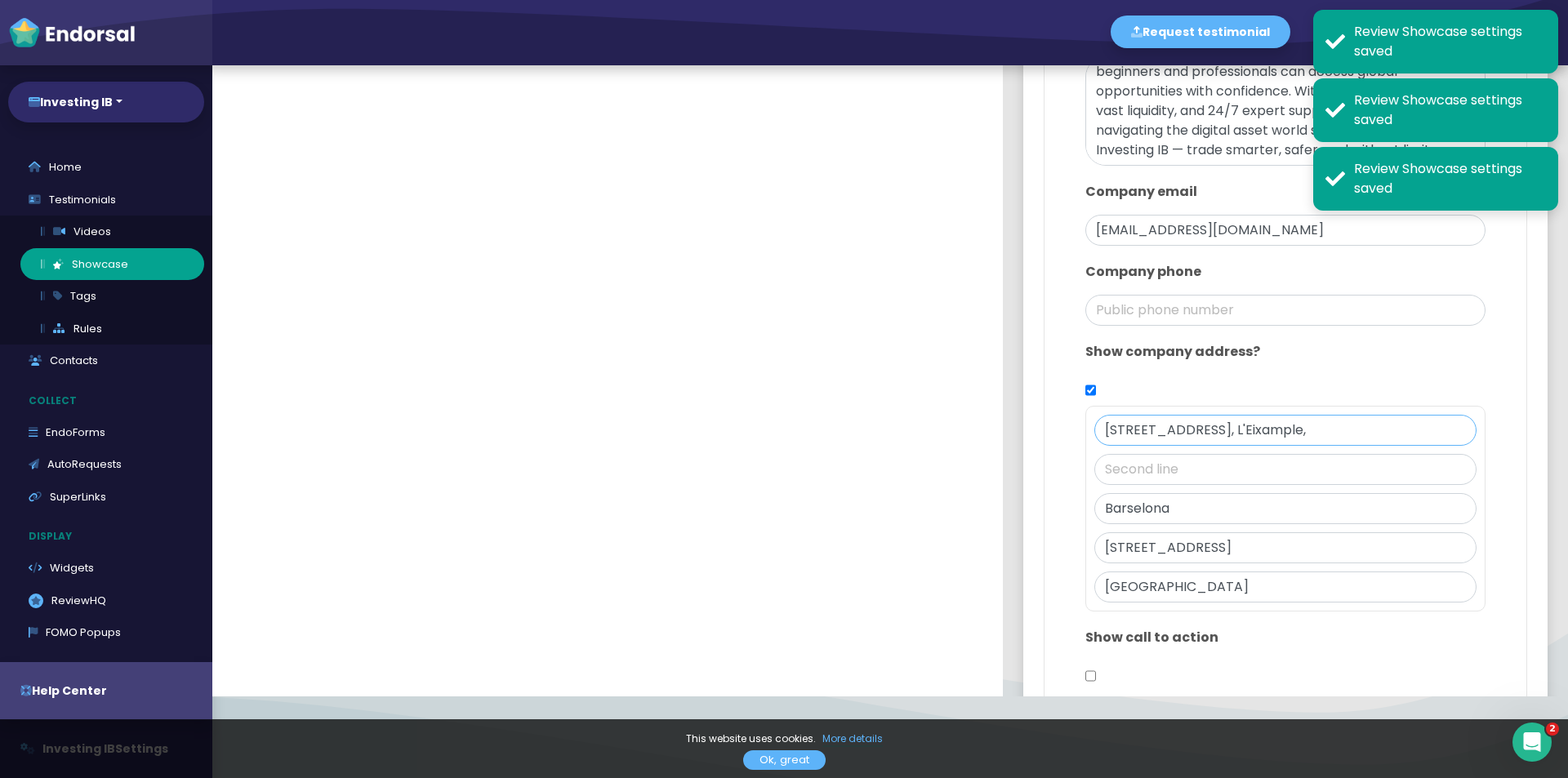
drag, startPoint x: 1262, startPoint y: 428, endPoint x: 1336, endPoint y: 418, distance: 74.7
click at [1336, 418] on input "Carrer de la Diputació, 211, L'Eixample," at bounding box center [1286, 430] width 382 height 31
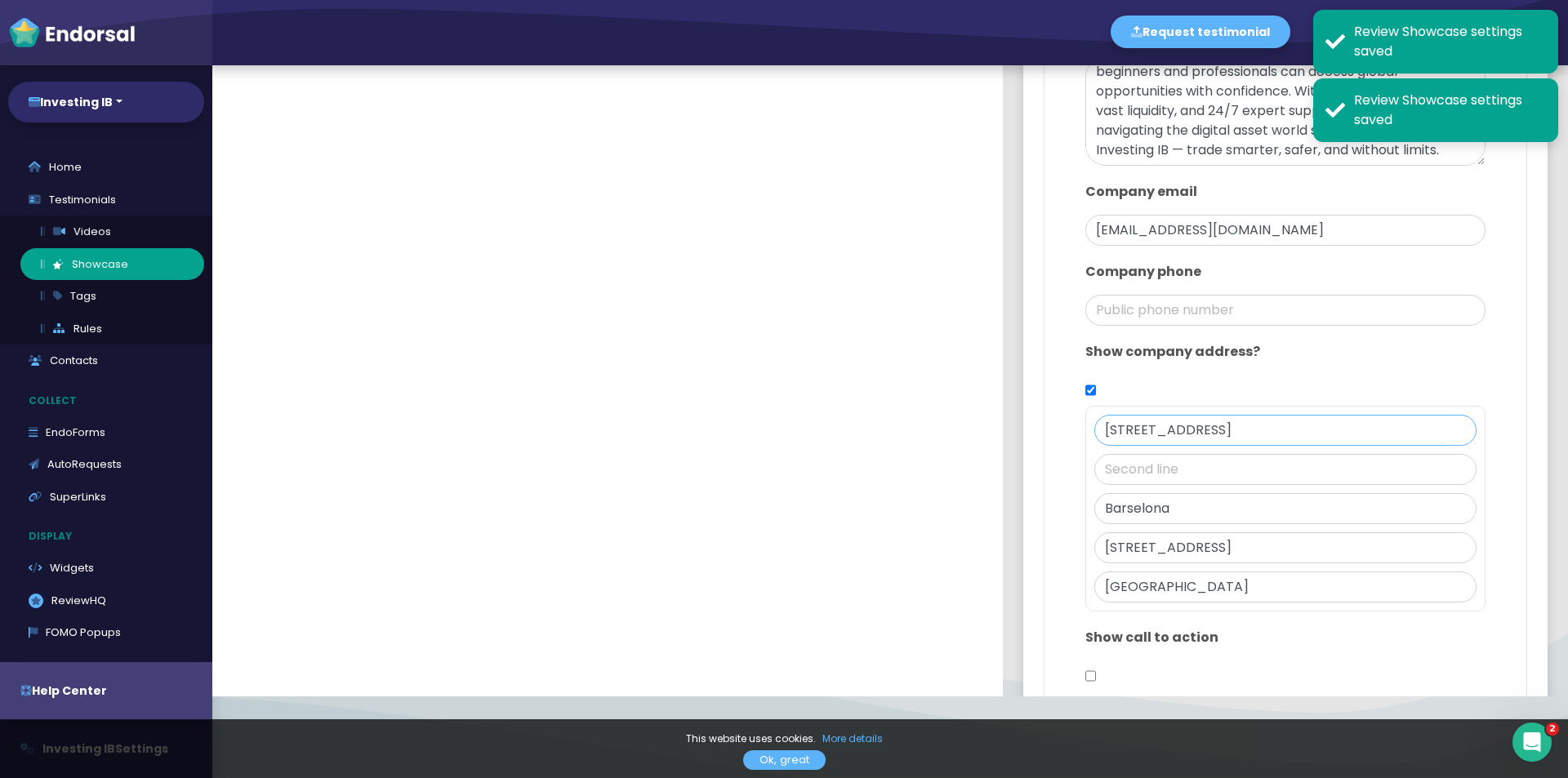
type input "Carrer de la Diputació, 211"
click at [1202, 470] on input "text" at bounding box center [1286, 469] width 382 height 31
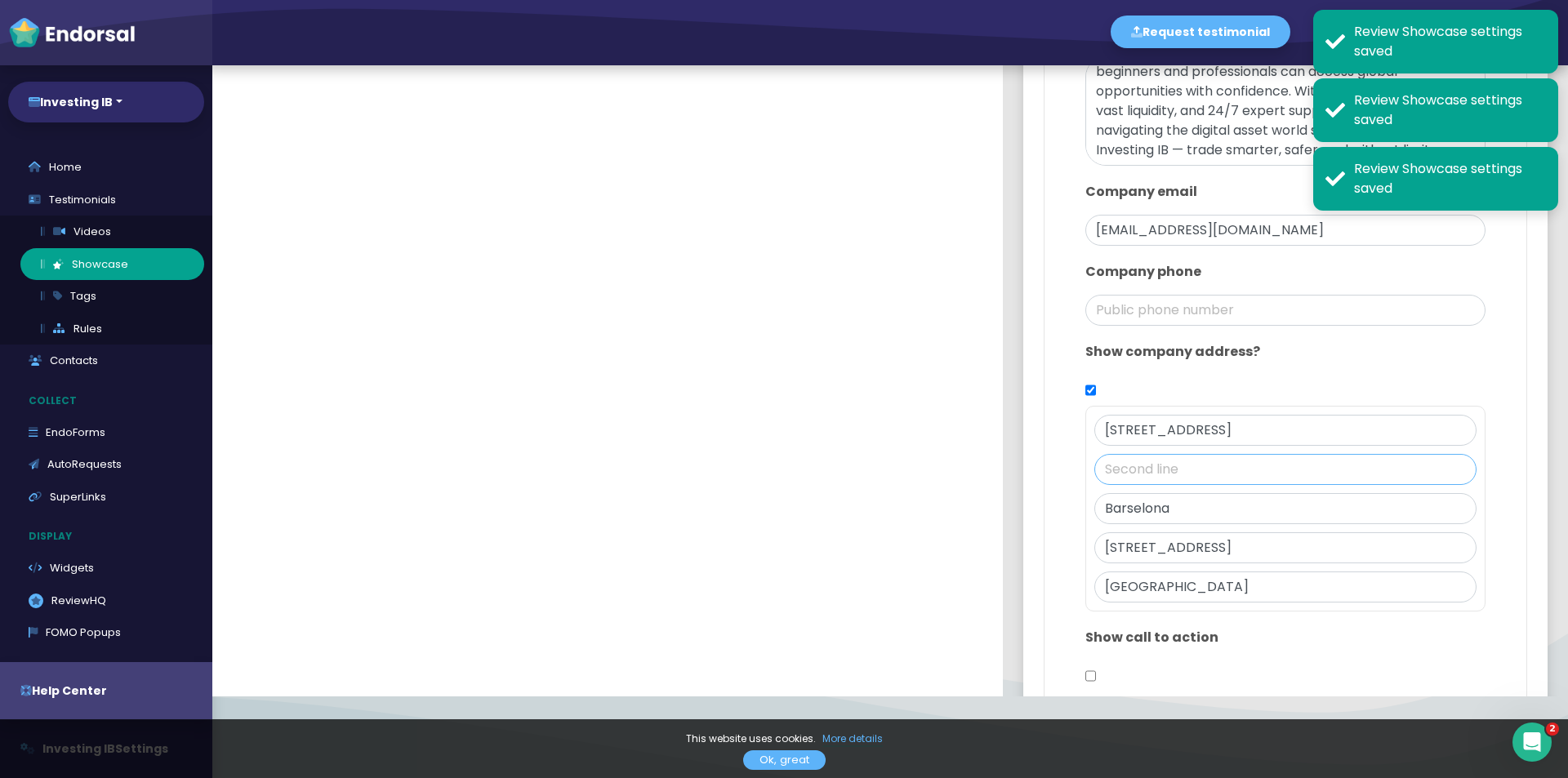
paste input "L'Eixample,"
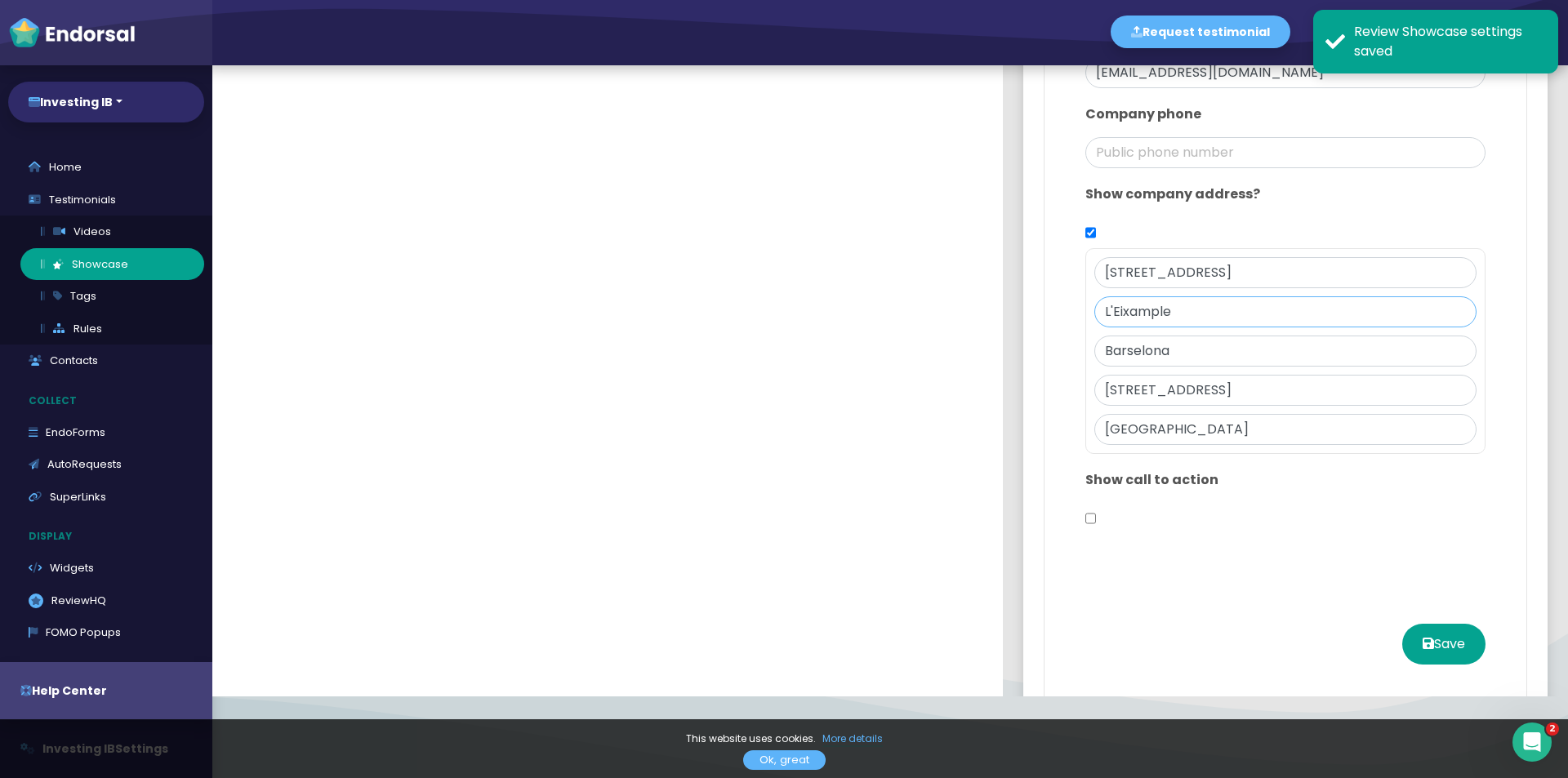
scroll to position [1089, 0]
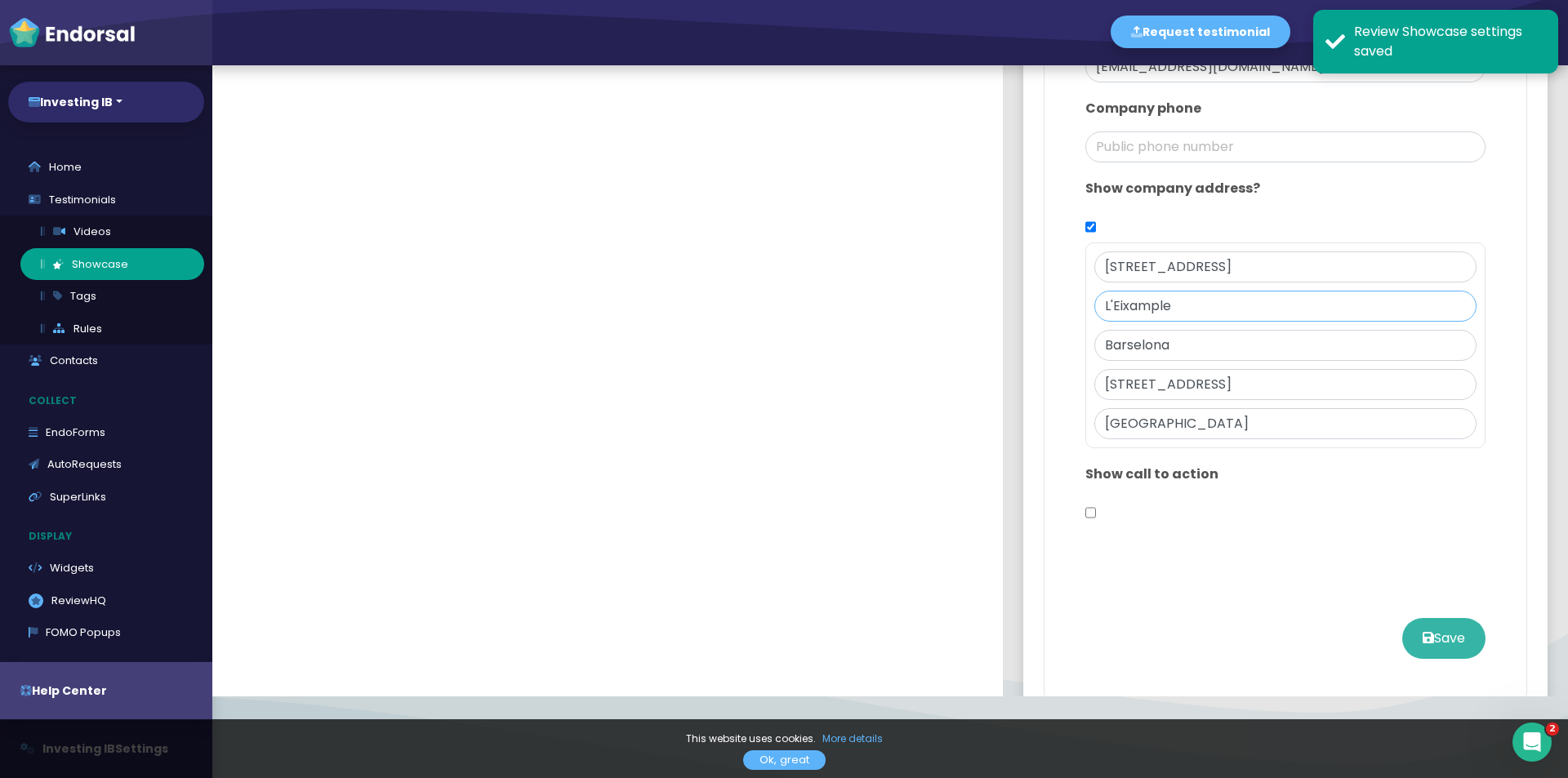
type input "L'Eixample"
click at [1409, 633] on button "Save" at bounding box center [1444, 638] width 83 height 41
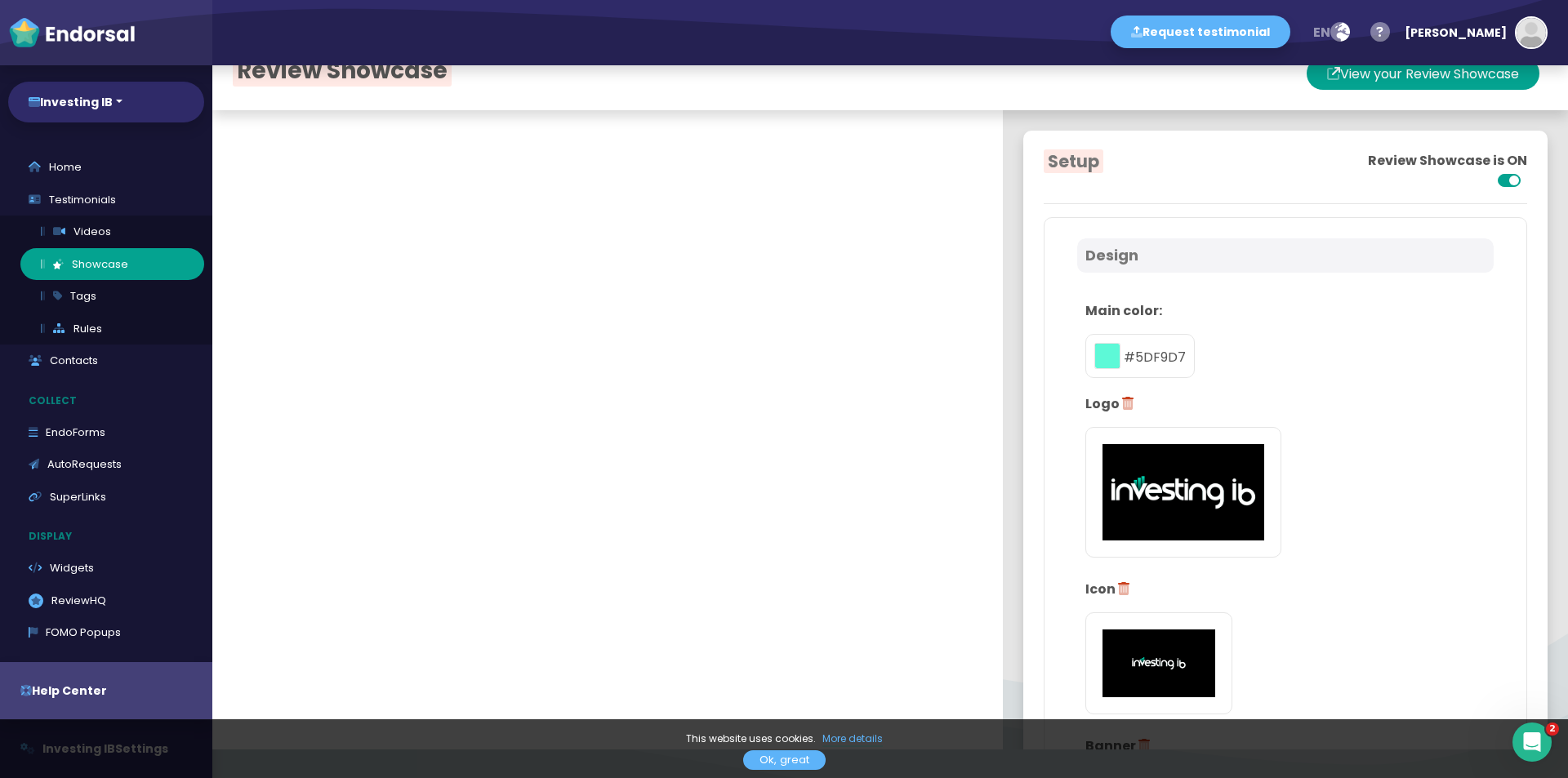
scroll to position [0, 0]
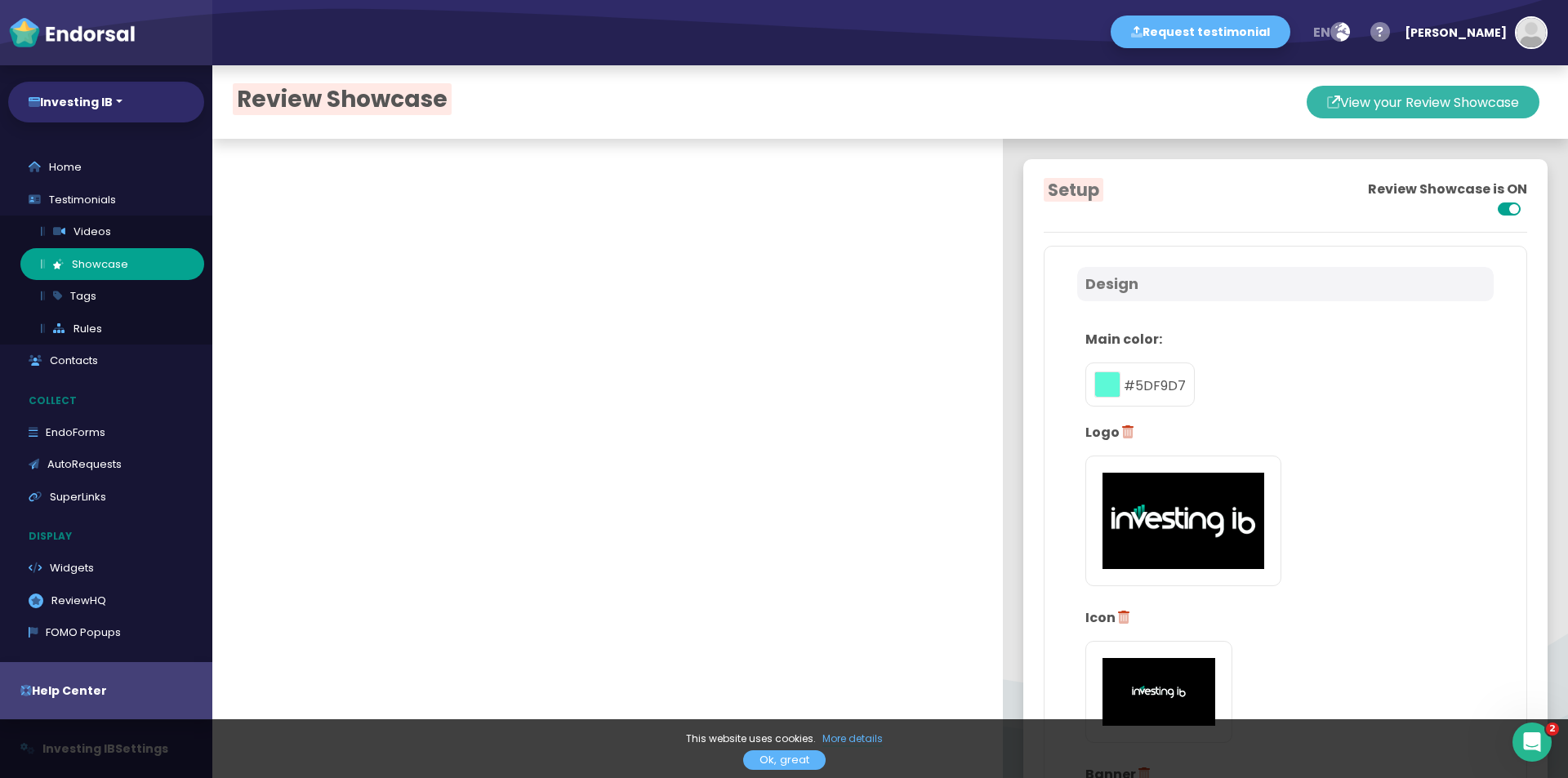
click at [1402, 101] on button "View your Review Showcase" at bounding box center [1423, 102] width 232 height 32
